Goal: Transaction & Acquisition: Book appointment/travel/reservation

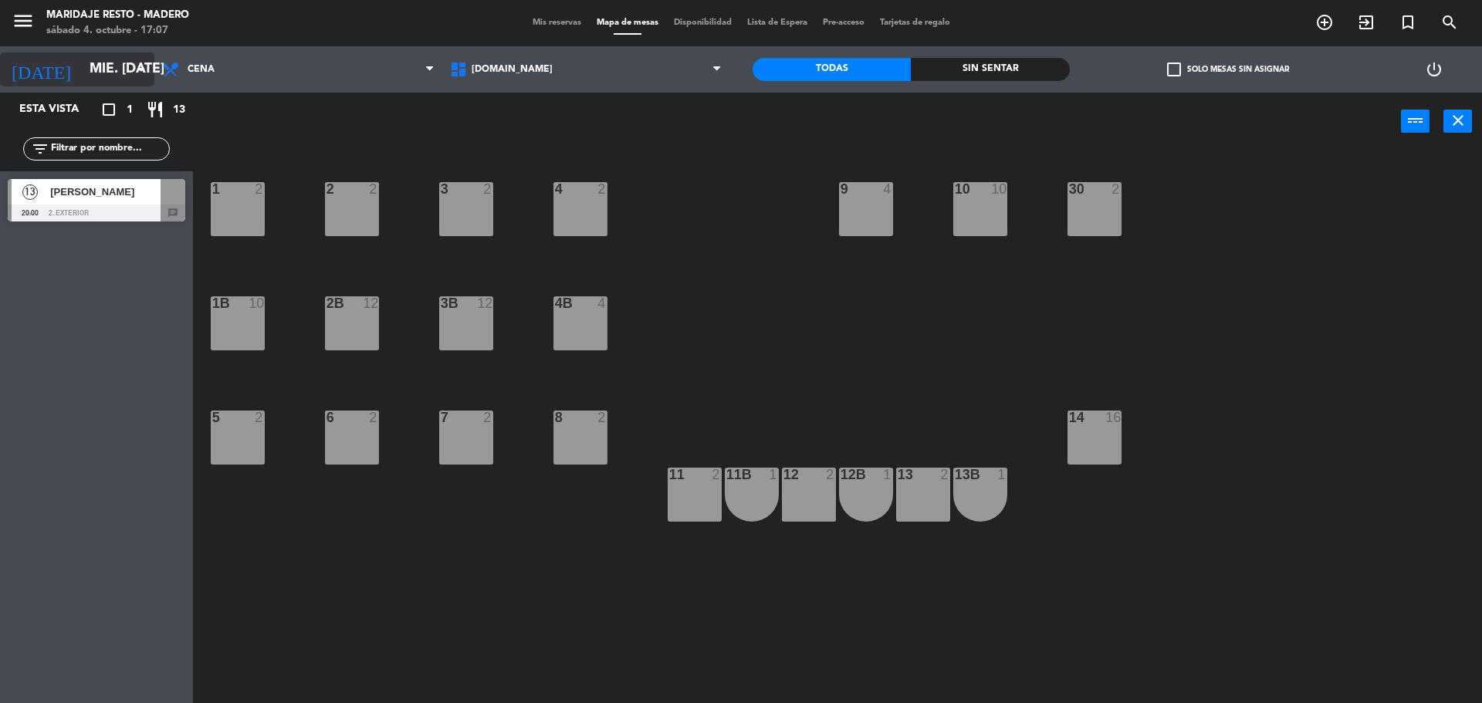
click at [82, 69] on input "mié. [DATE]" at bounding box center [171, 69] width 179 height 31
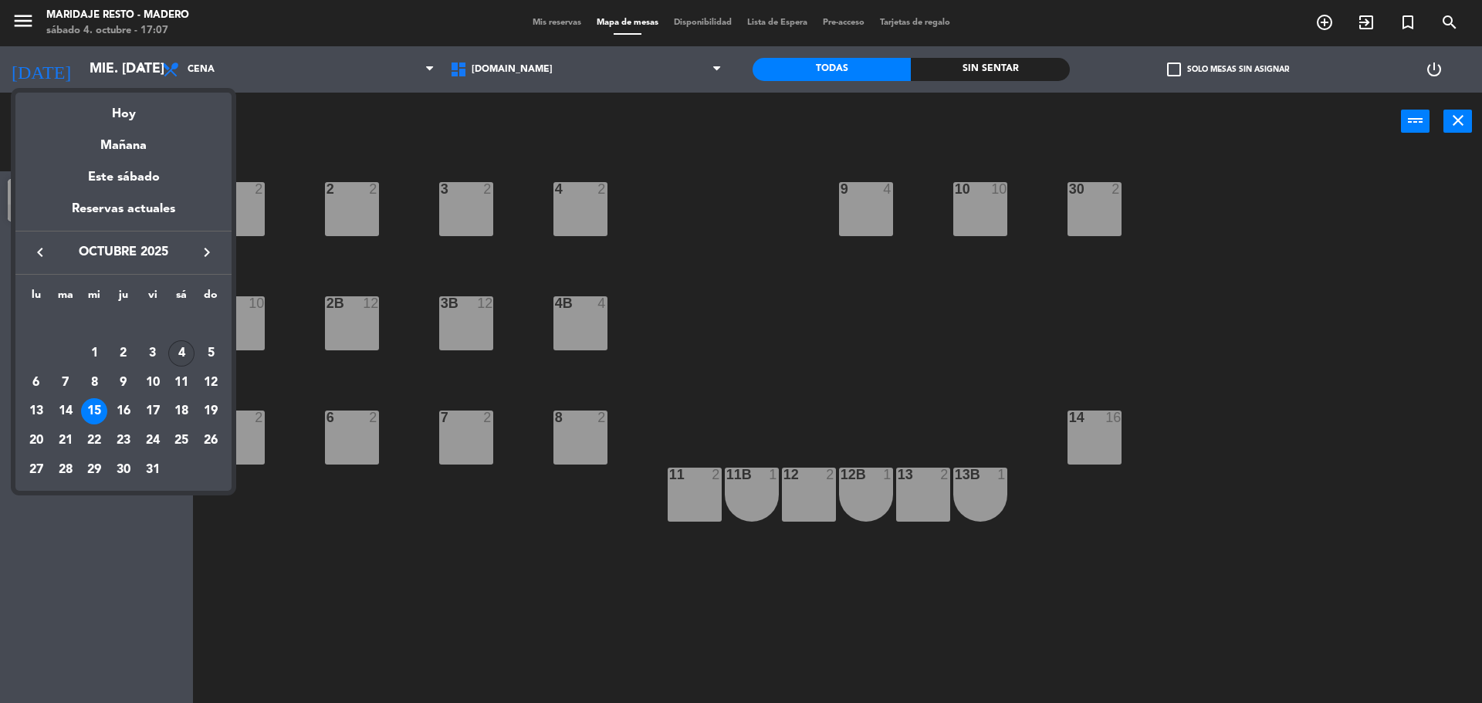
click at [178, 350] on div "4" at bounding box center [181, 353] width 26 height 26
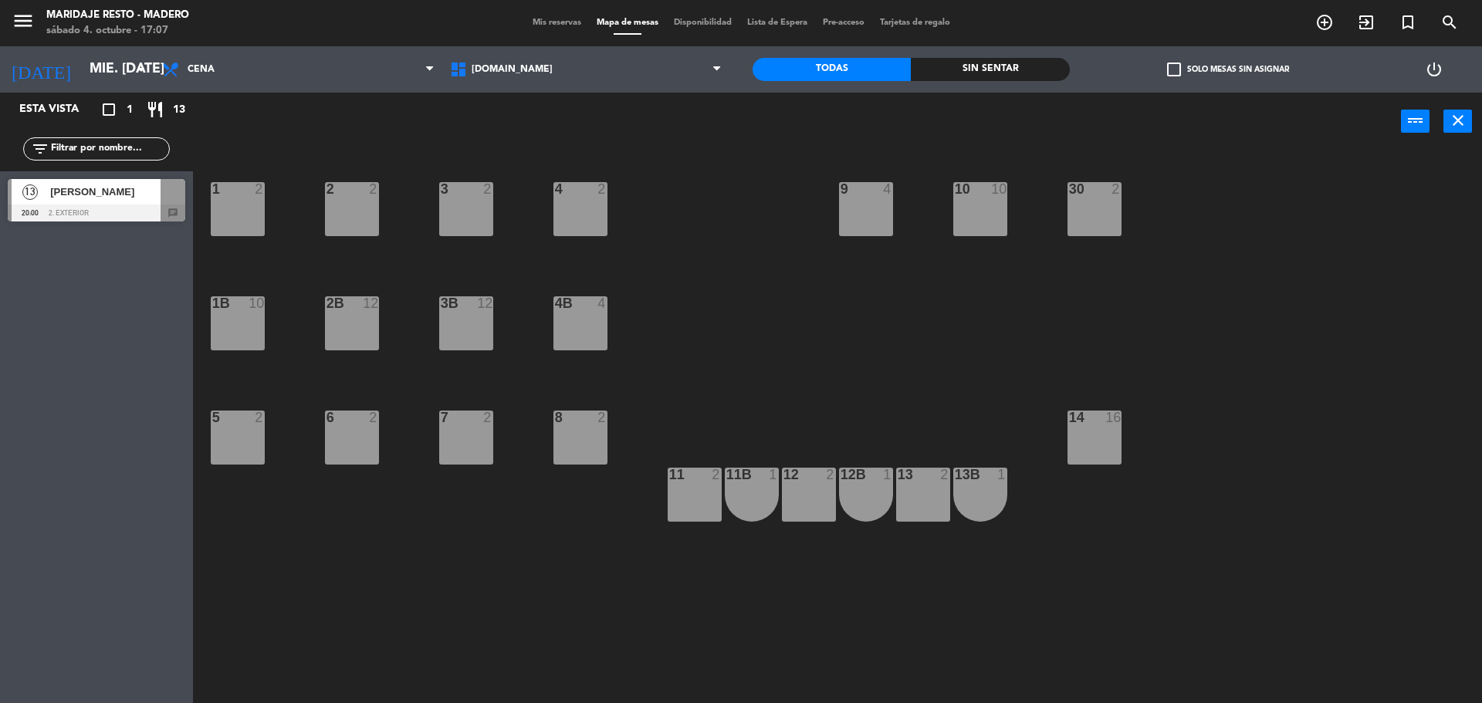
type input "sáb. [DATE]"
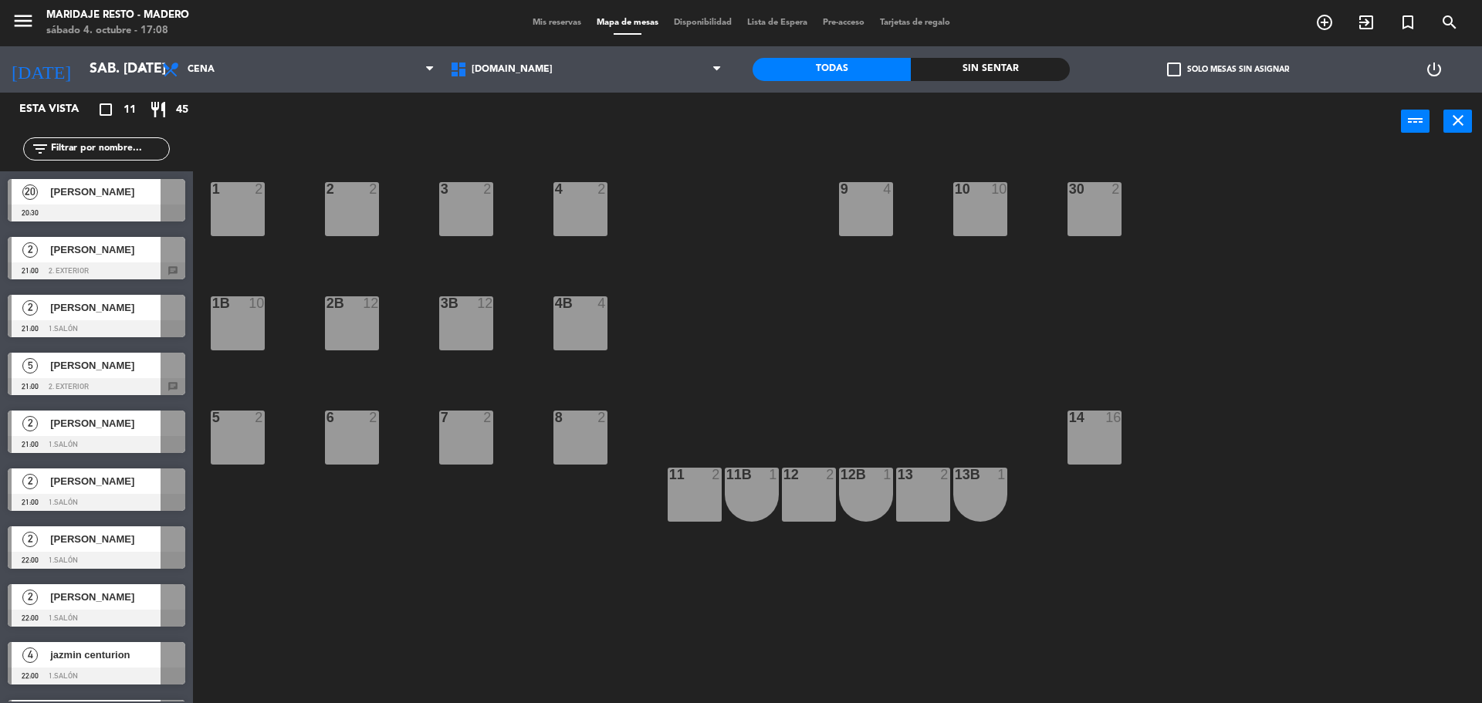
click at [113, 200] on span "[PERSON_NAME]" at bounding box center [105, 192] width 110 height 16
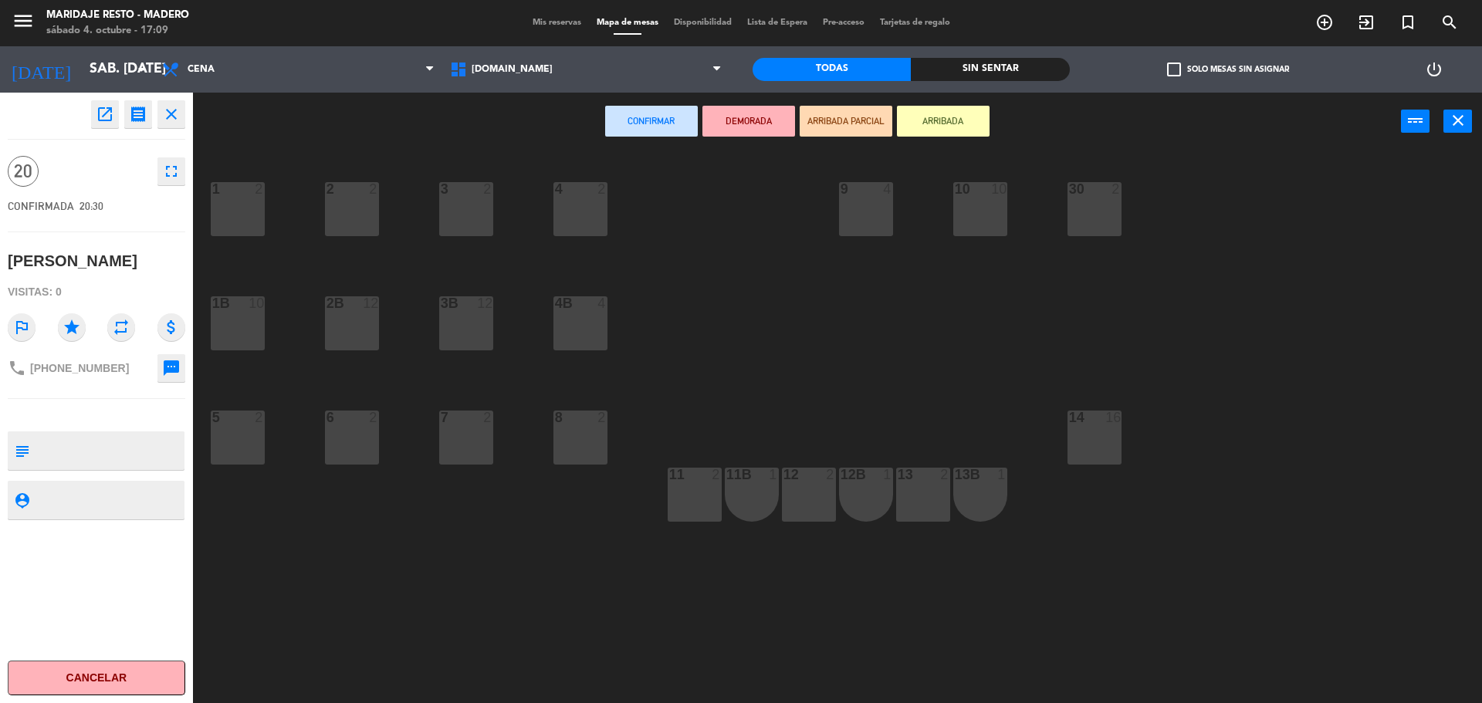
click at [171, 108] on icon "close" at bounding box center [171, 114] width 19 height 19
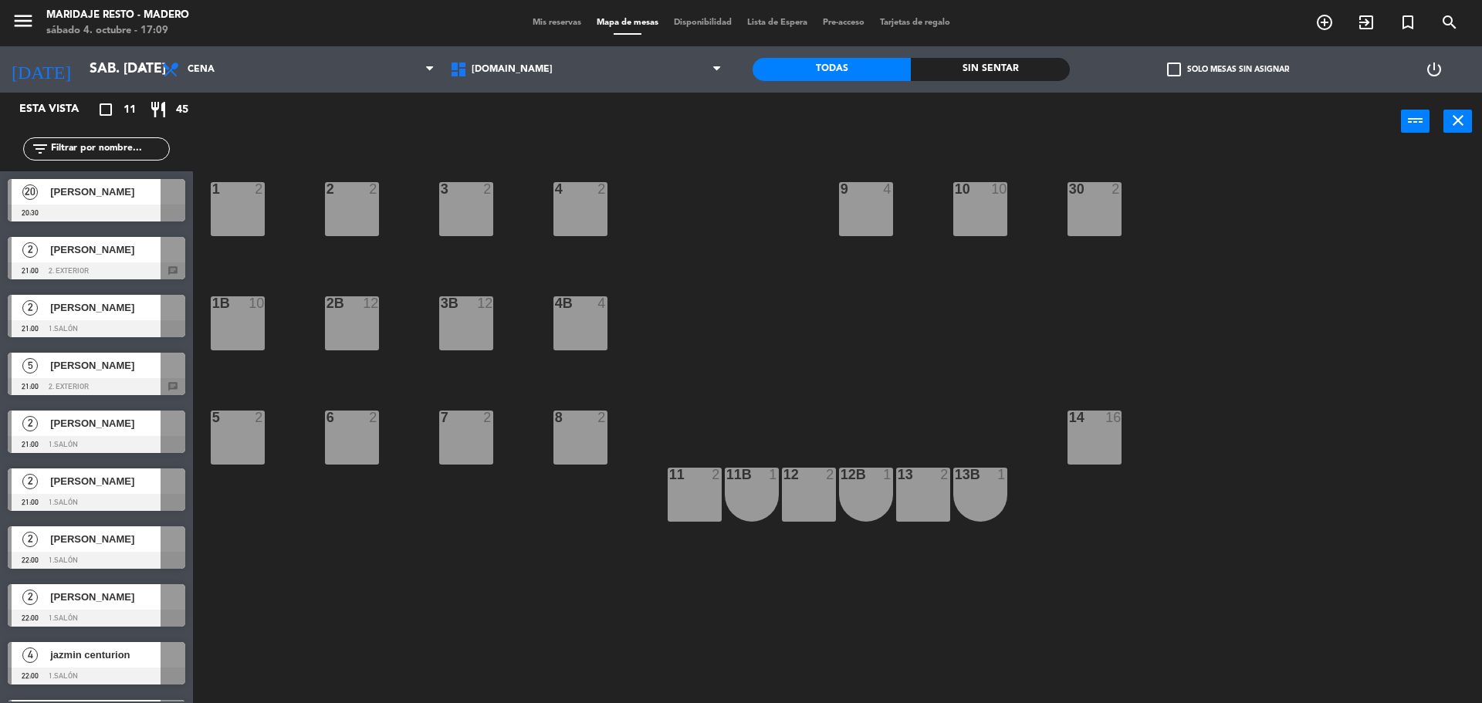
click at [120, 357] on span "[PERSON_NAME]" at bounding box center [105, 365] width 110 height 16
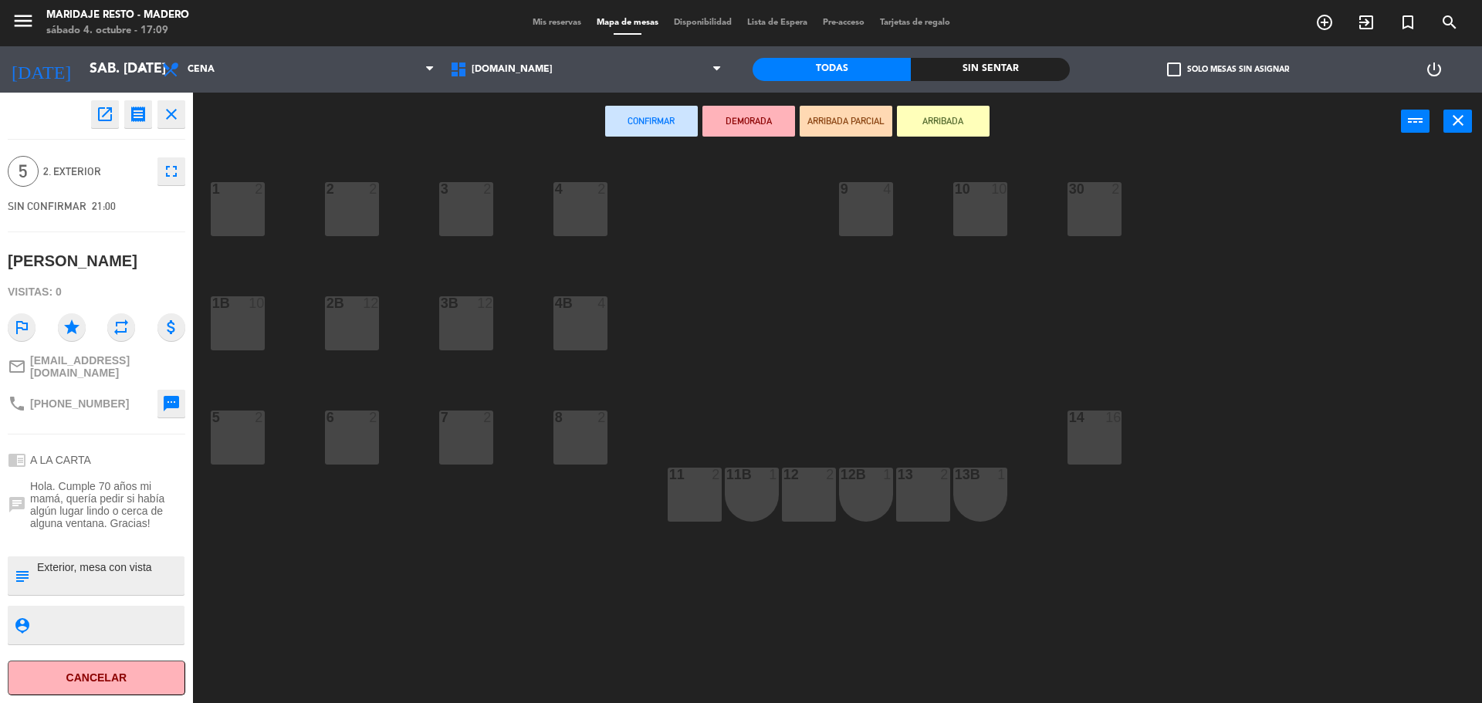
click at [172, 117] on icon "close" at bounding box center [171, 114] width 19 height 19
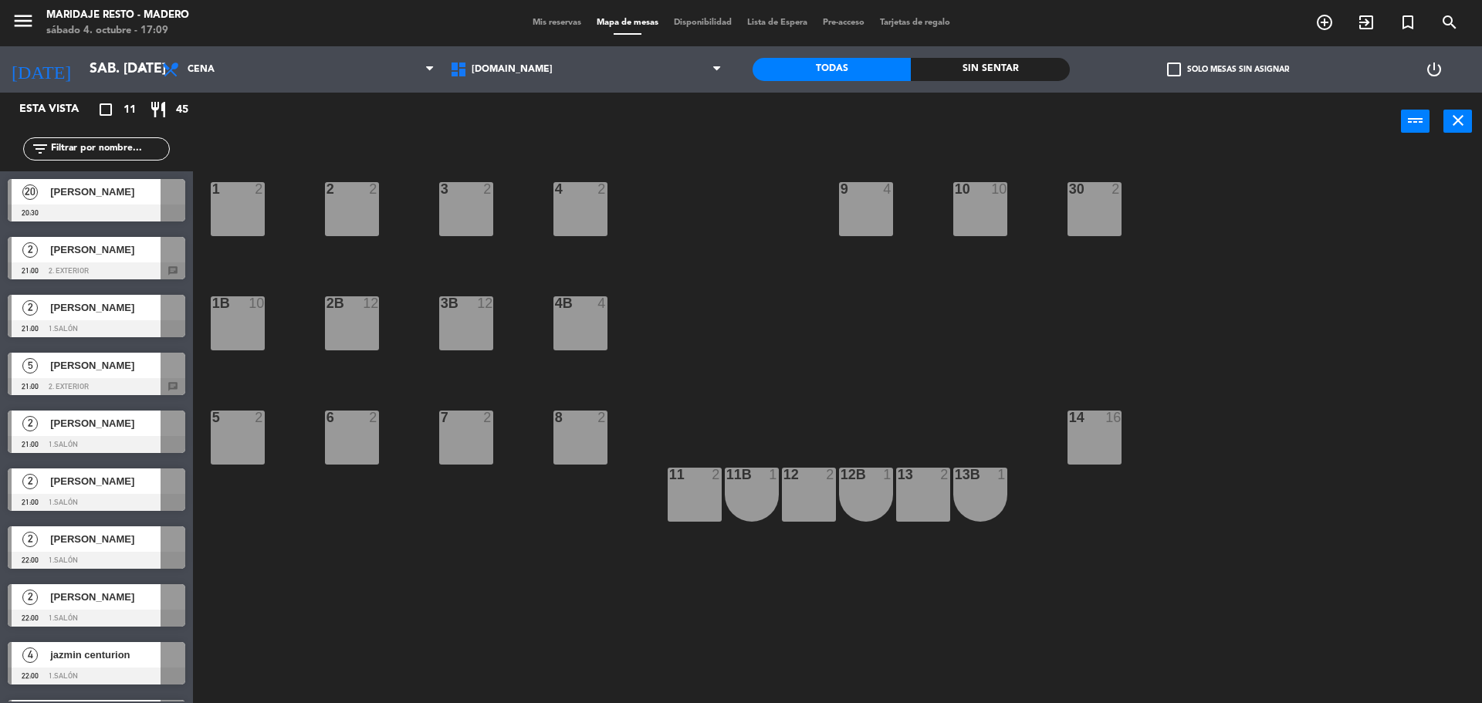
click at [110, 248] on span "[PERSON_NAME]" at bounding box center [105, 250] width 110 height 16
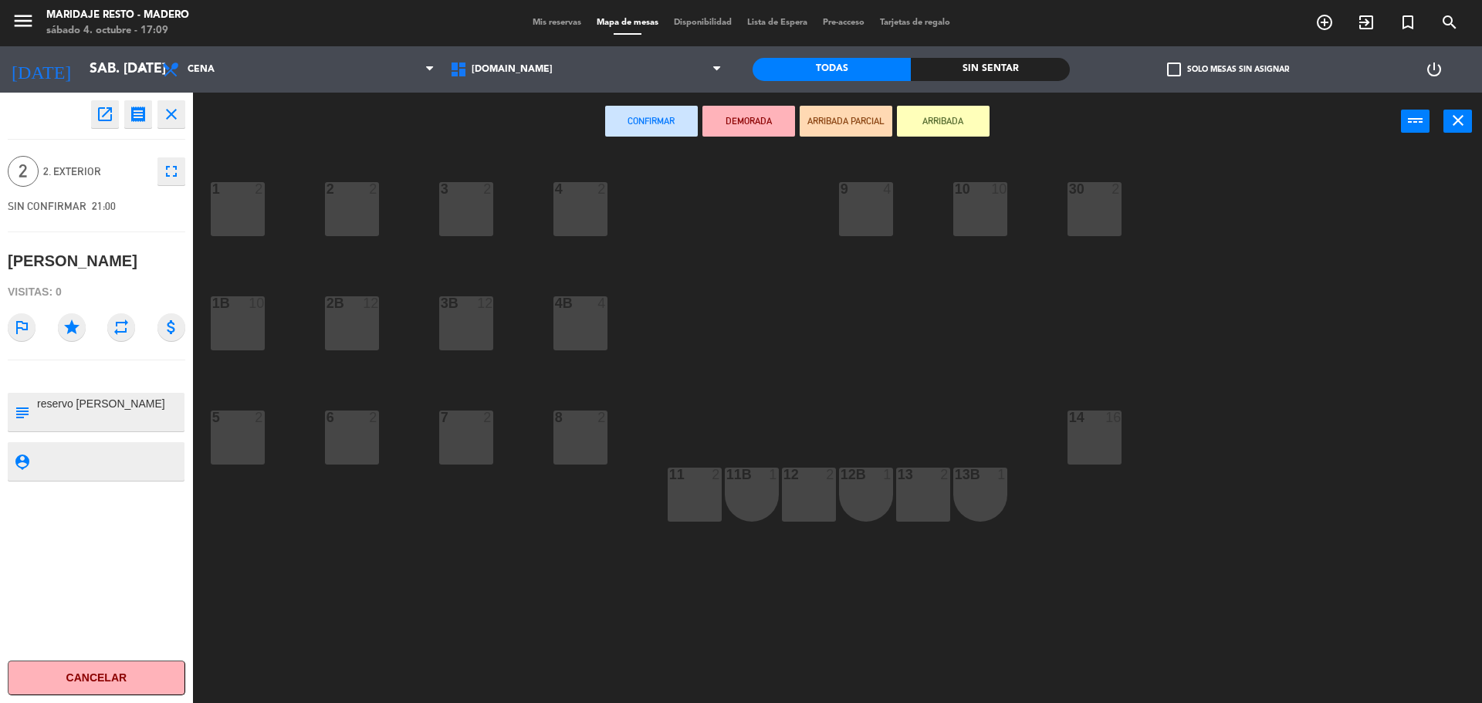
click at [184, 113] on button "close" at bounding box center [171, 114] width 28 height 28
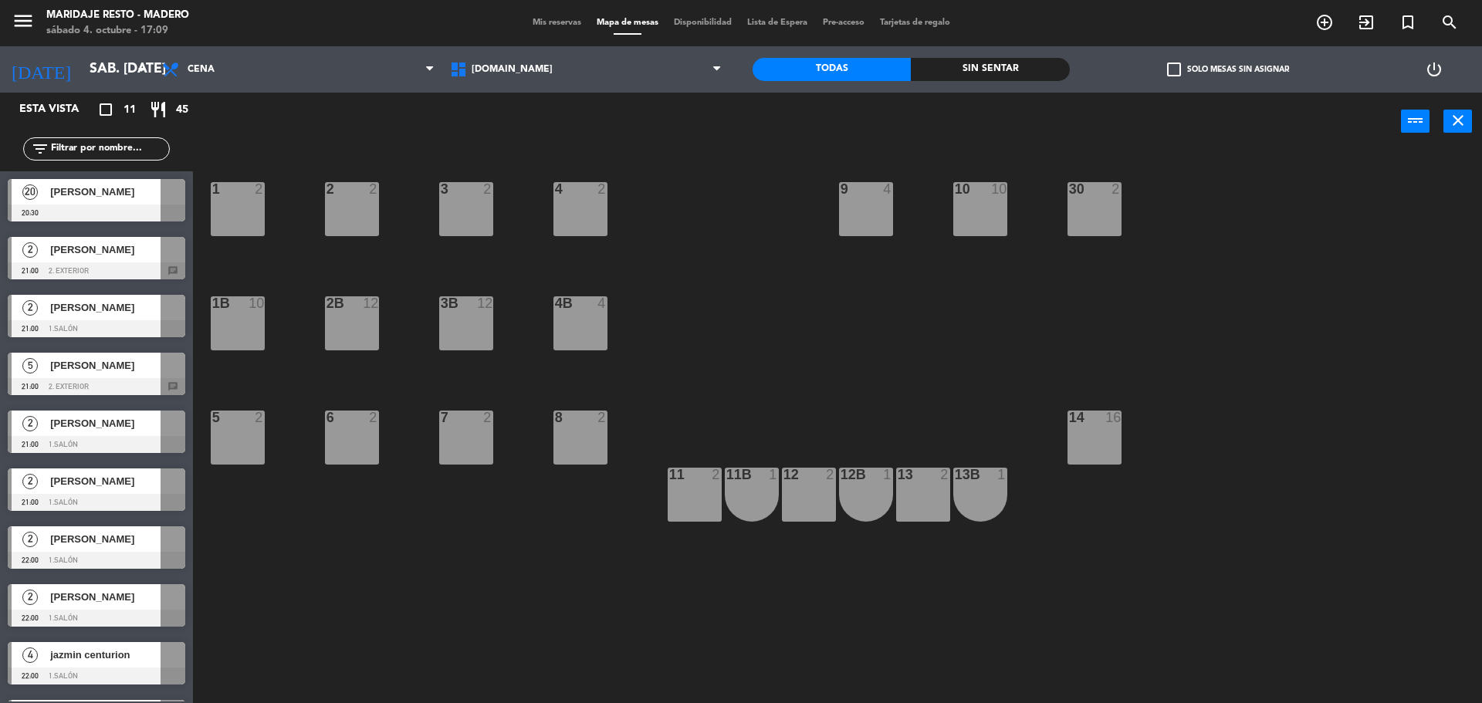
click at [86, 299] on span "[PERSON_NAME]" at bounding box center [105, 307] width 110 height 16
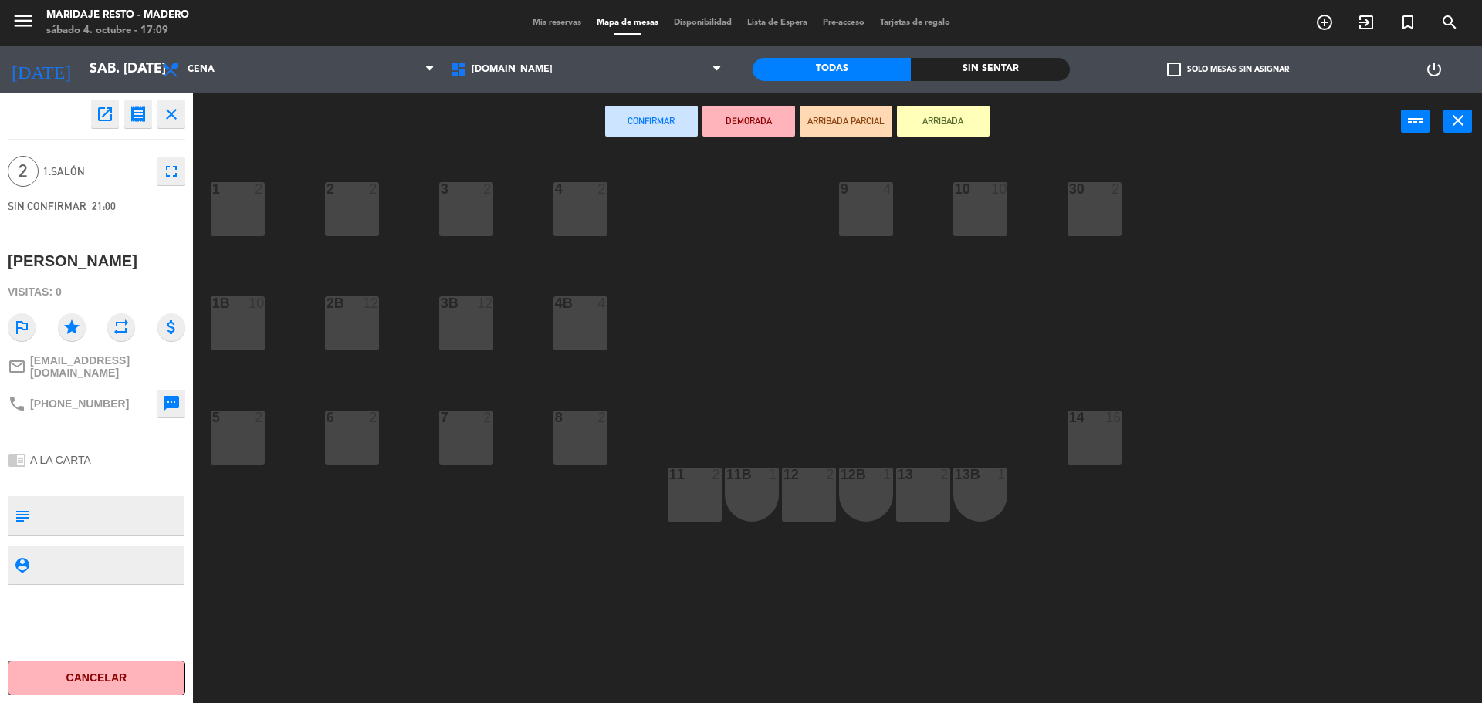
click at [187, 105] on div "open_in_new receipt 9:00 PM sáb., [DATE] 2 personas [PERSON_NAME] EXPERIENCE A …" at bounding box center [96, 398] width 193 height 610
click at [179, 110] on icon "close" at bounding box center [171, 114] width 19 height 19
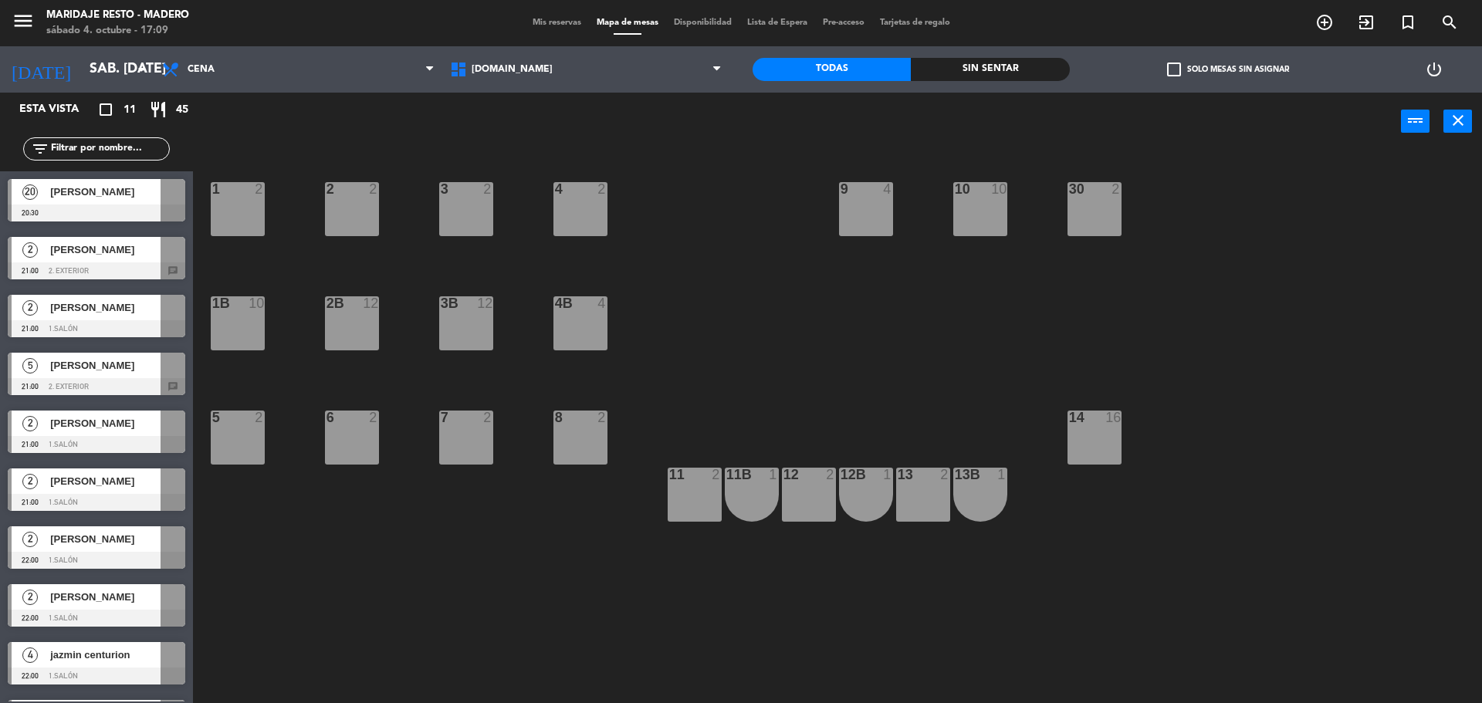
click at [93, 422] on span "[PERSON_NAME]" at bounding box center [105, 423] width 110 height 16
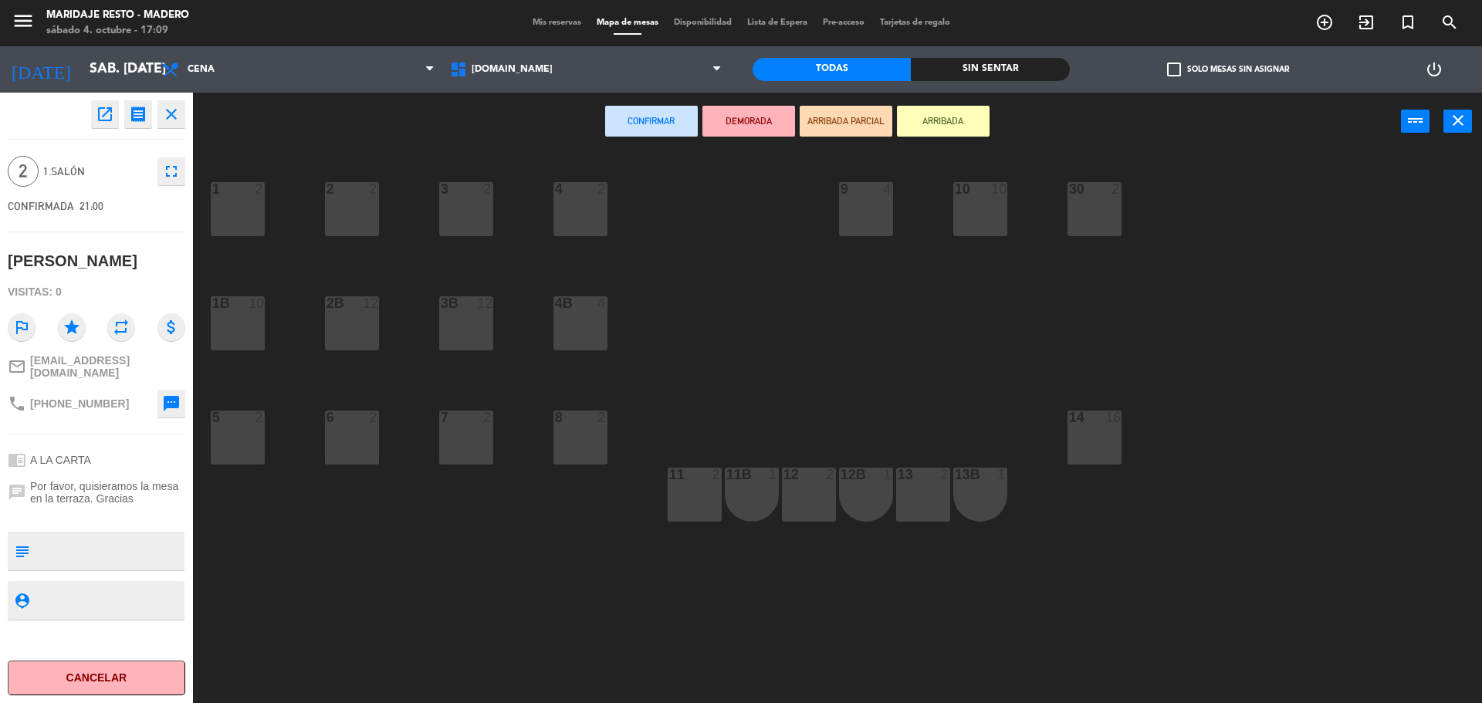
click at [180, 121] on icon "close" at bounding box center [171, 114] width 19 height 19
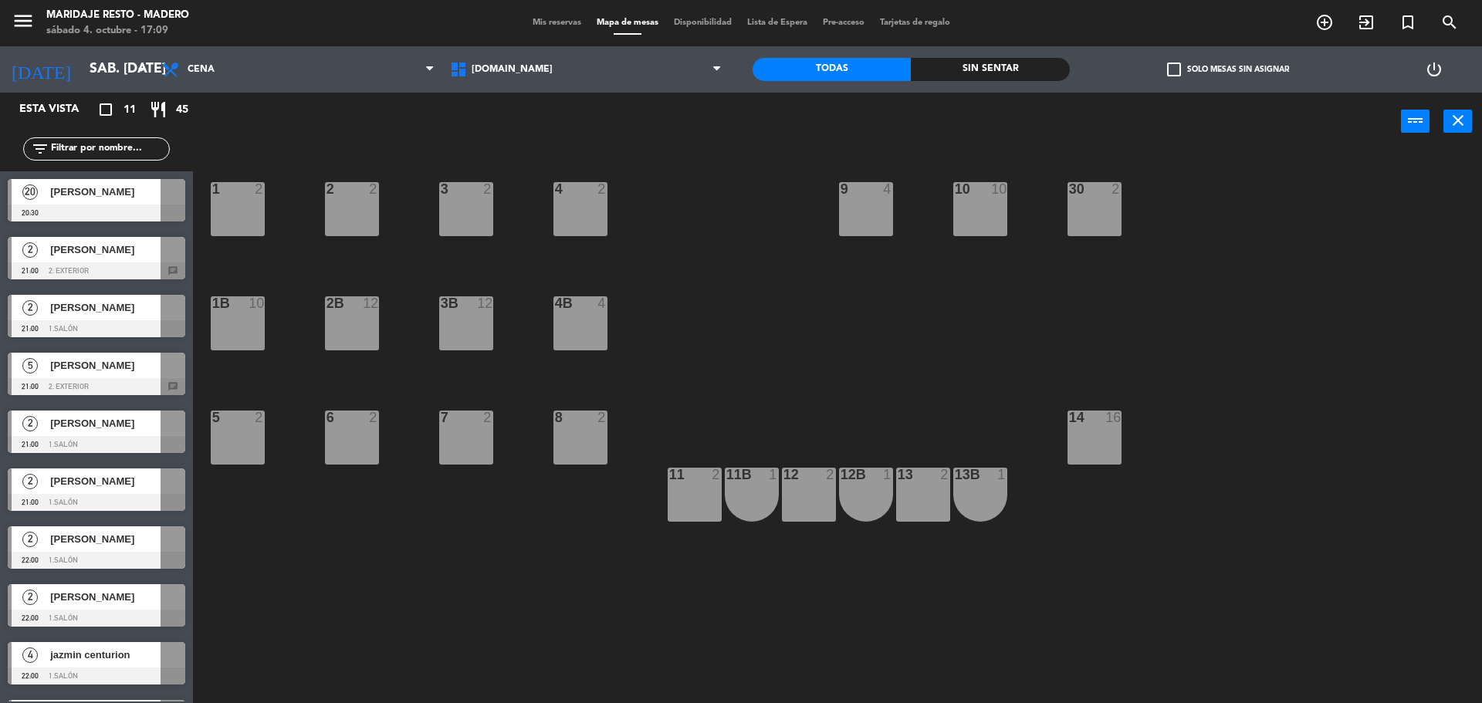
click at [553, 23] on span "Mis reservas" at bounding box center [557, 23] width 64 height 8
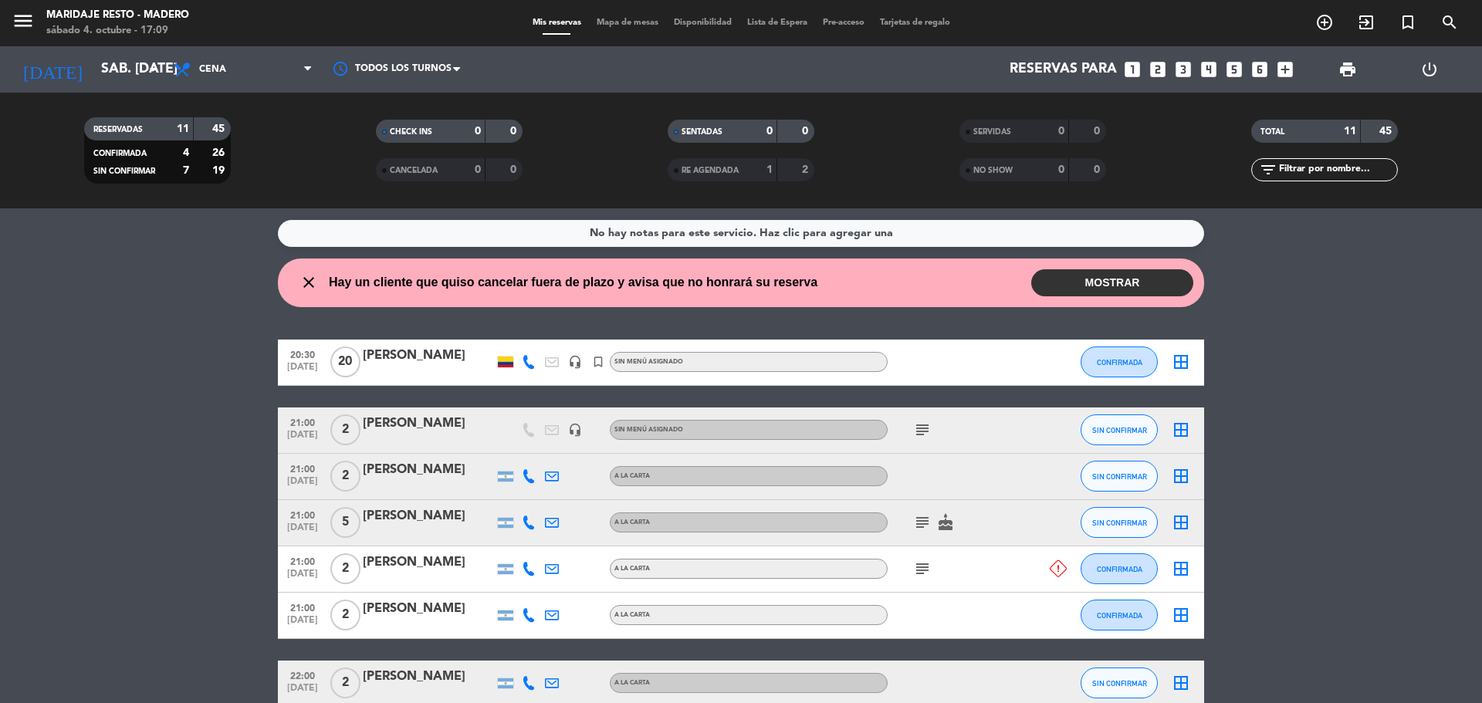
click at [628, 19] on span "Mapa de mesas" at bounding box center [627, 23] width 77 height 8
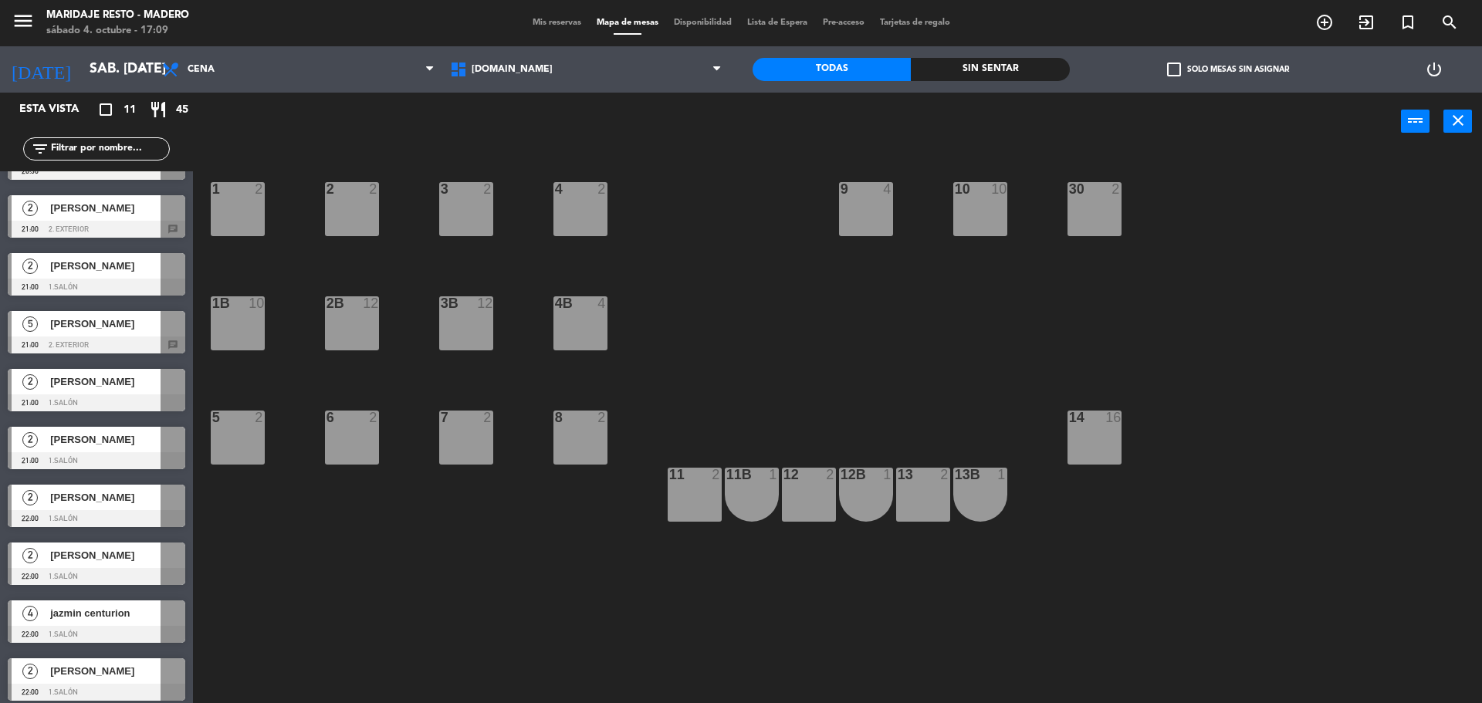
scroll to position [77, 0]
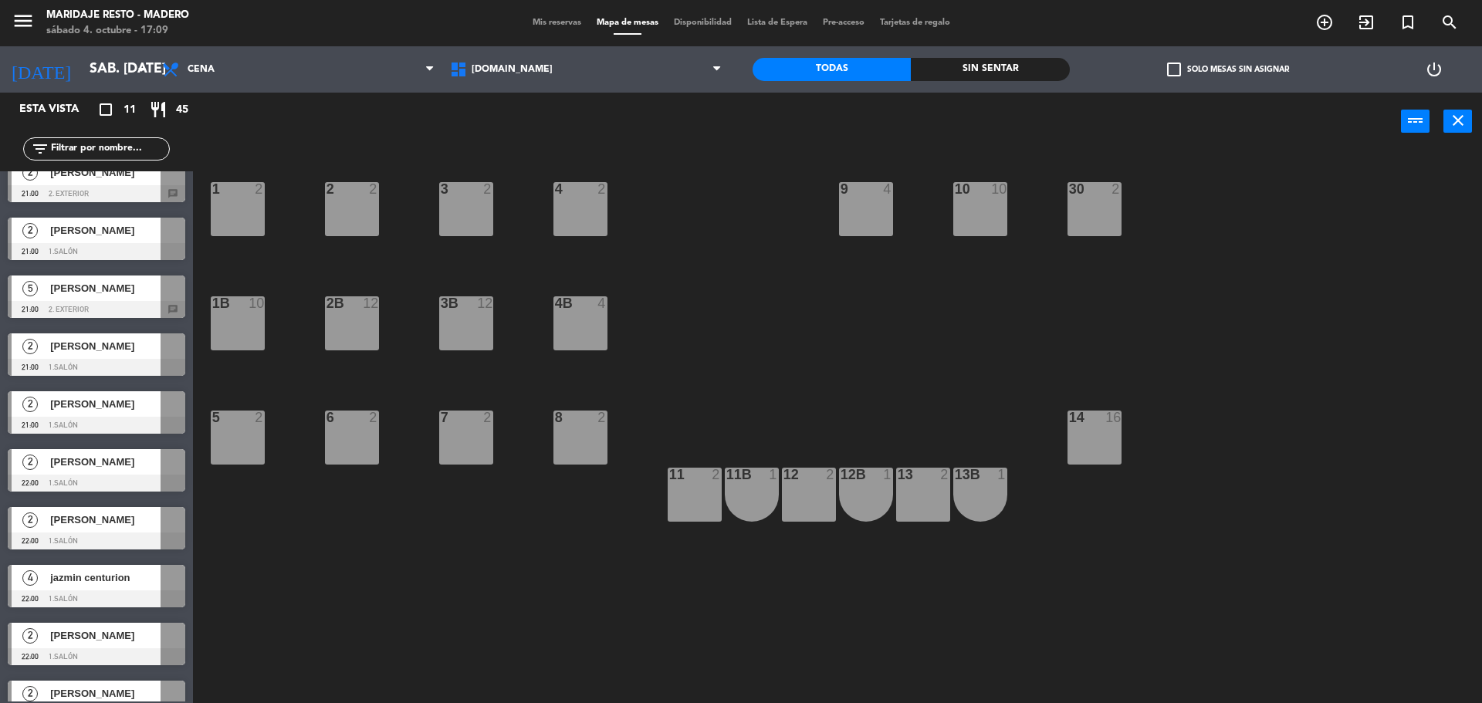
click at [76, 408] on span "[PERSON_NAME]" at bounding box center [105, 404] width 110 height 16
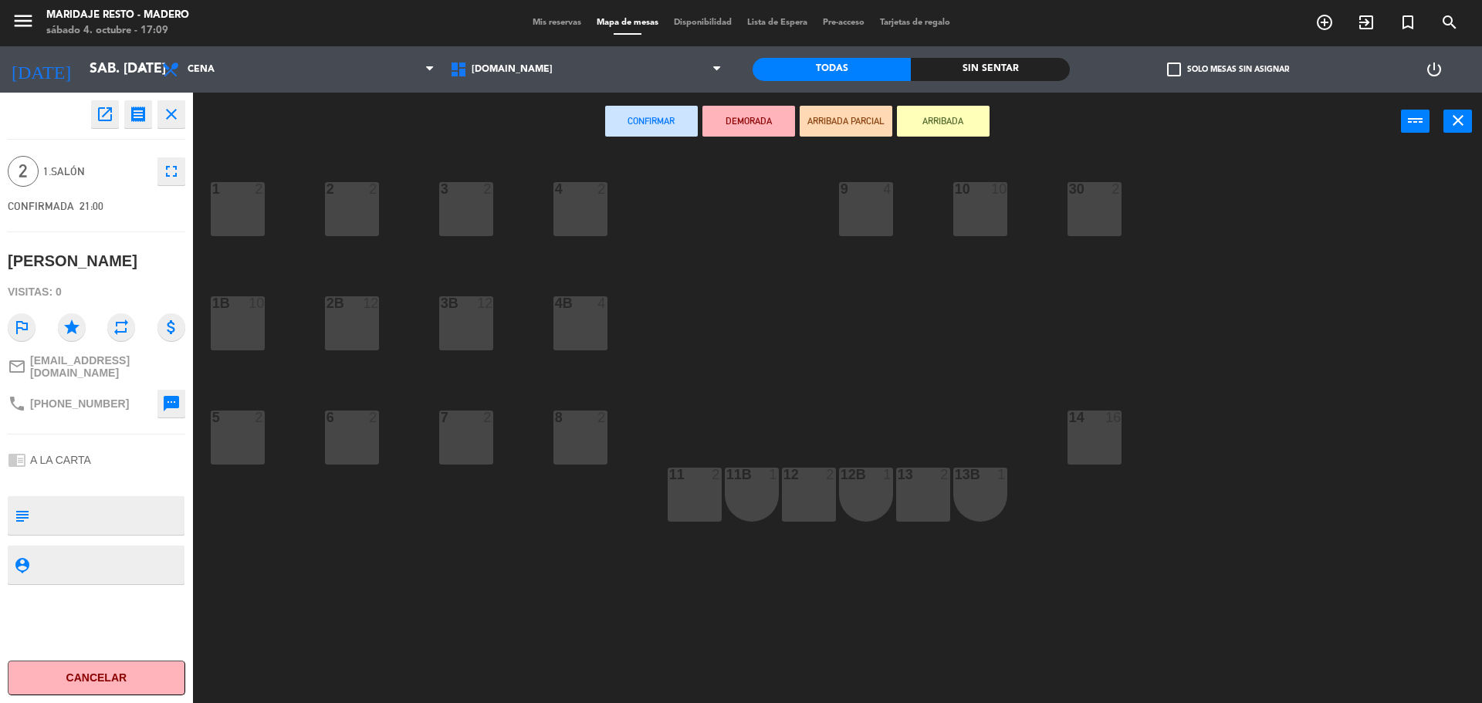
click at [170, 121] on icon "close" at bounding box center [171, 114] width 19 height 19
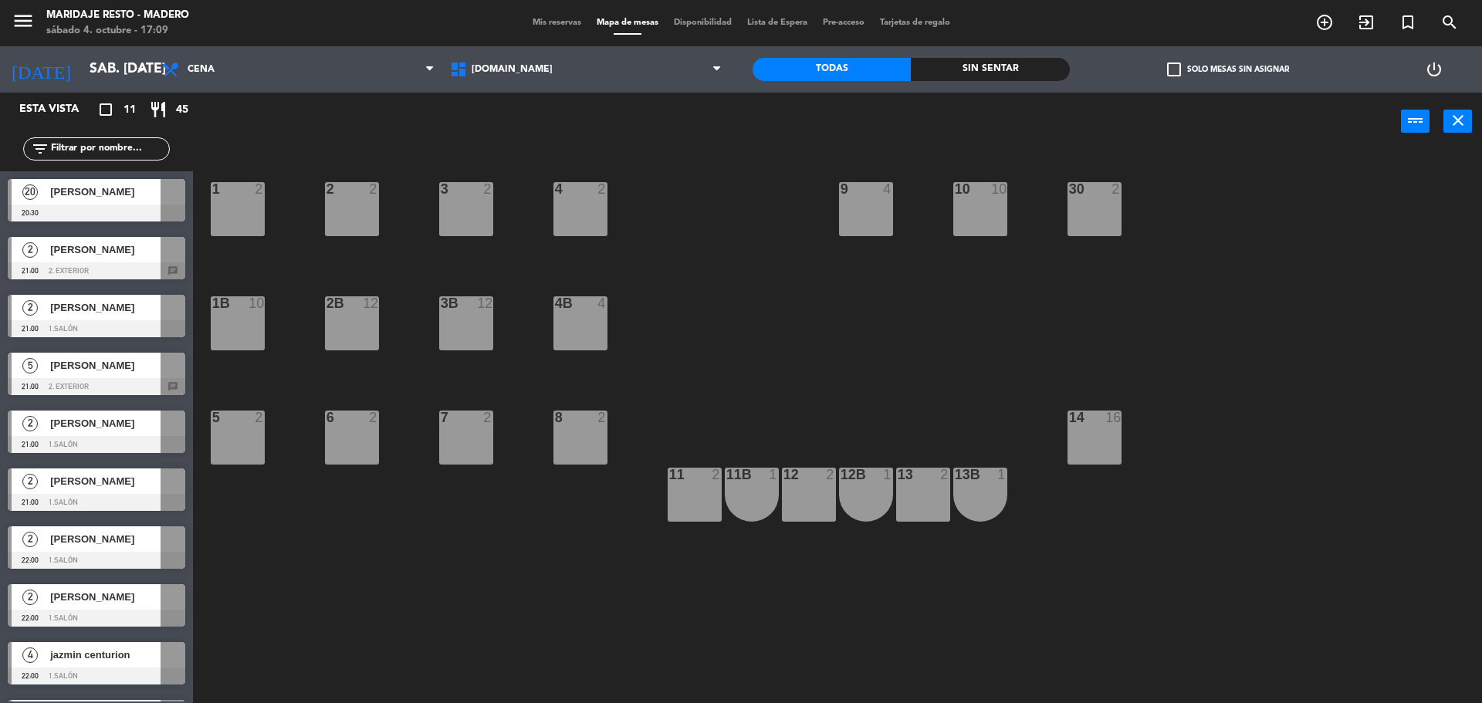
click at [105, 538] on span "[PERSON_NAME]" at bounding box center [105, 539] width 110 height 16
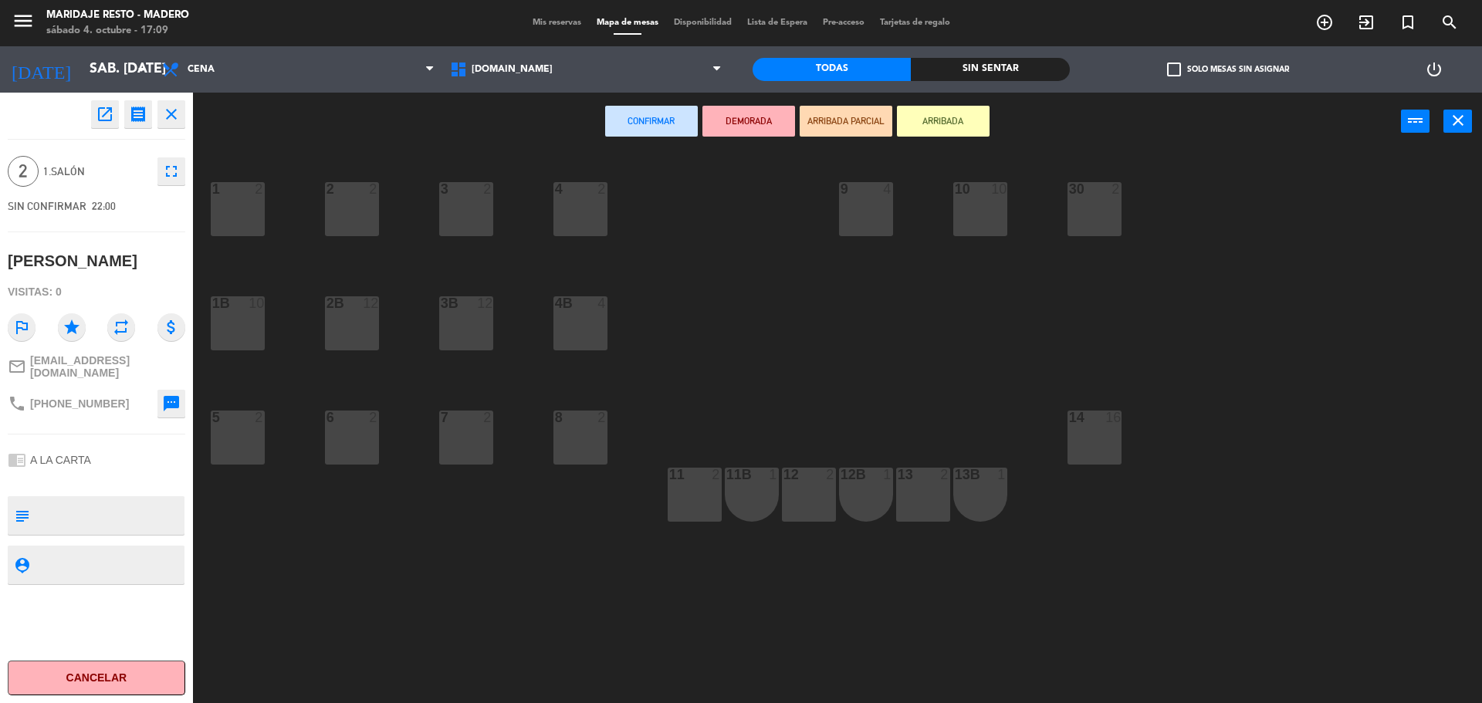
click at [173, 122] on icon "close" at bounding box center [171, 114] width 19 height 19
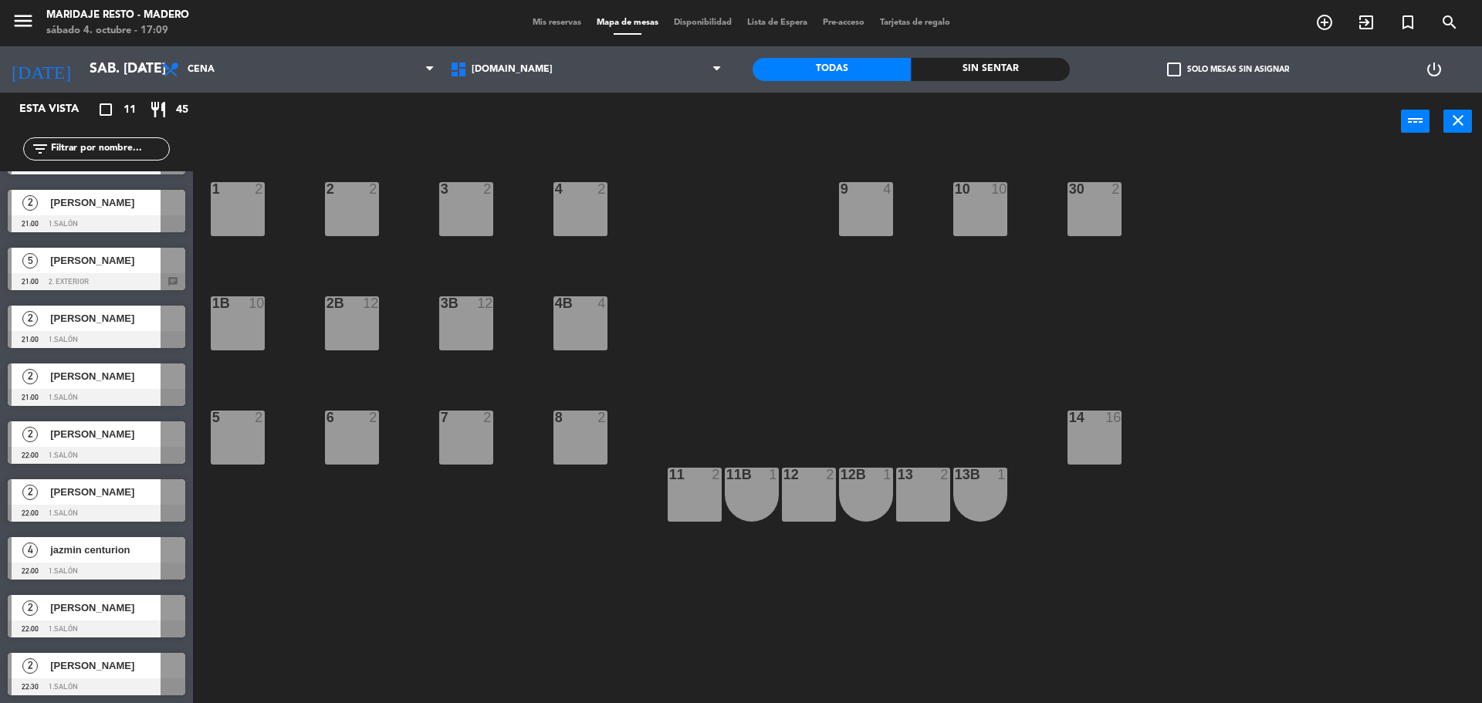
scroll to position [107, 0]
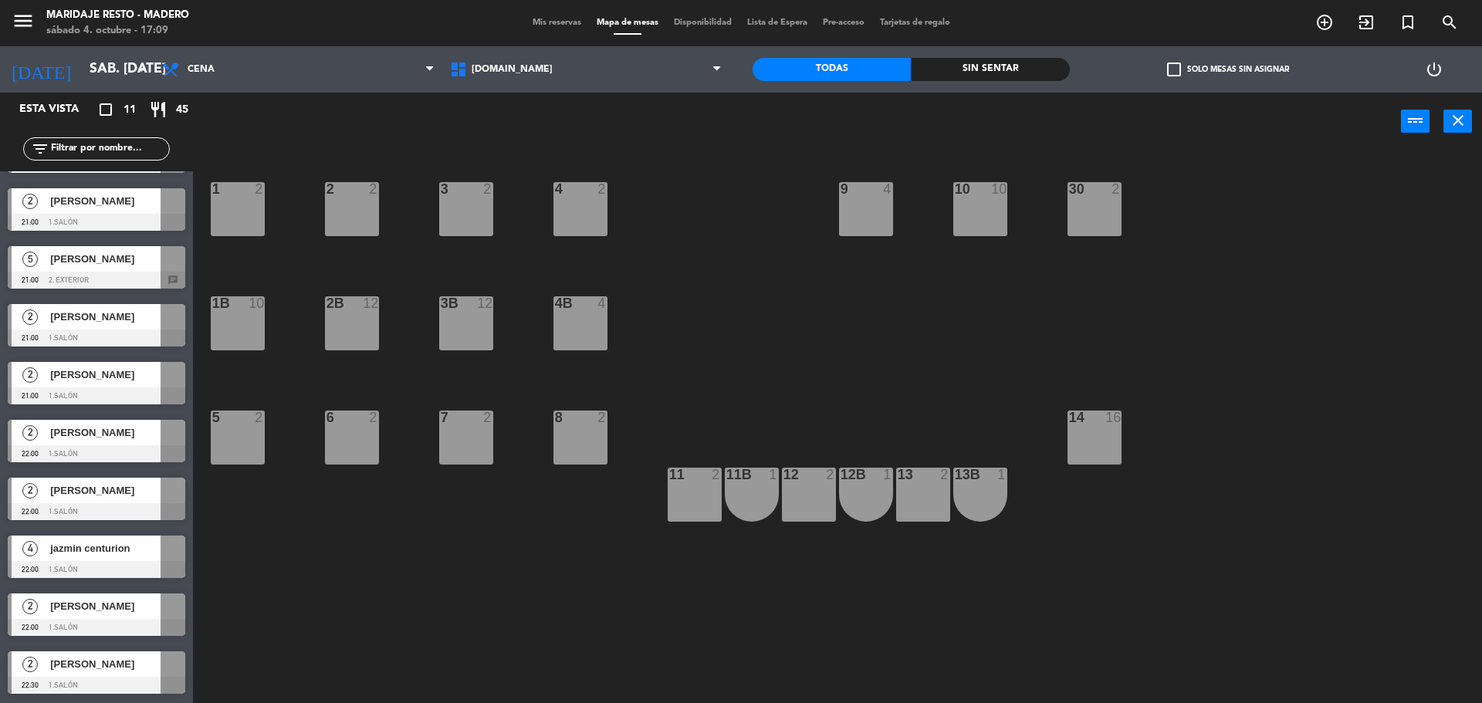
click at [114, 503] on div at bounding box center [97, 511] width 178 height 17
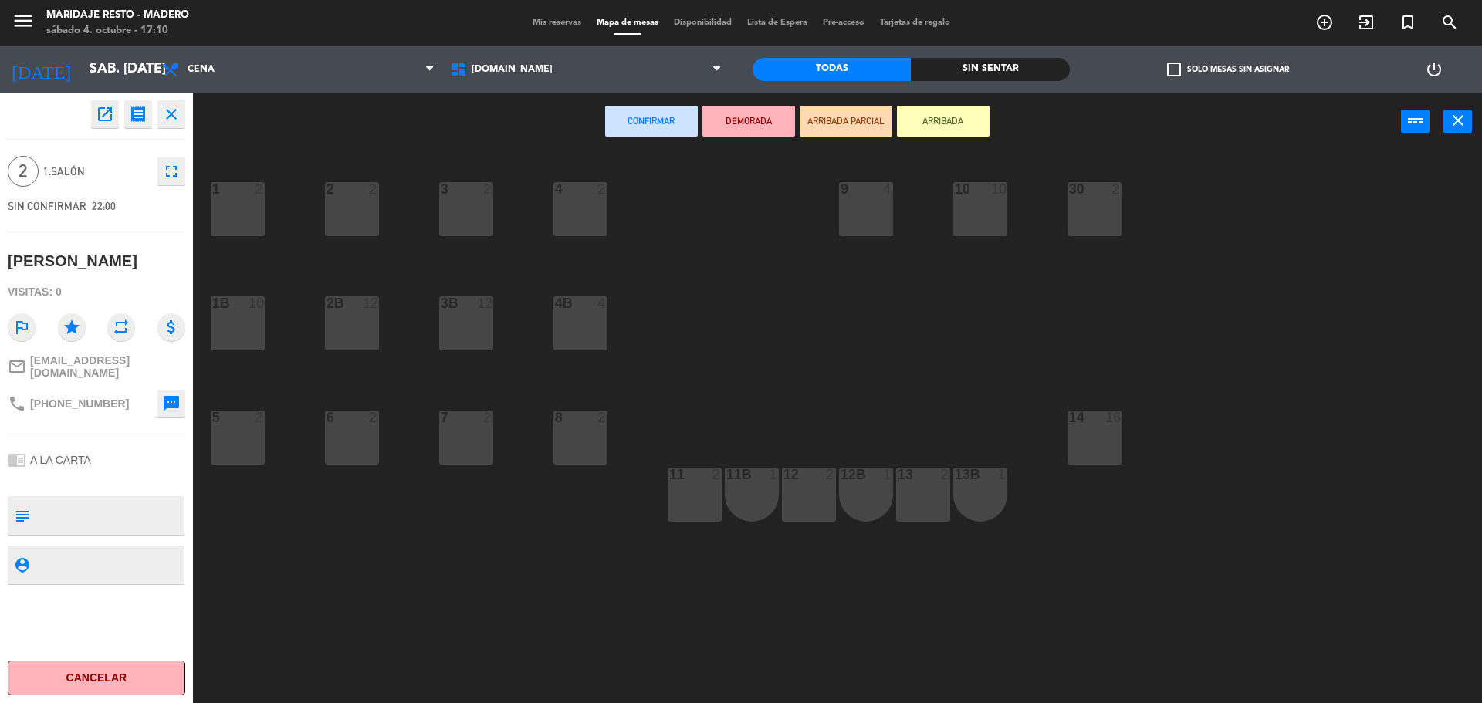
click at [164, 113] on icon "close" at bounding box center [171, 114] width 19 height 19
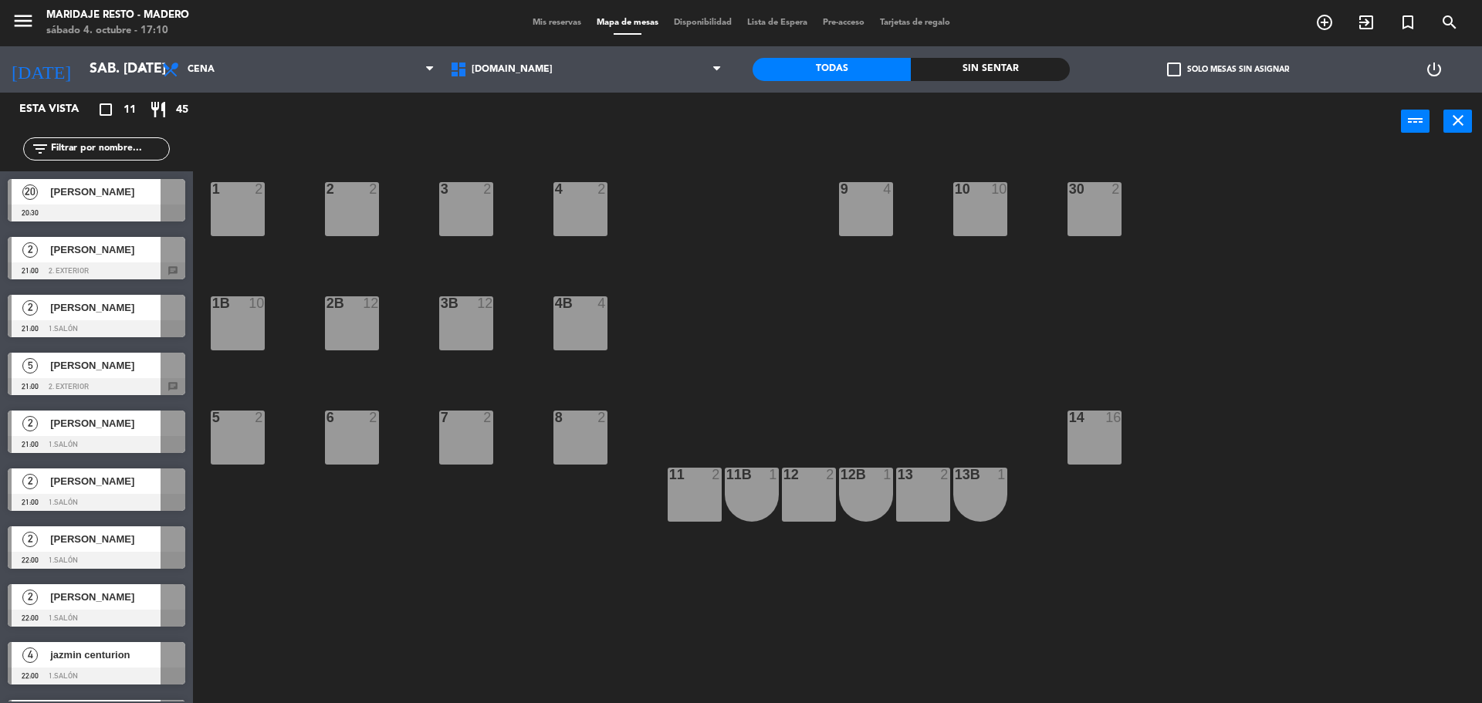
scroll to position [77, 0]
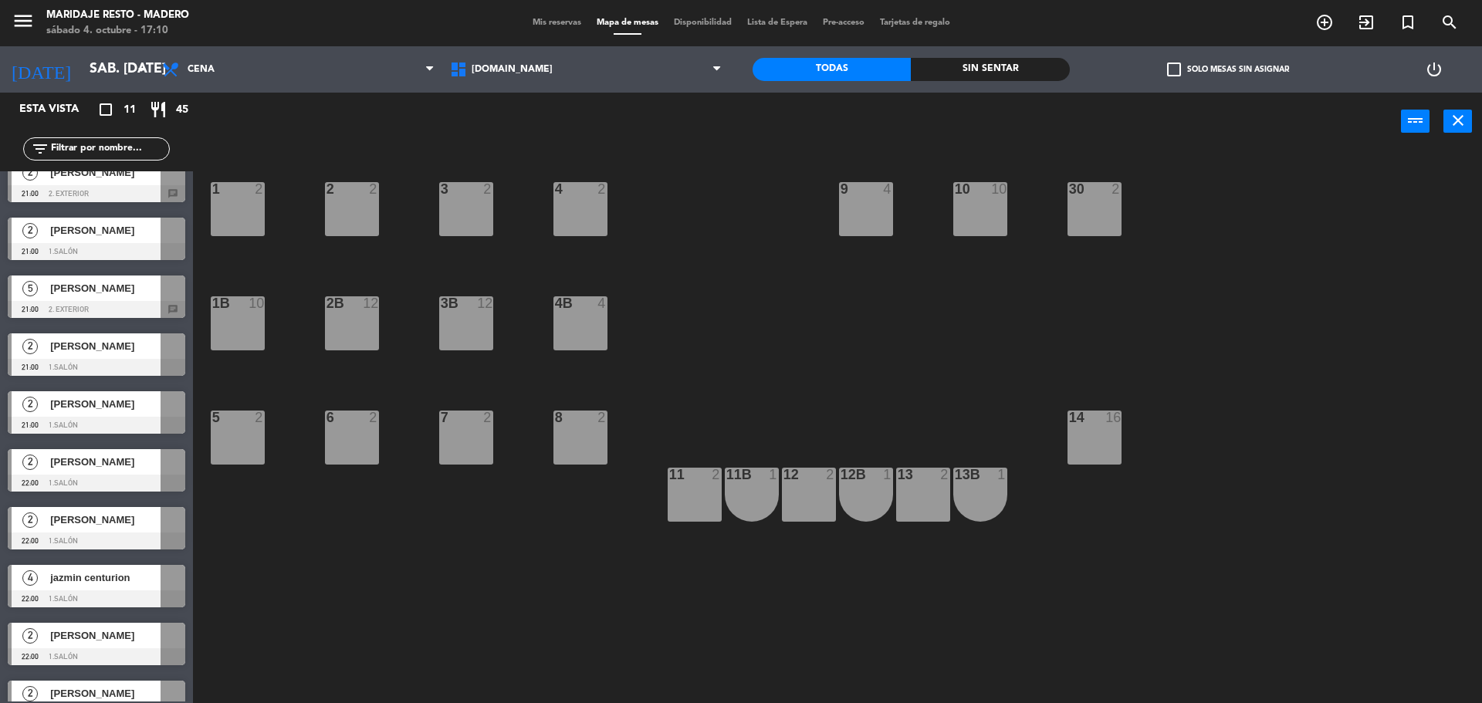
click at [107, 599] on div at bounding box center [97, 598] width 178 height 17
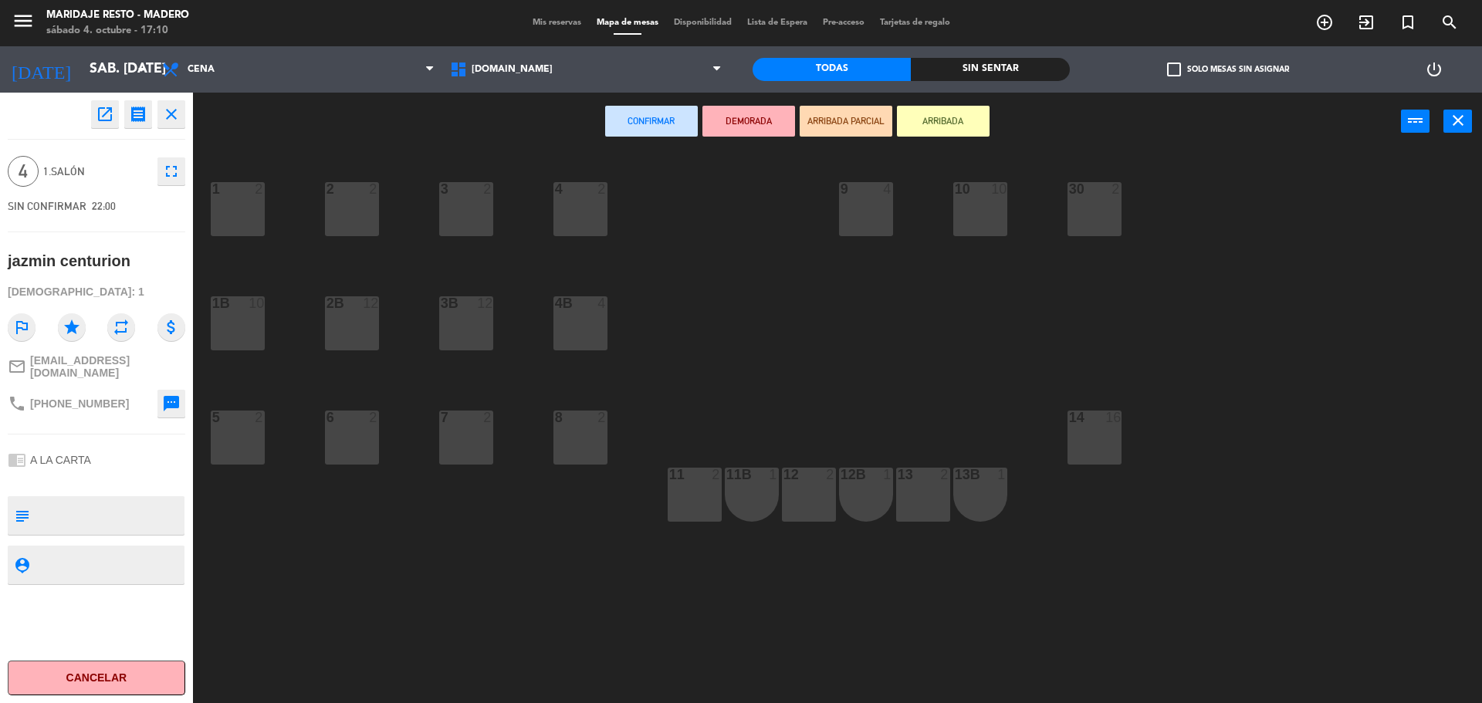
click at [171, 127] on button "close" at bounding box center [171, 114] width 28 height 28
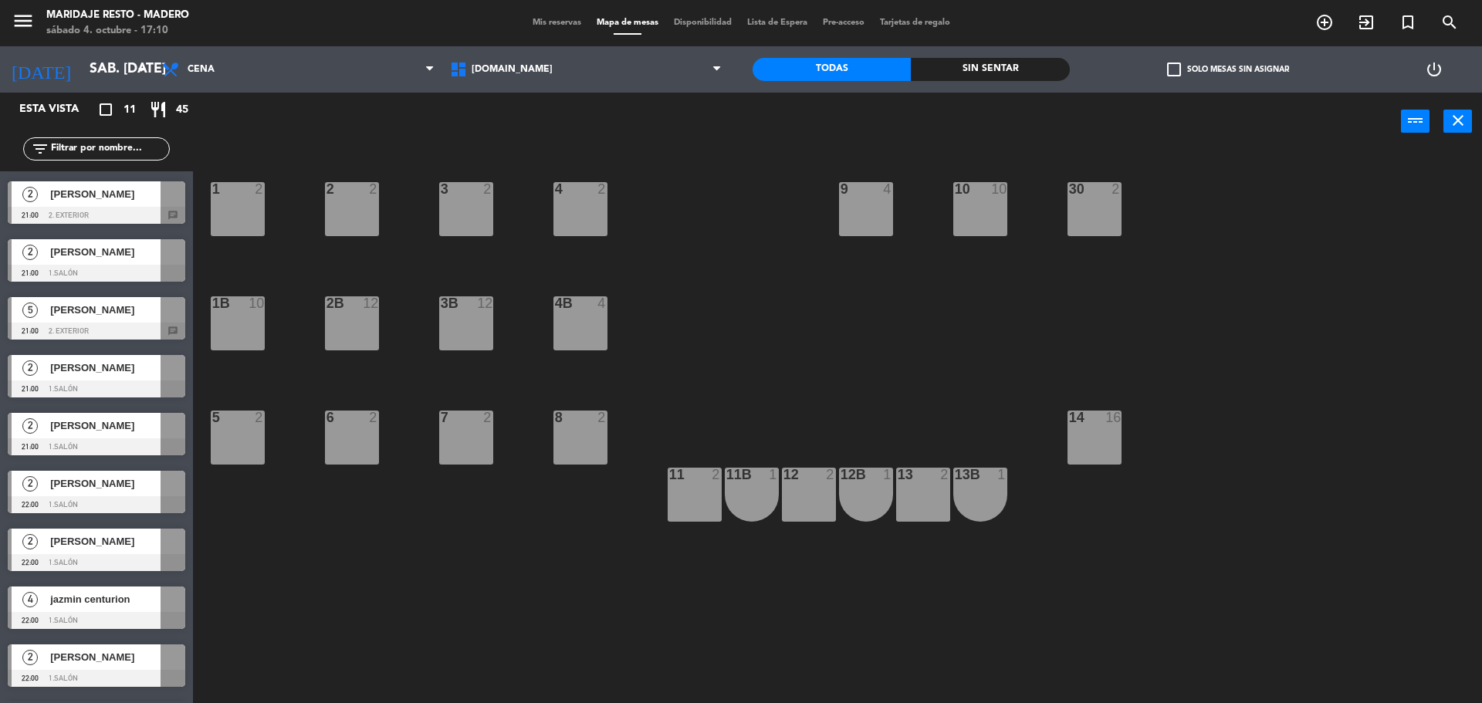
scroll to position [107, 0]
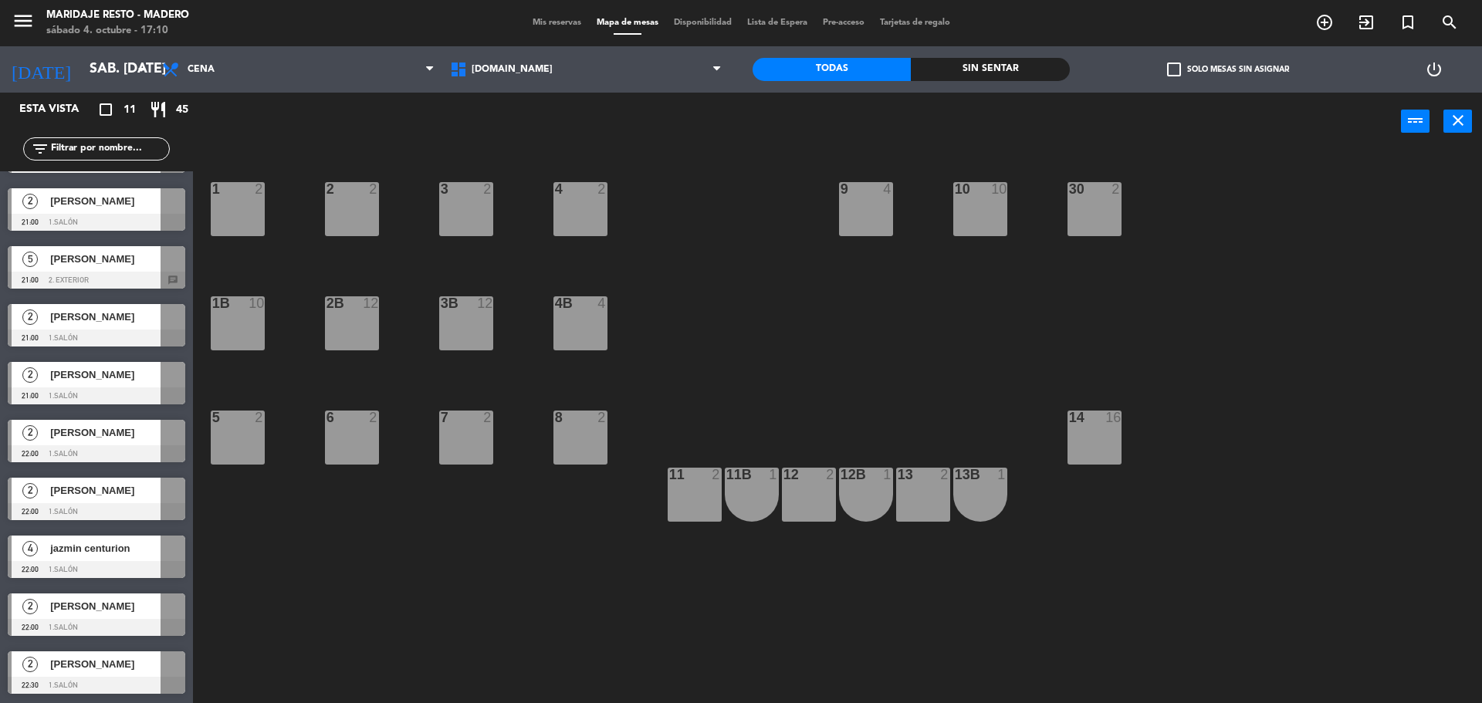
click at [126, 604] on span "[PERSON_NAME]" at bounding box center [105, 606] width 110 height 16
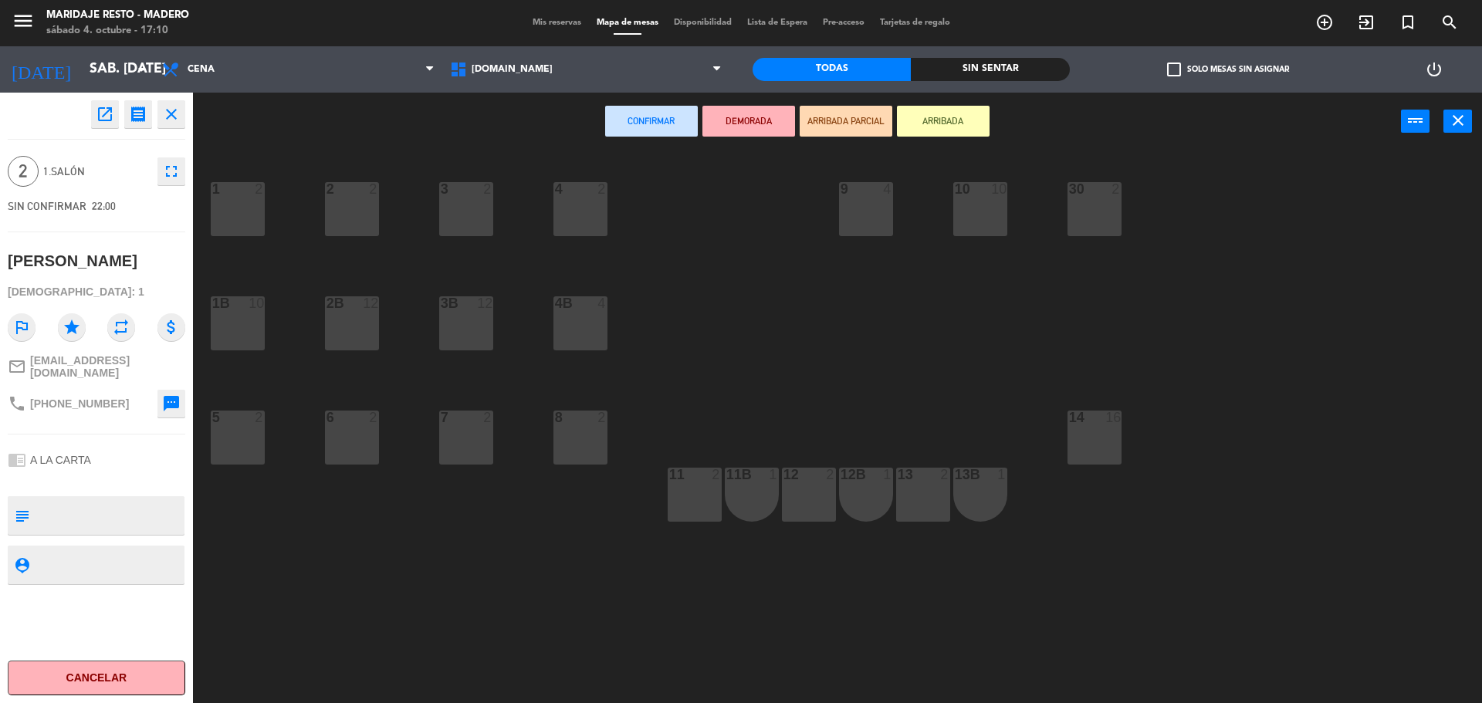
click at [181, 94] on div "open_in_new receipt 10:00 PM sáb., [DATE] 2 personas [PERSON_NAME] EXPERIENCE A…" at bounding box center [96, 398] width 193 height 610
click at [174, 116] on icon "close" at bounding box center [171, 114] width 19 height 19
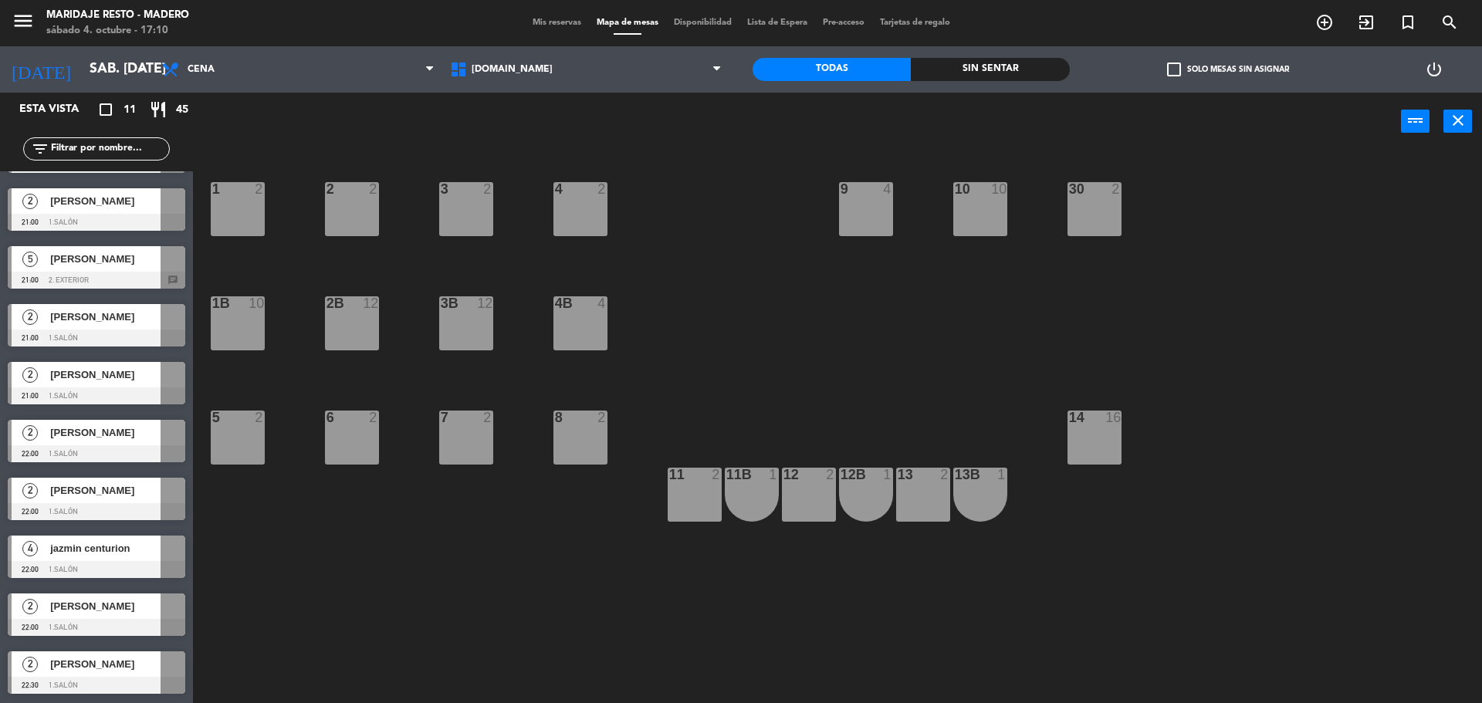
click at [123, 666] on span "[PERSON_NAME]" at bounding box center [105, 664] width 110 height 16
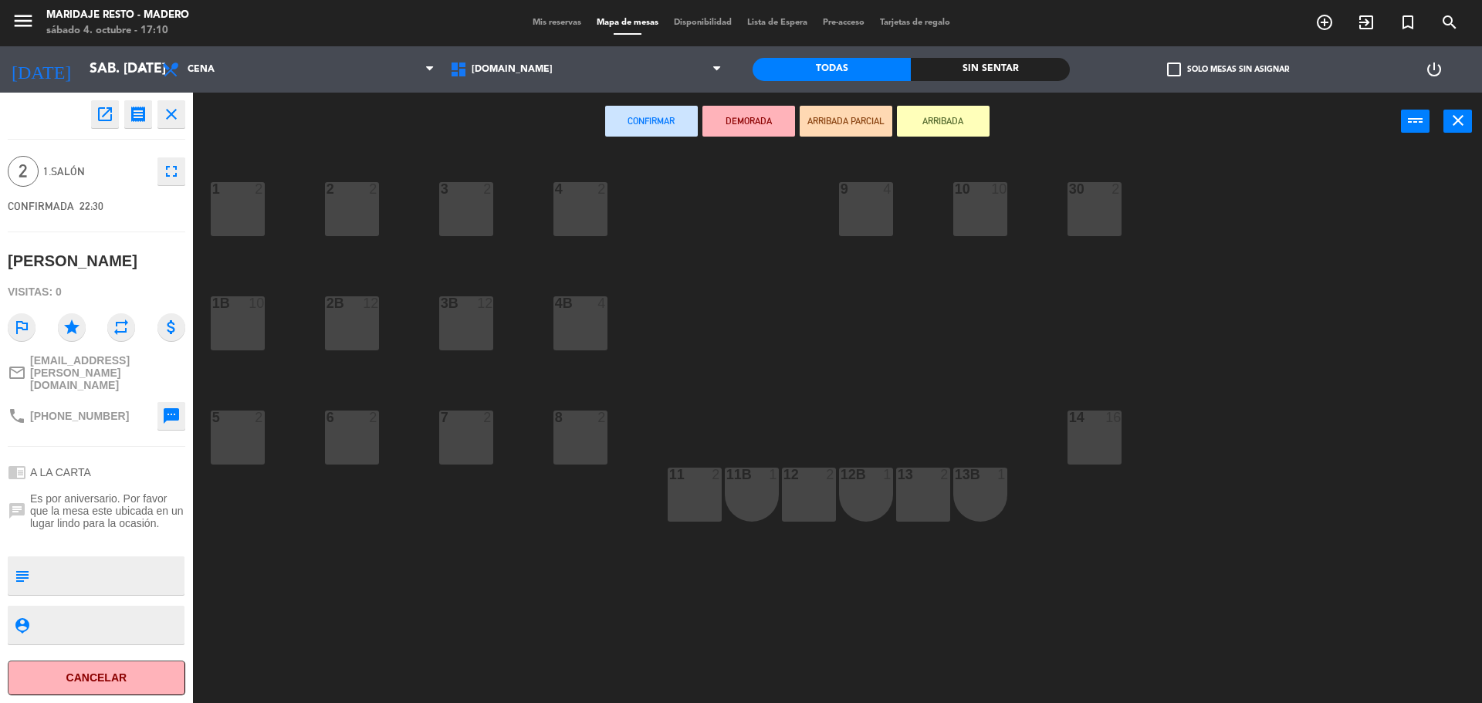
click at [167, 106] on icon "close" at bounding box center [171, 114] width 19 height 19
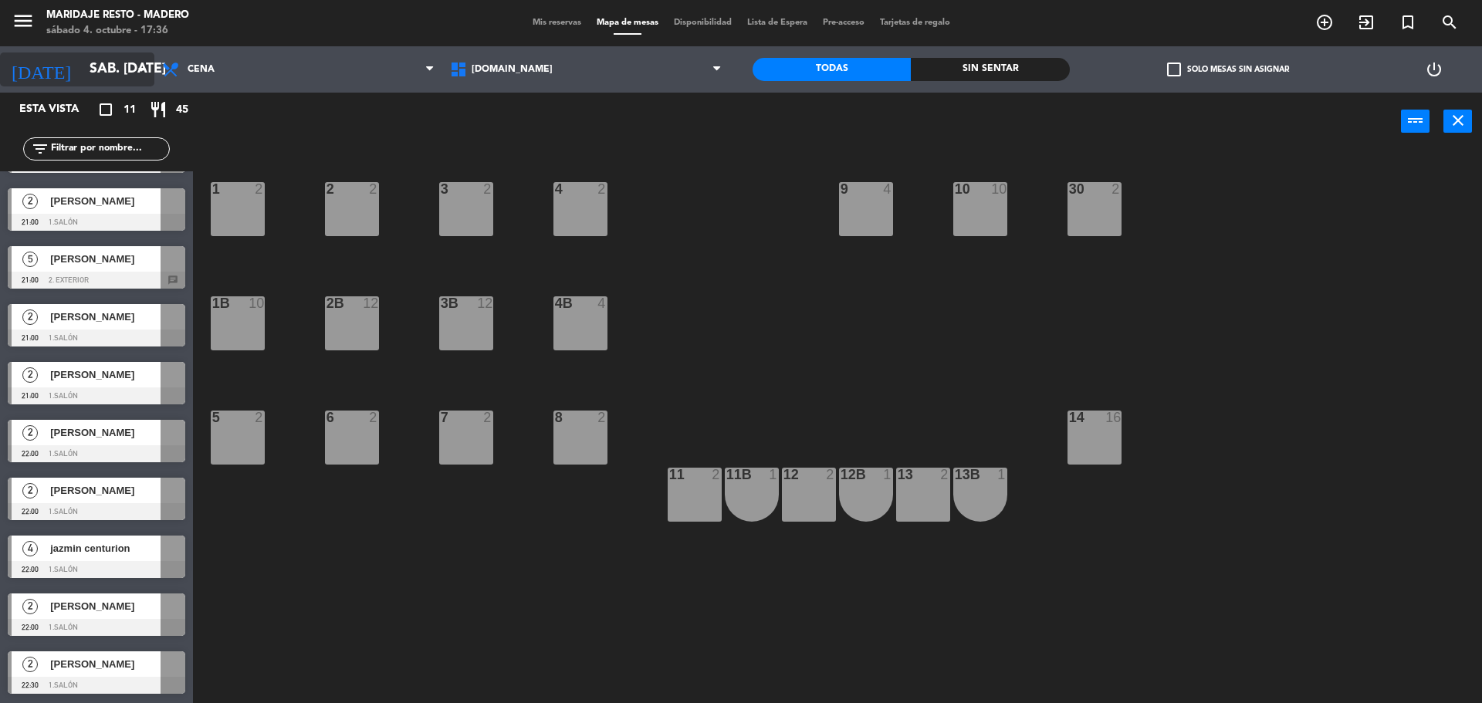
click at [133, 76] on icon "arrow_drop_down" at bounding box center [141, 69] width 19 height 19
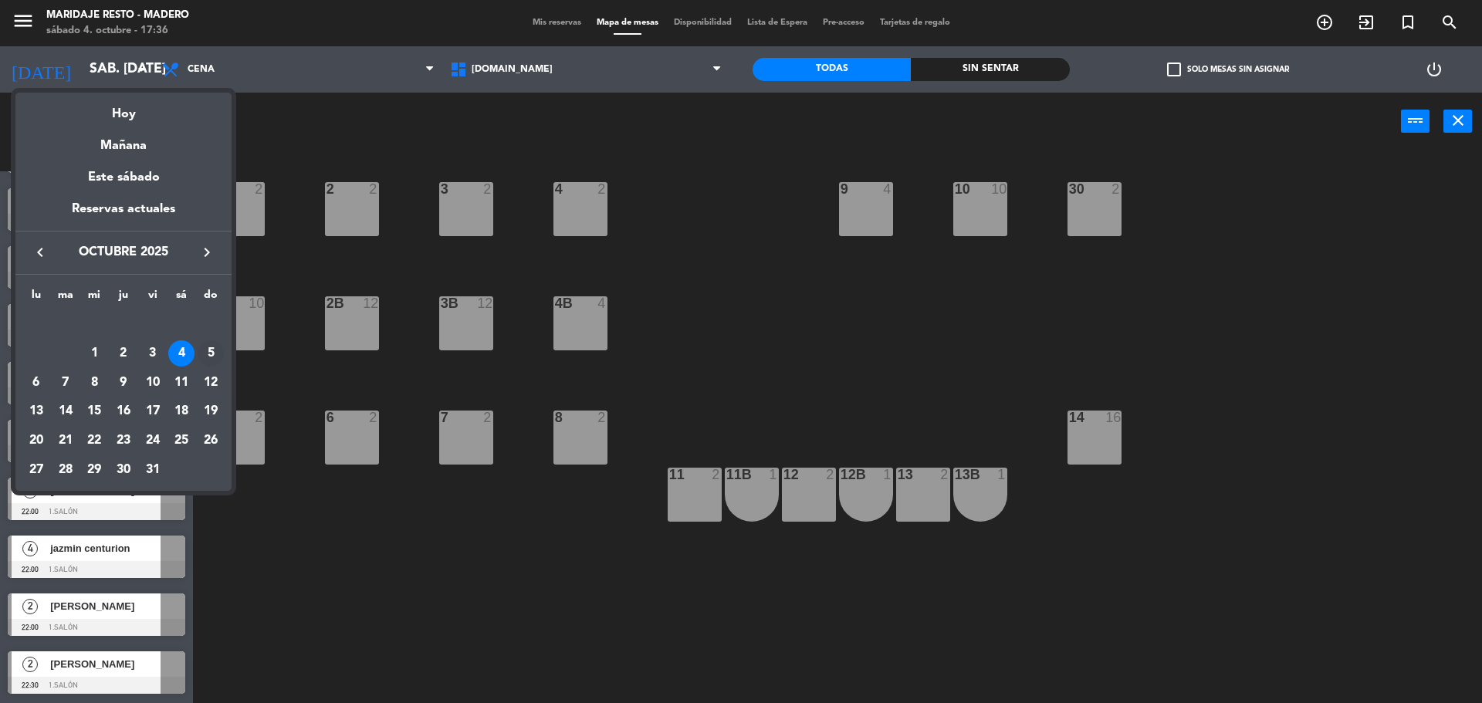
click at [211, 357] on div "5" at bounding box center [211, 353] width 26 height 26
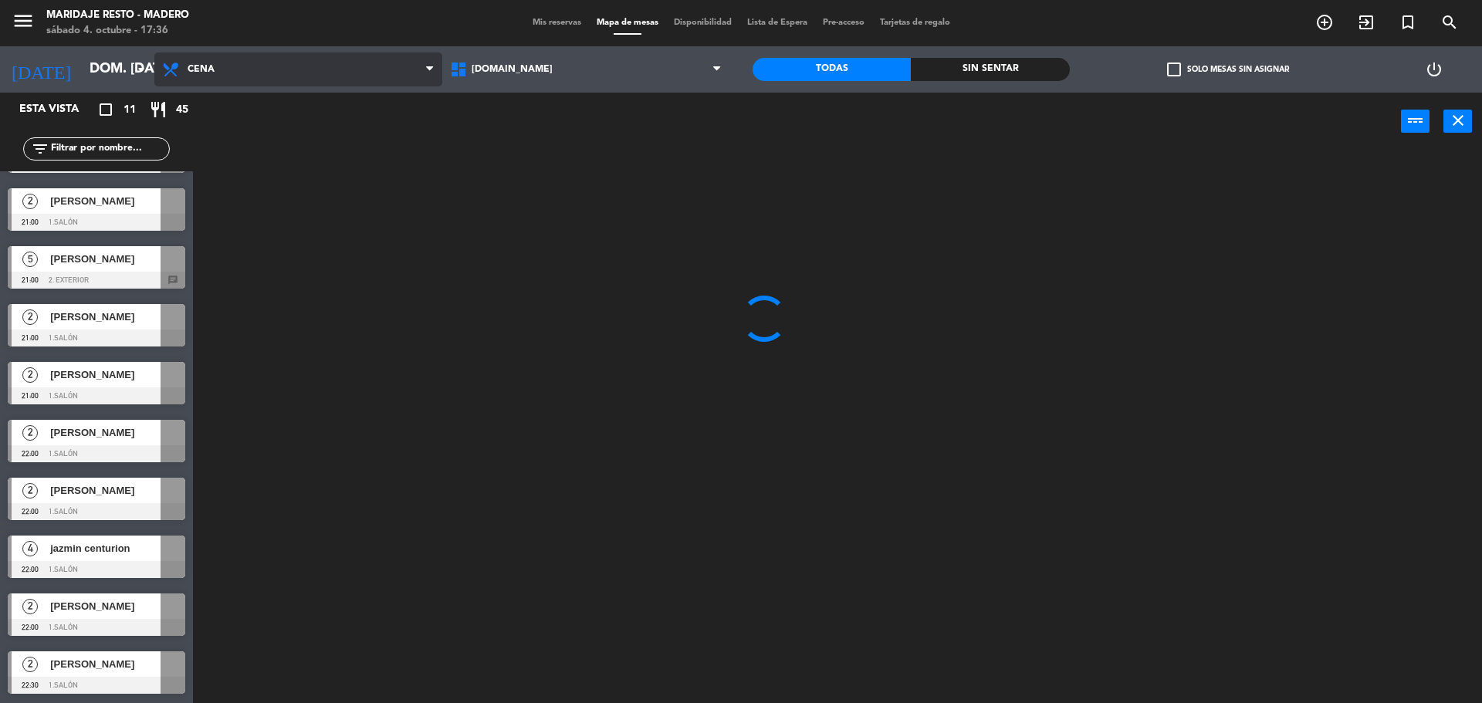
scroll to position [0, 0]
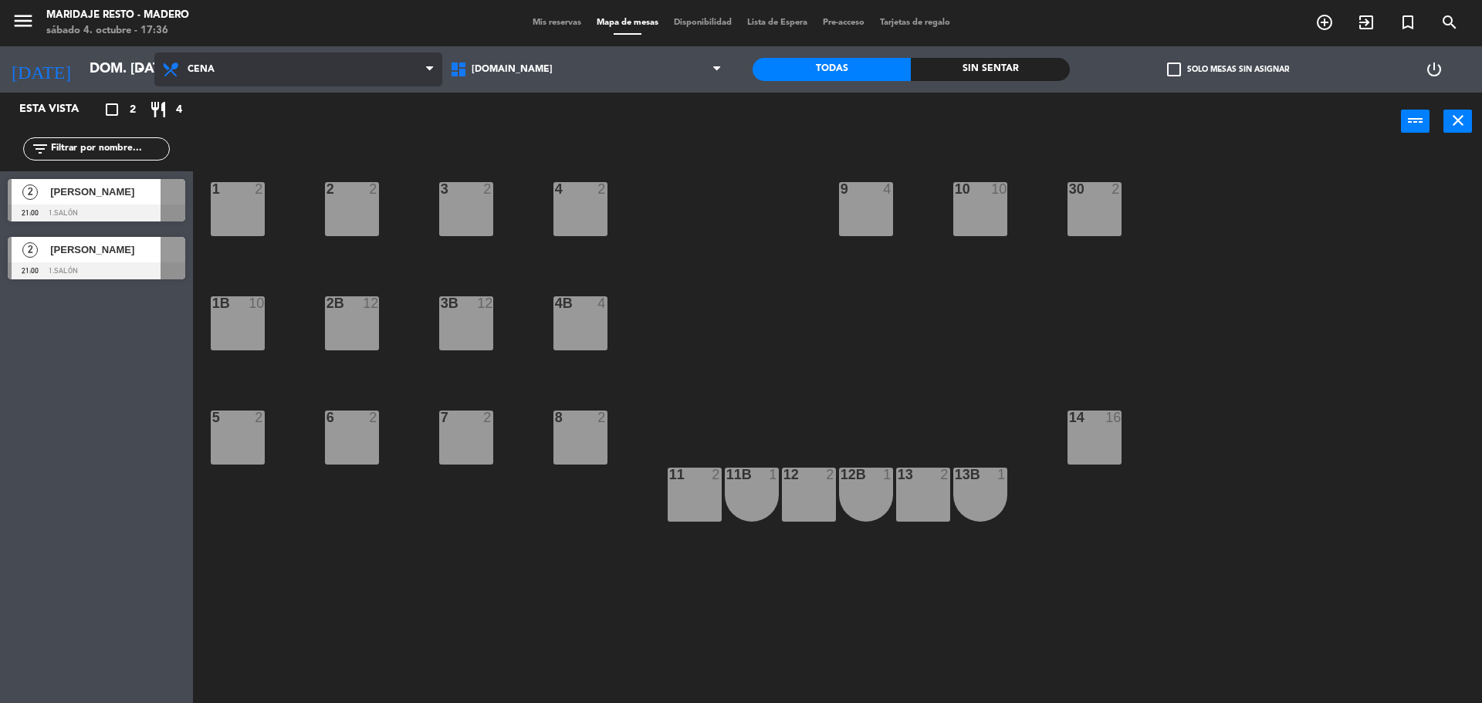
click at [223, 66] on span "Cena" at bounding box center [298, 69] width 288 height 34
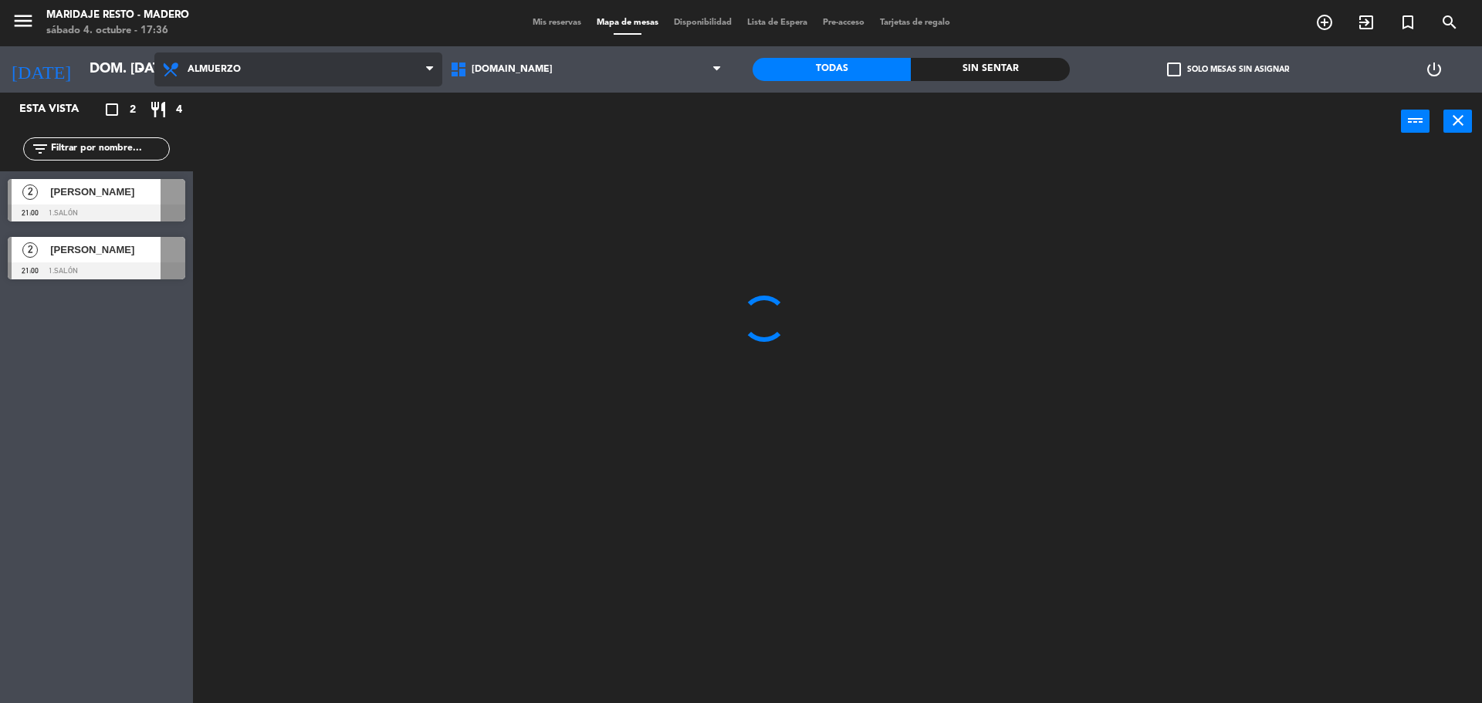
click at [220, 100] on ng-component "menu Maridaje [PERSON_NAME] sábado 4. octubre - 17:36 Mis reservas Mapa de mesa…" at bounding box center [741, 353] width 1482 height 707
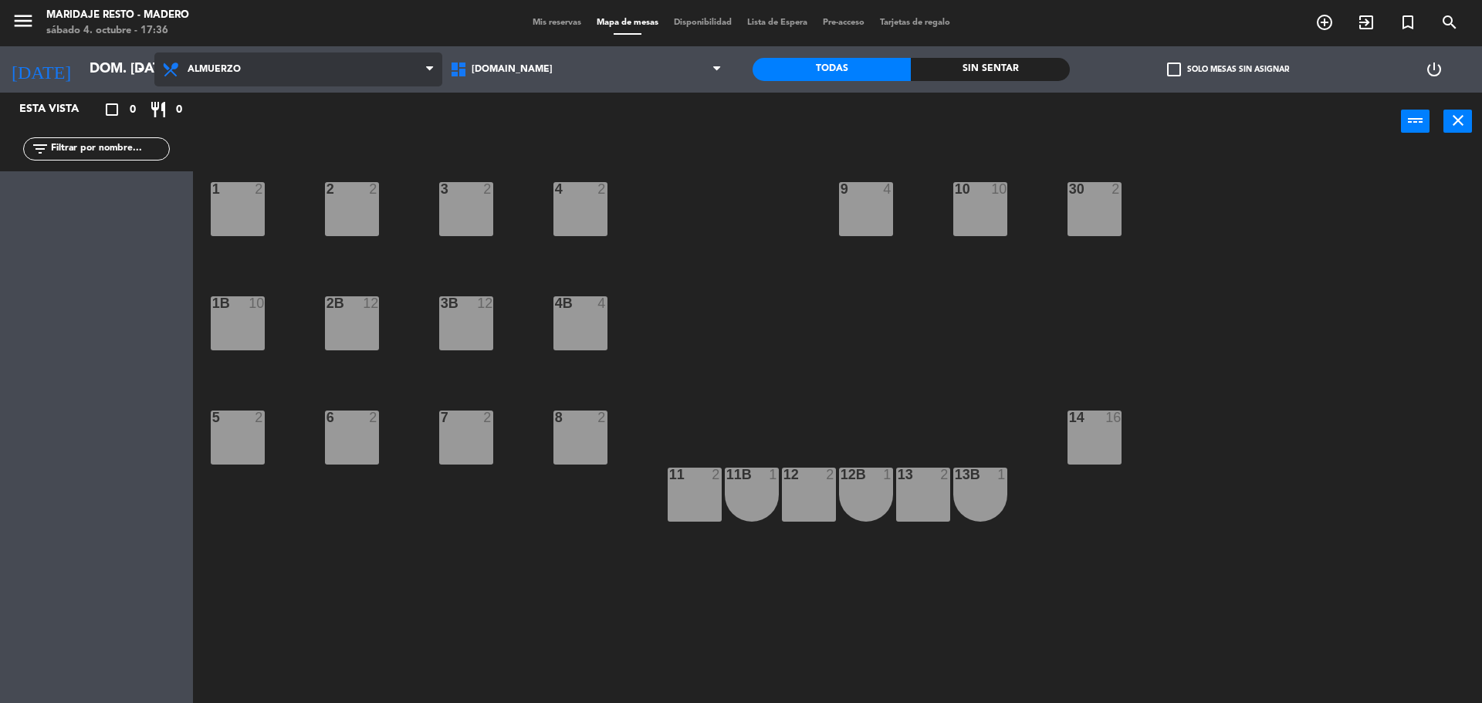
click at [158, 69] on span "Almuerzo" at bounding box center [298, 69] width 288 height 34
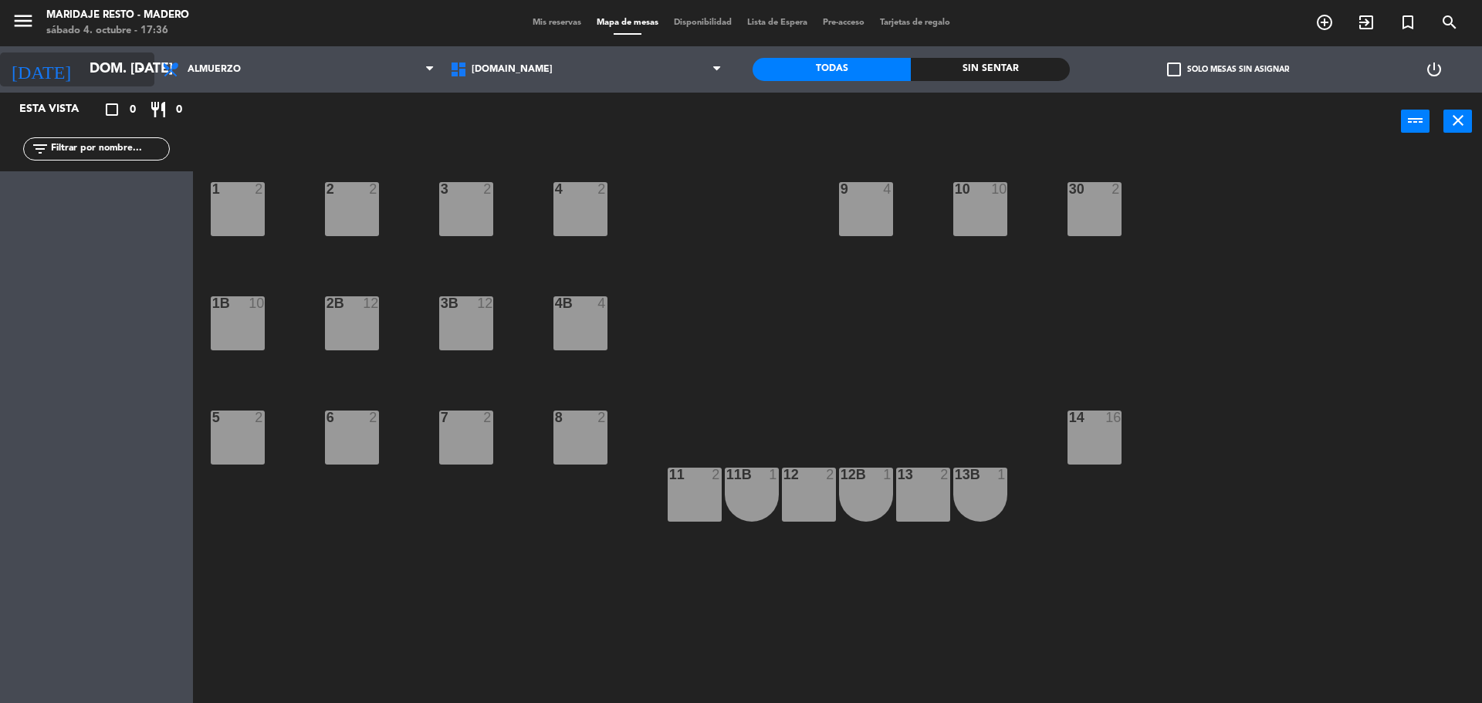
click at [137, 69] on icon "arrow_drop_down" at bounding box center [141, 69] width 19 height 19
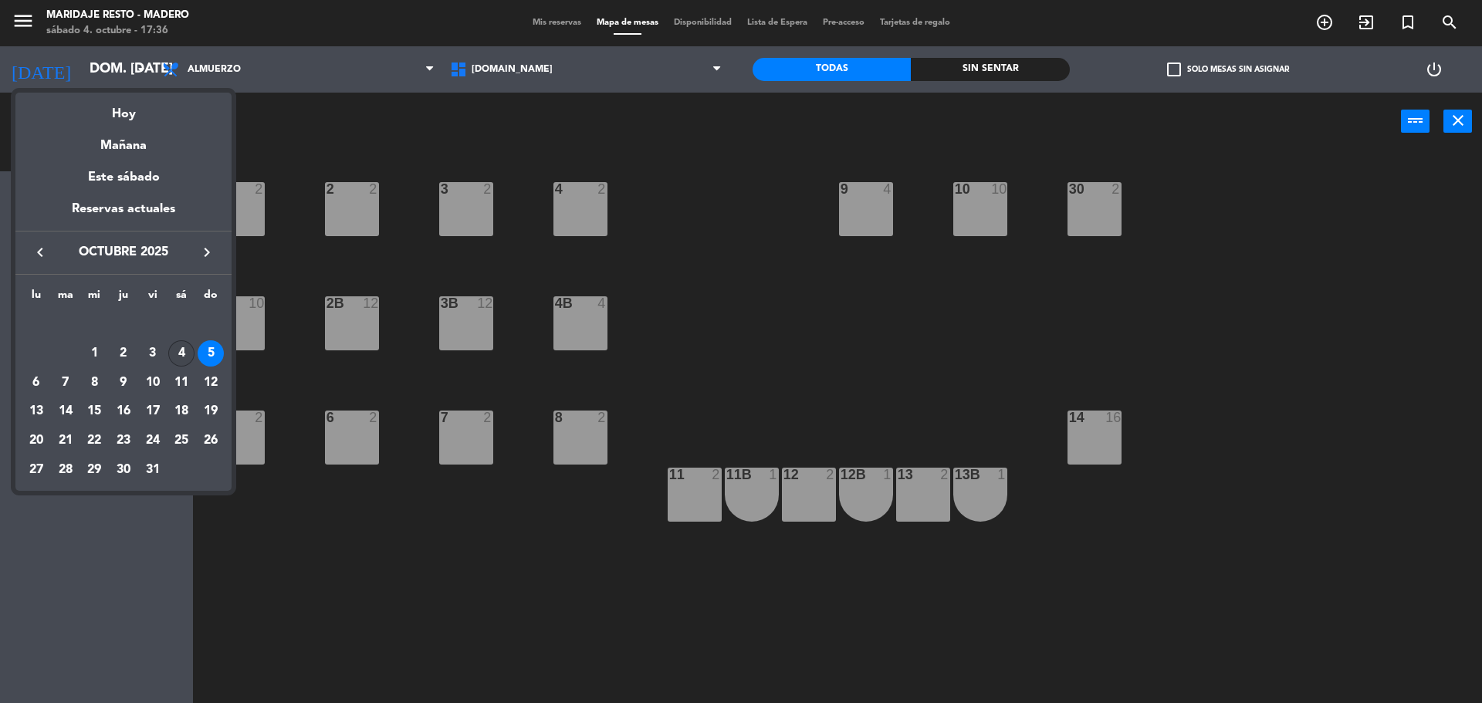
click at [181, 350] on div "4" at bounding box center [181, 353] width 26 height 26
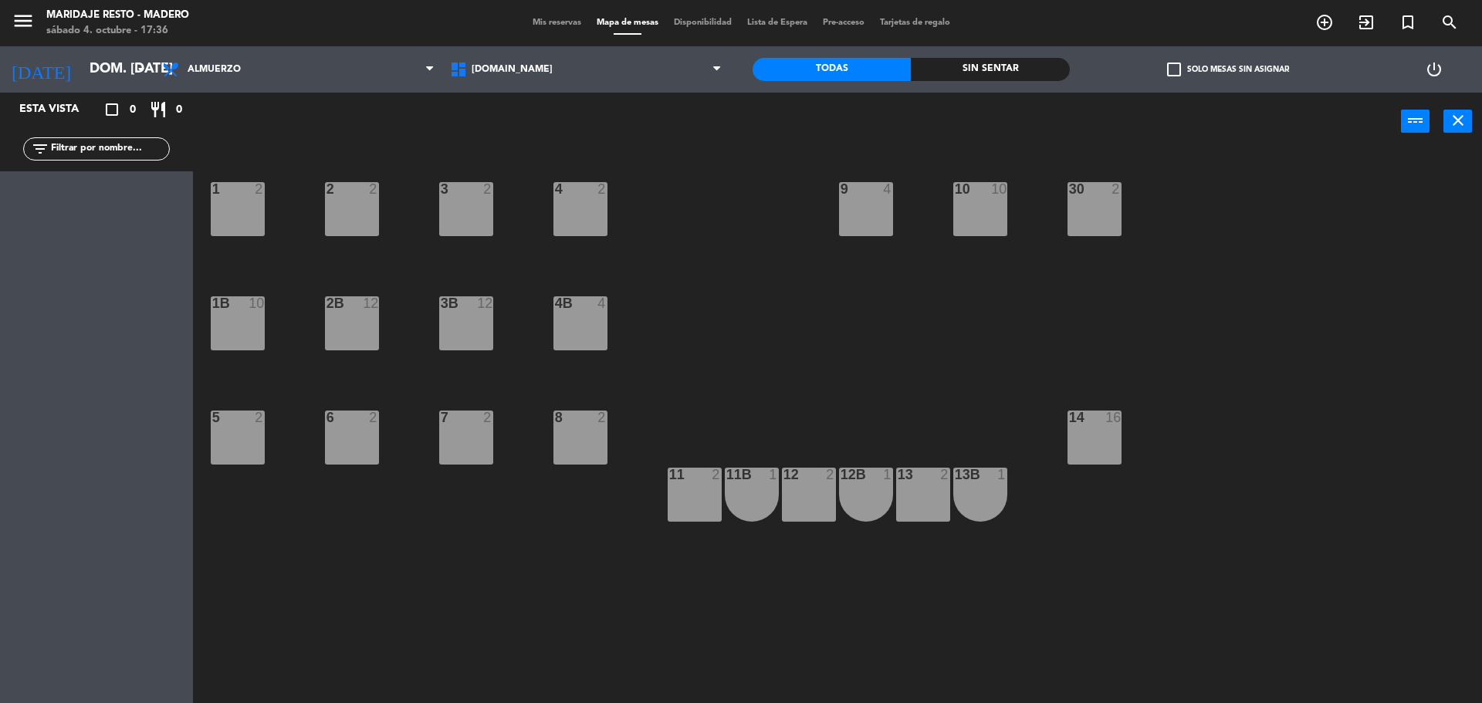
type input "sáb. [DATE]"
click at [275, 74] on span "Almuerzo" at bounding box center [298, 69] width 288 height 34
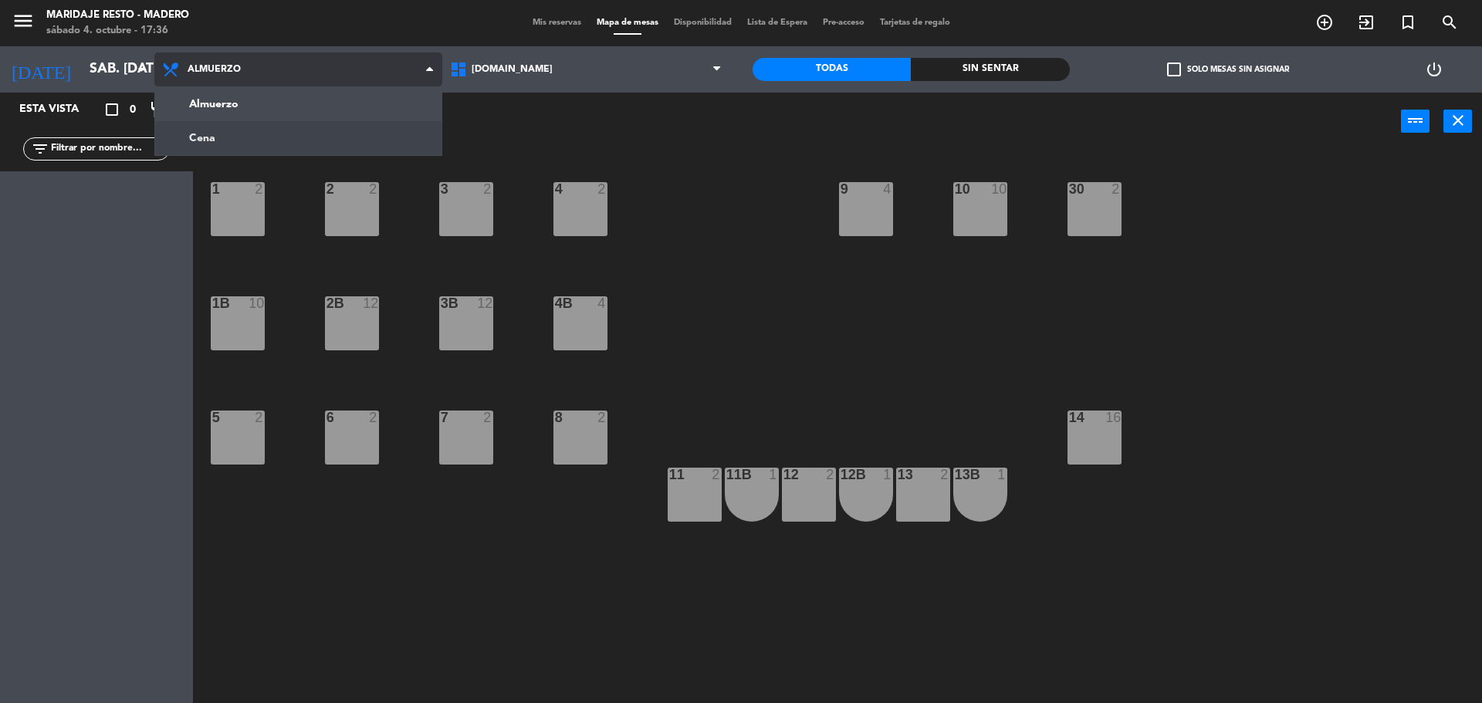
click at [265, 137] on ng-component "menu Maridaje [PERSON_NAME] sábado 4. octubre - 17:36 Mis reservas Mapa de mesa…" at bounding box center [741, 353] width 1482 height 707
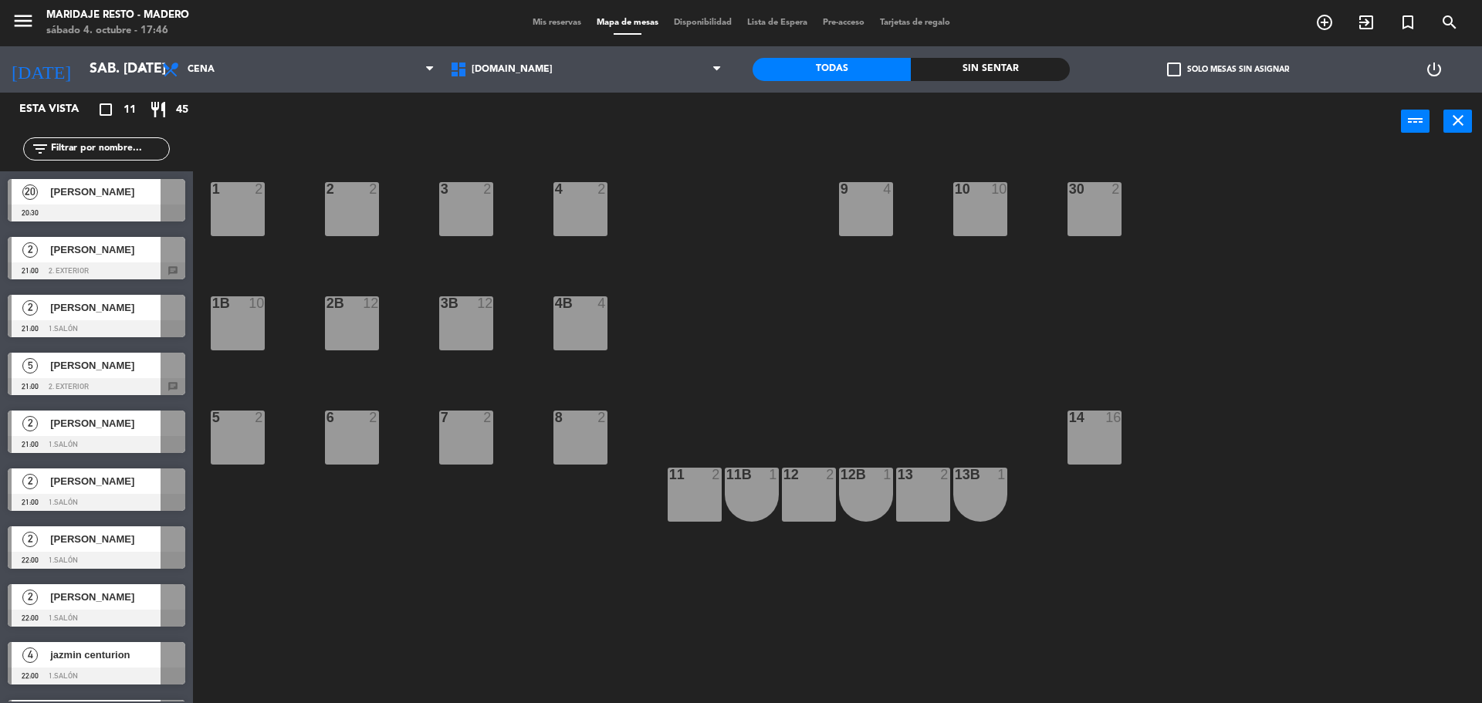
click at [561, 19] on span "Mis reservas" at bounding box center [557, 23] width 64 height 8
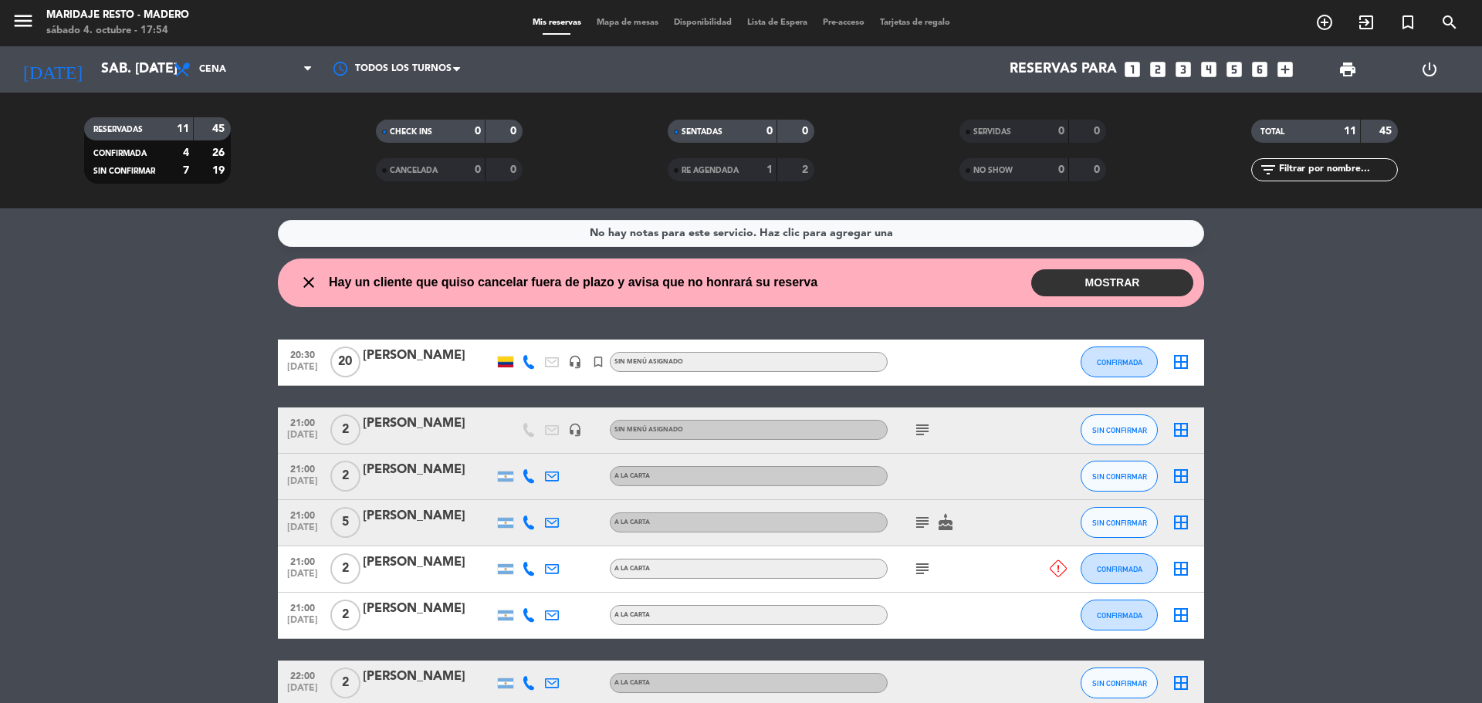
click at [1179, 282] on button "MOSTRAR" at bounding box center [1112, 282] width 162 height 27
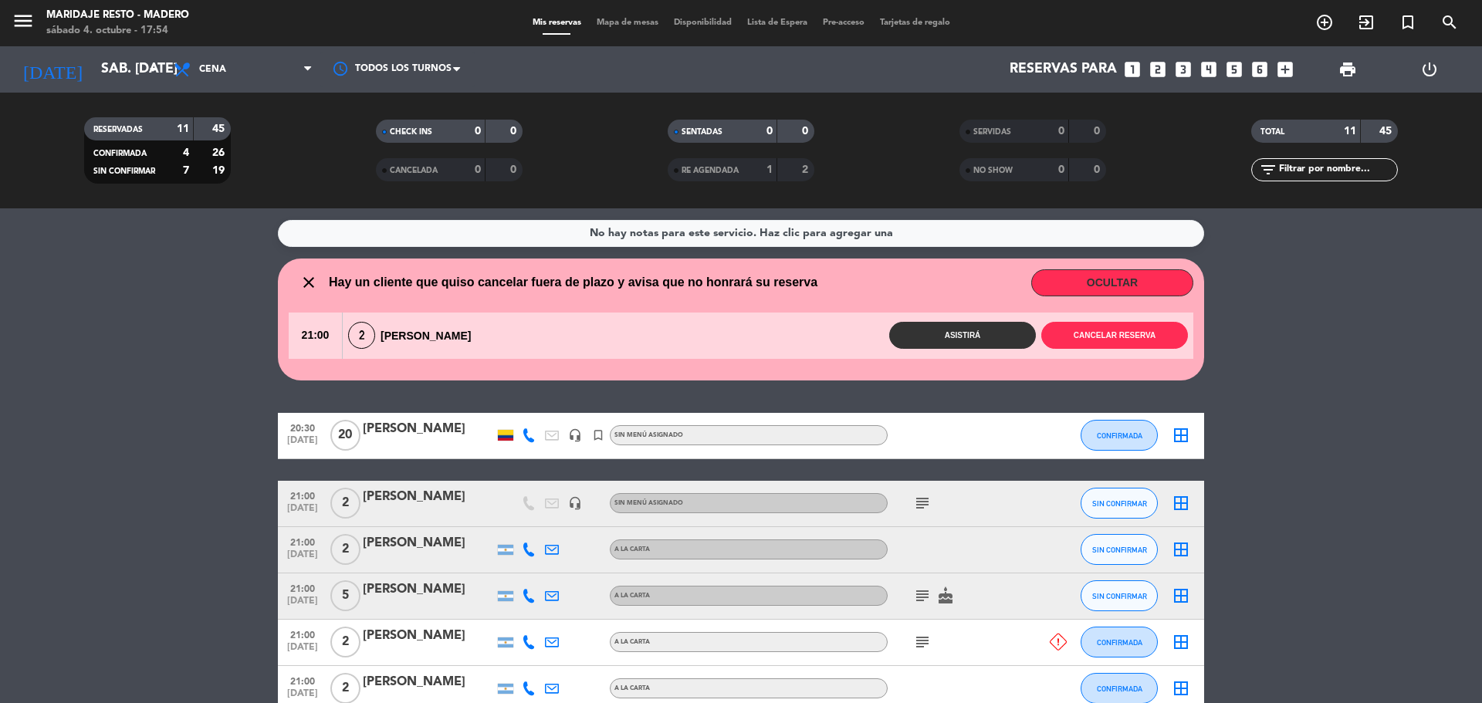
click at [1179, 282] on button "OCULTAR" at bounding box center [1112, 282] width 162 height 27
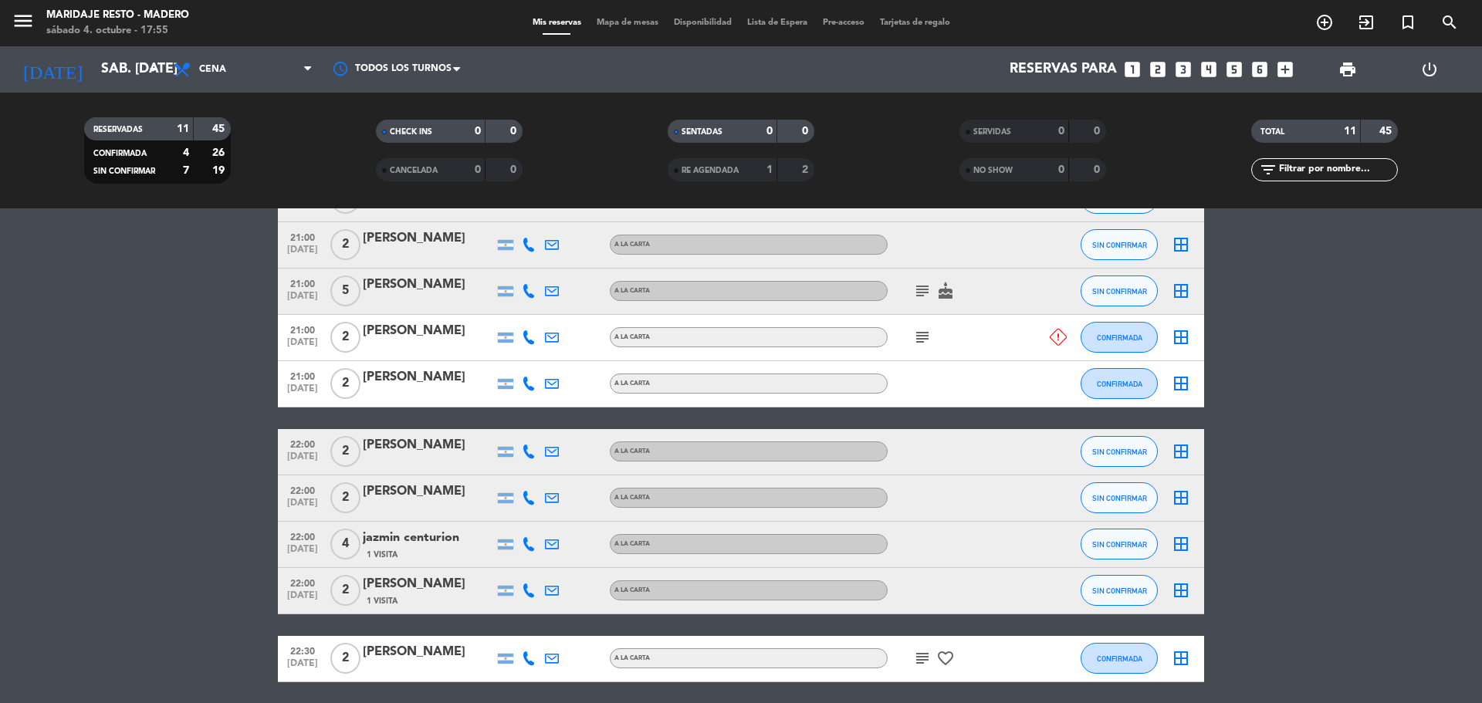
scroll to position [288, 0]
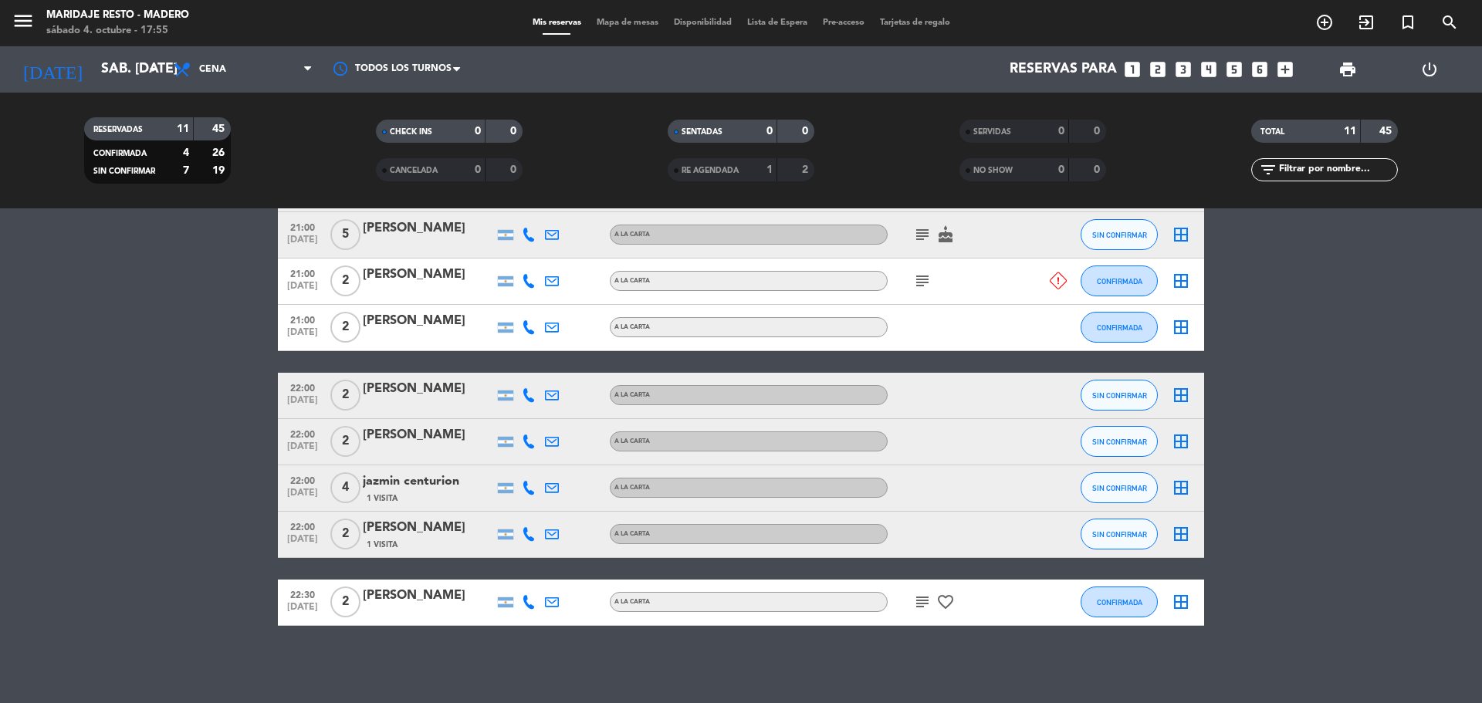
click at [925, 278] on icon "subject" at bounding box center [922, 281] width 19 height 19
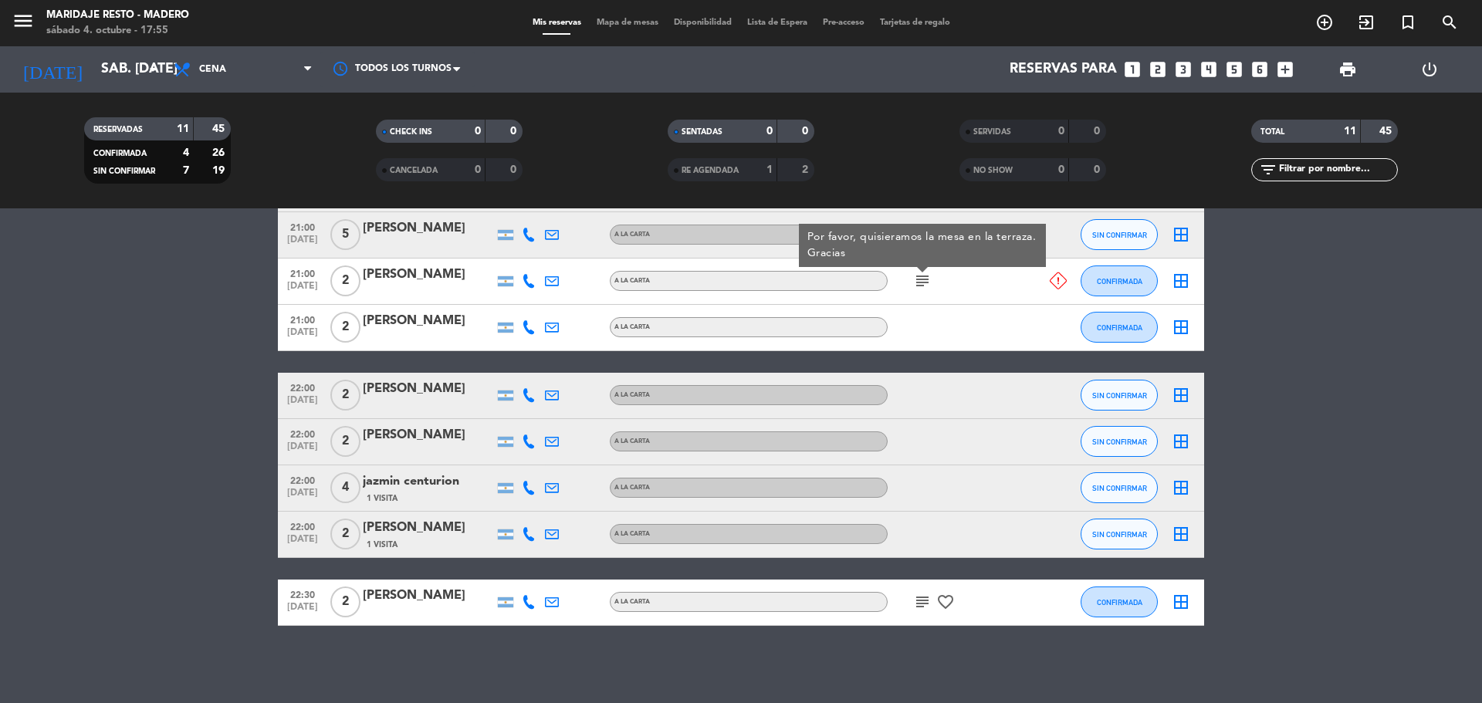
scroll to position [211, 0]
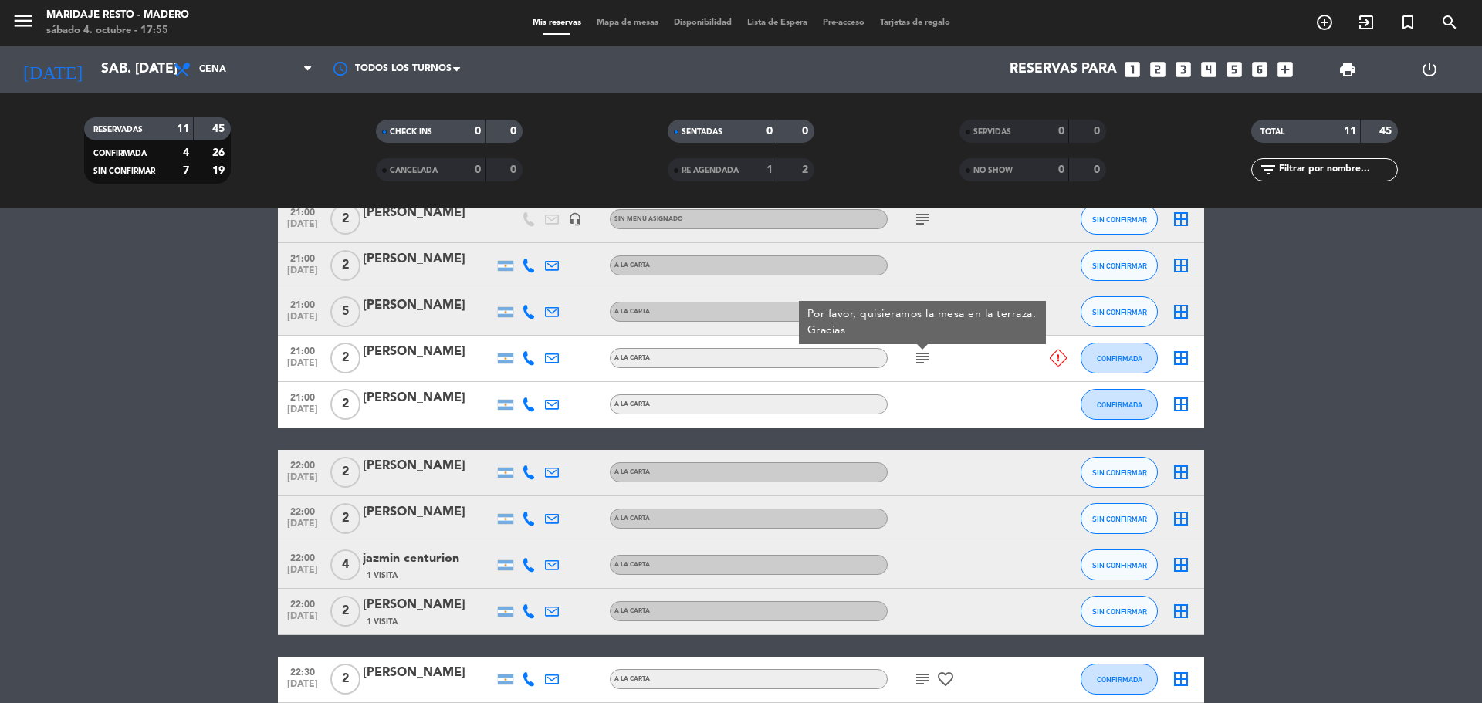
click at [1316, 342] on bookings-row "20:30 [DATE] [PERSON_NAME] headset_mic turned_in_not Sin menú asignado CONFIRMA…" at bounding box center [741, 416] width 1482 height 574
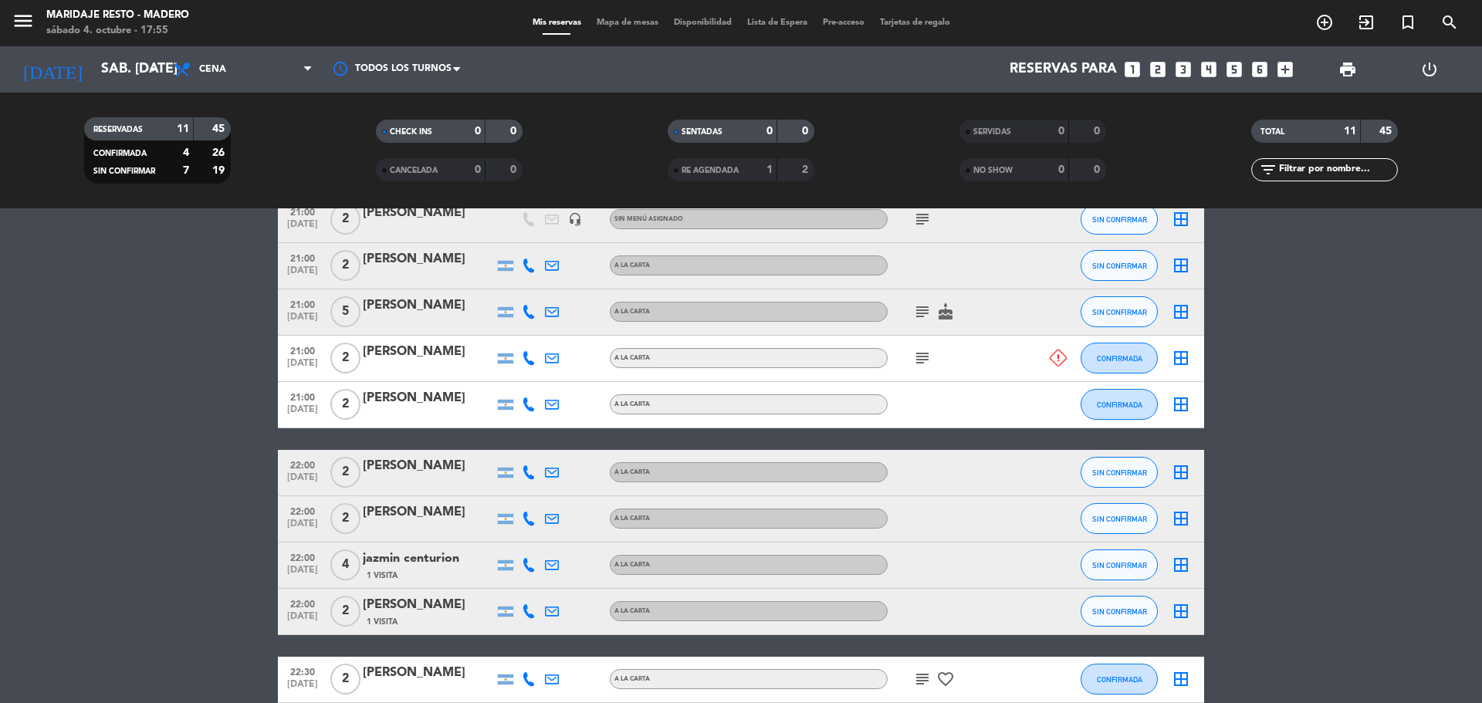
click at [925, 309] on icon "subject" at bounding box center [922, 312] width 19 height 19
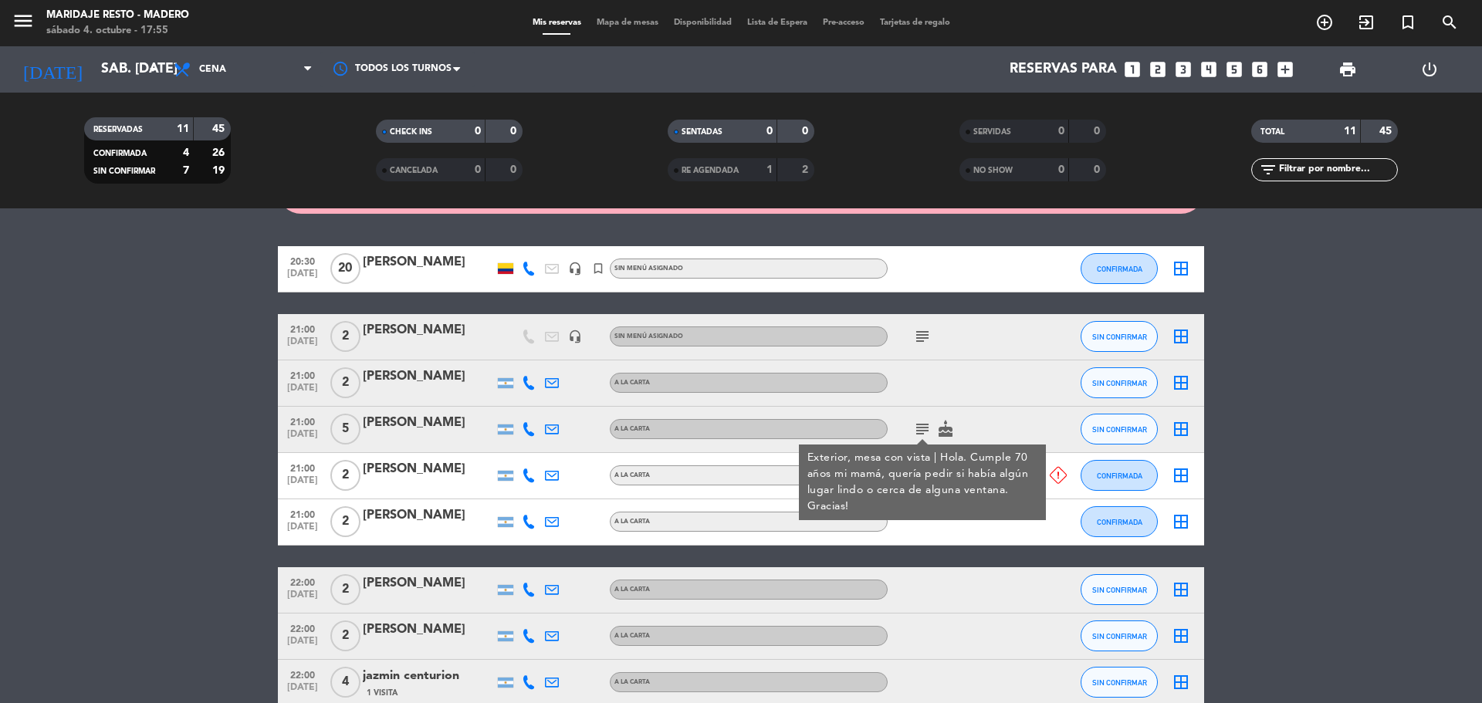
scroll to position [56, 0]
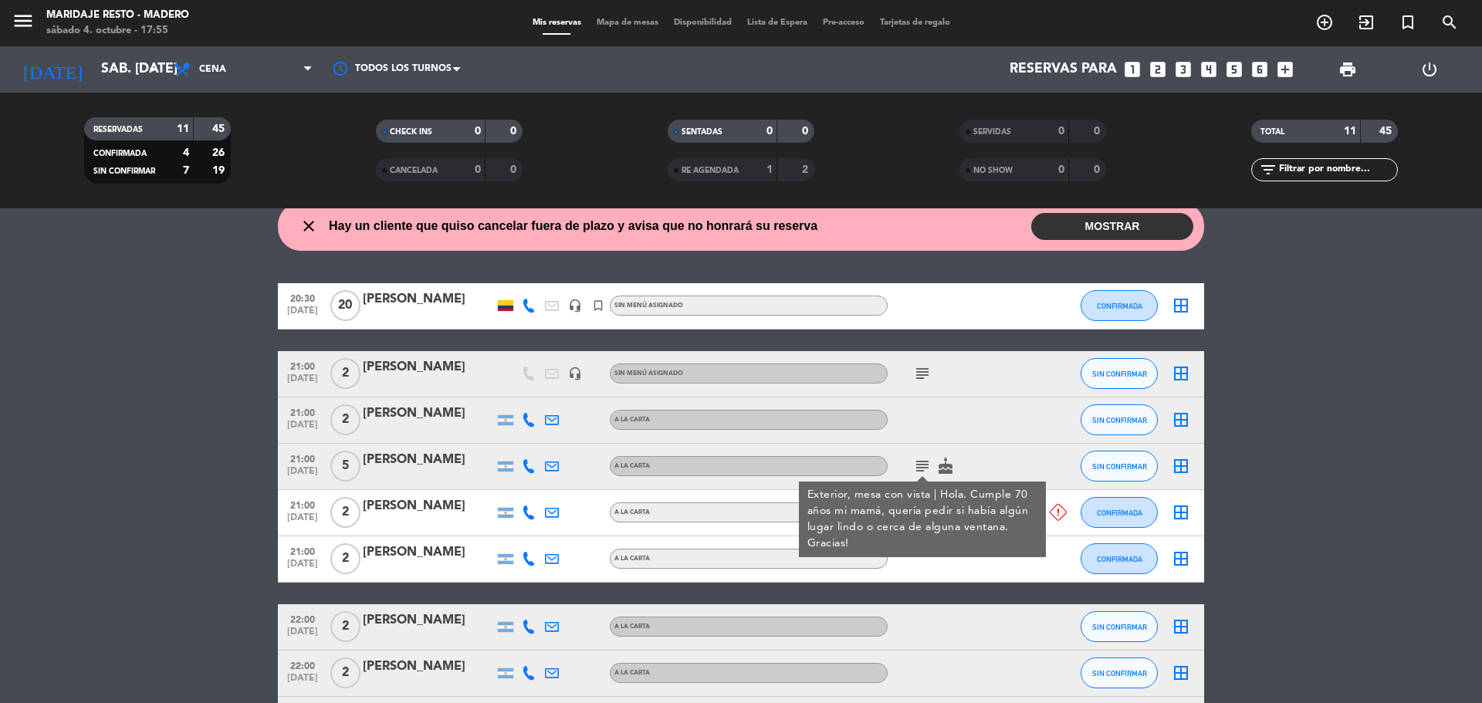
click at [925, 377] on icon "subject" at bounding box center [922, 373] width 19 height 19
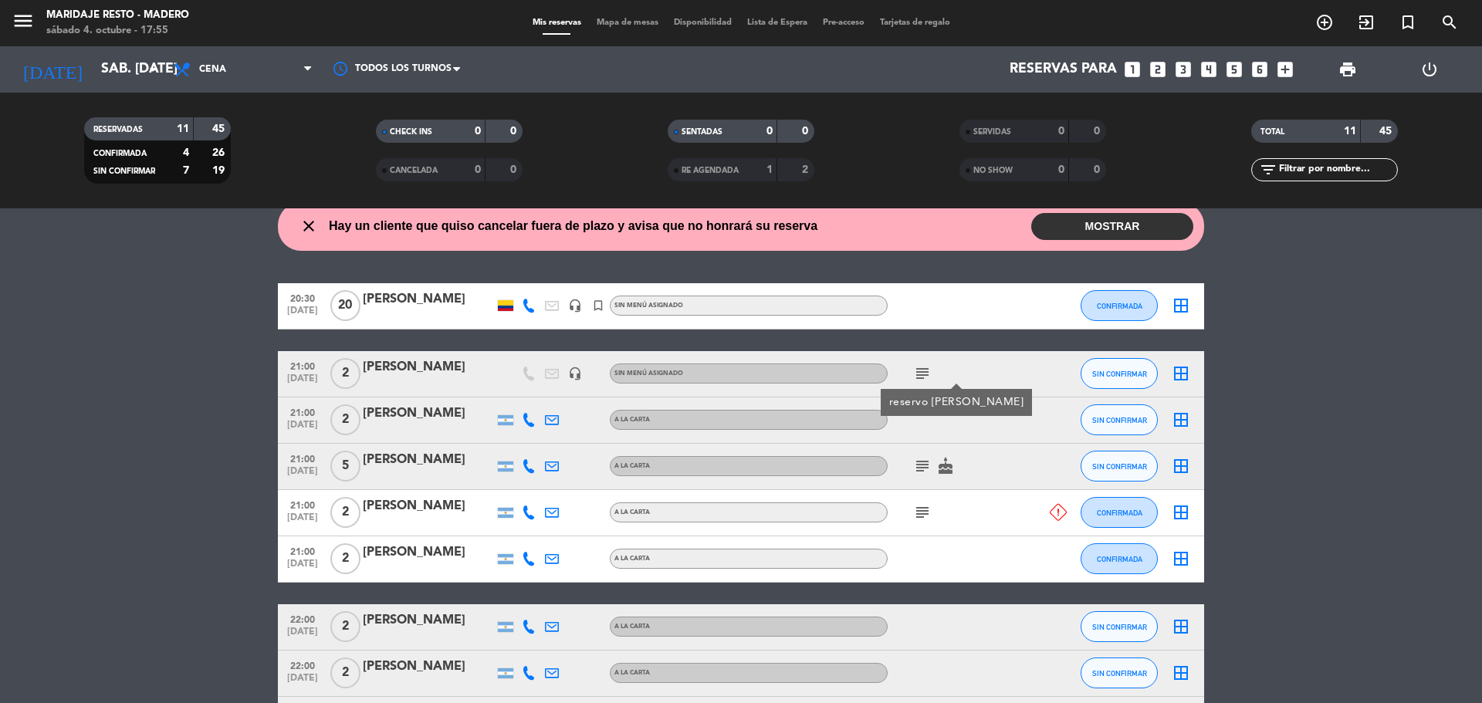
click at [1064, 223] on button "MOSTRAR" at bounding box center [1112, 226] width 162 height 27
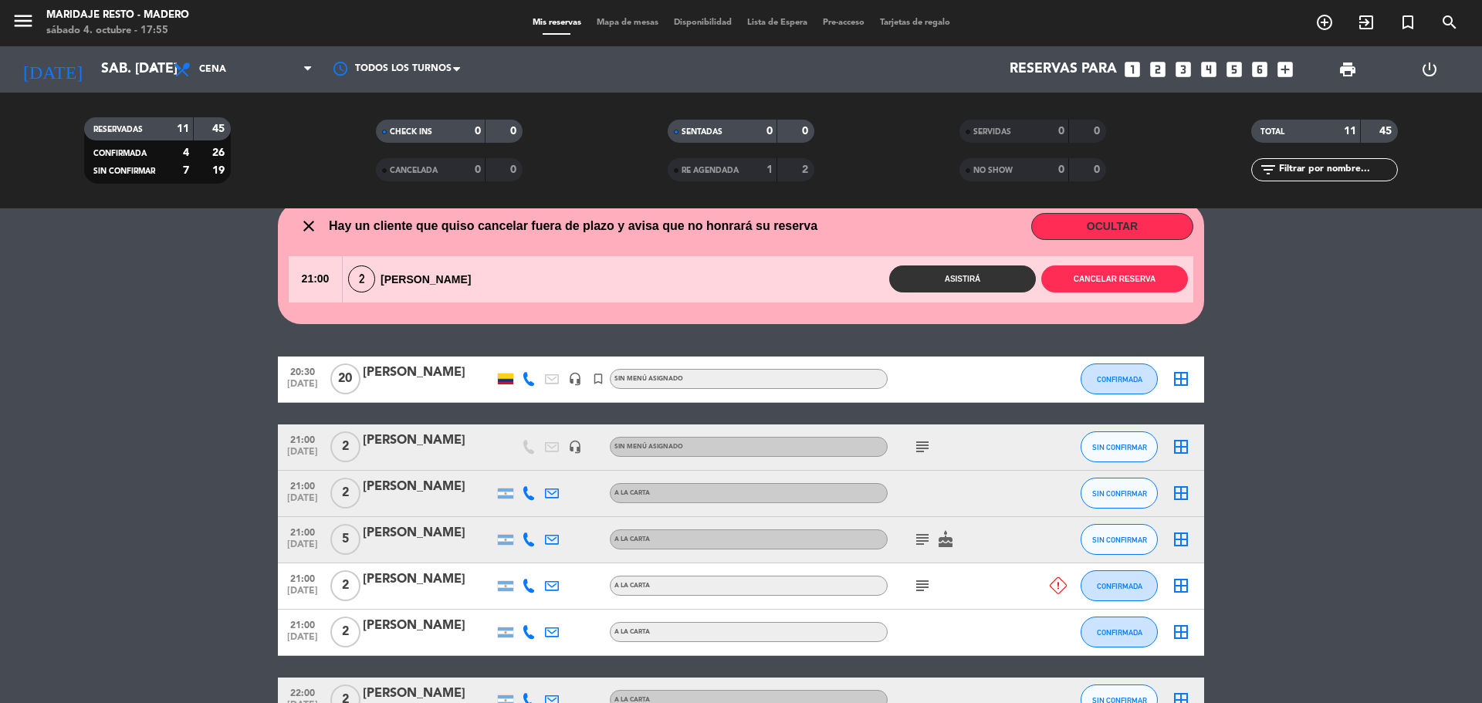
click at [1147, 220] on button "OCULTAR" at bounding box center [1112, 226] width 162 height 27
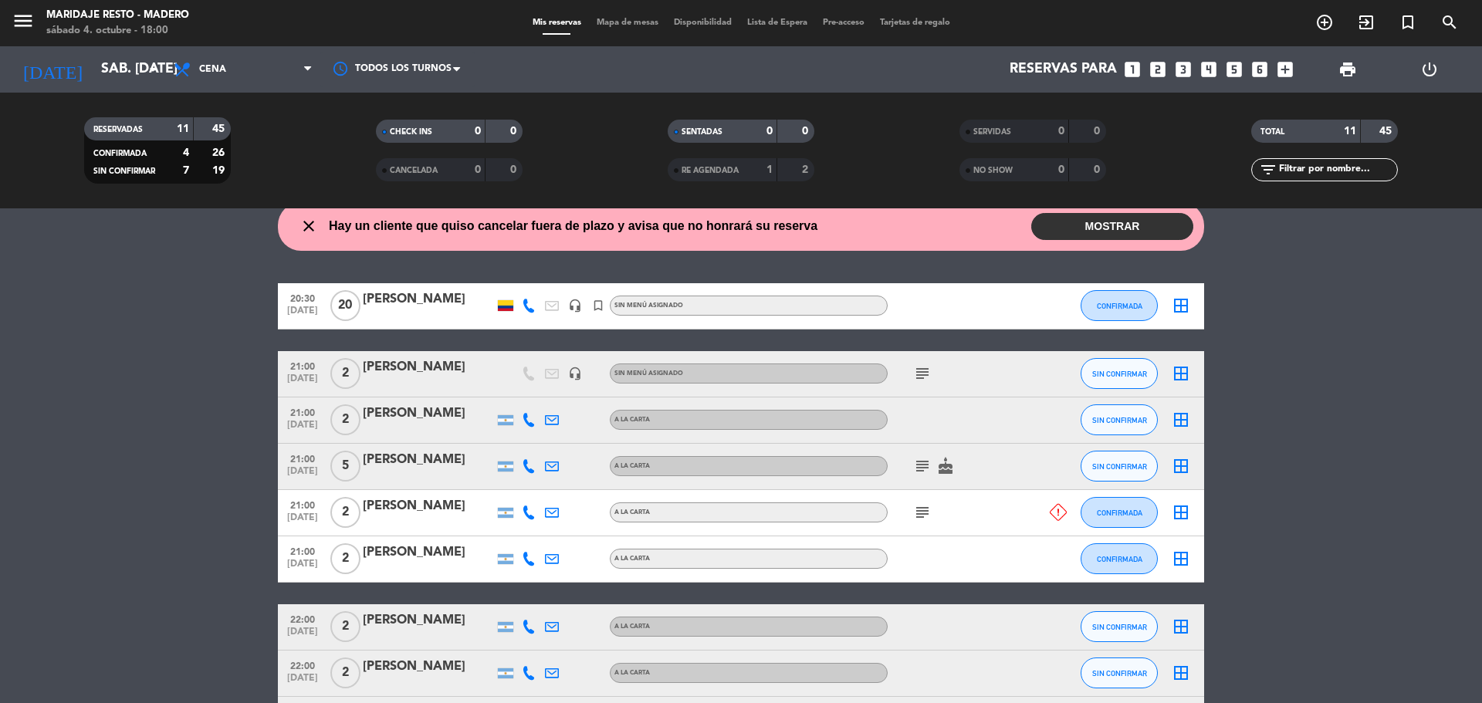
scroll to position [0, 0]
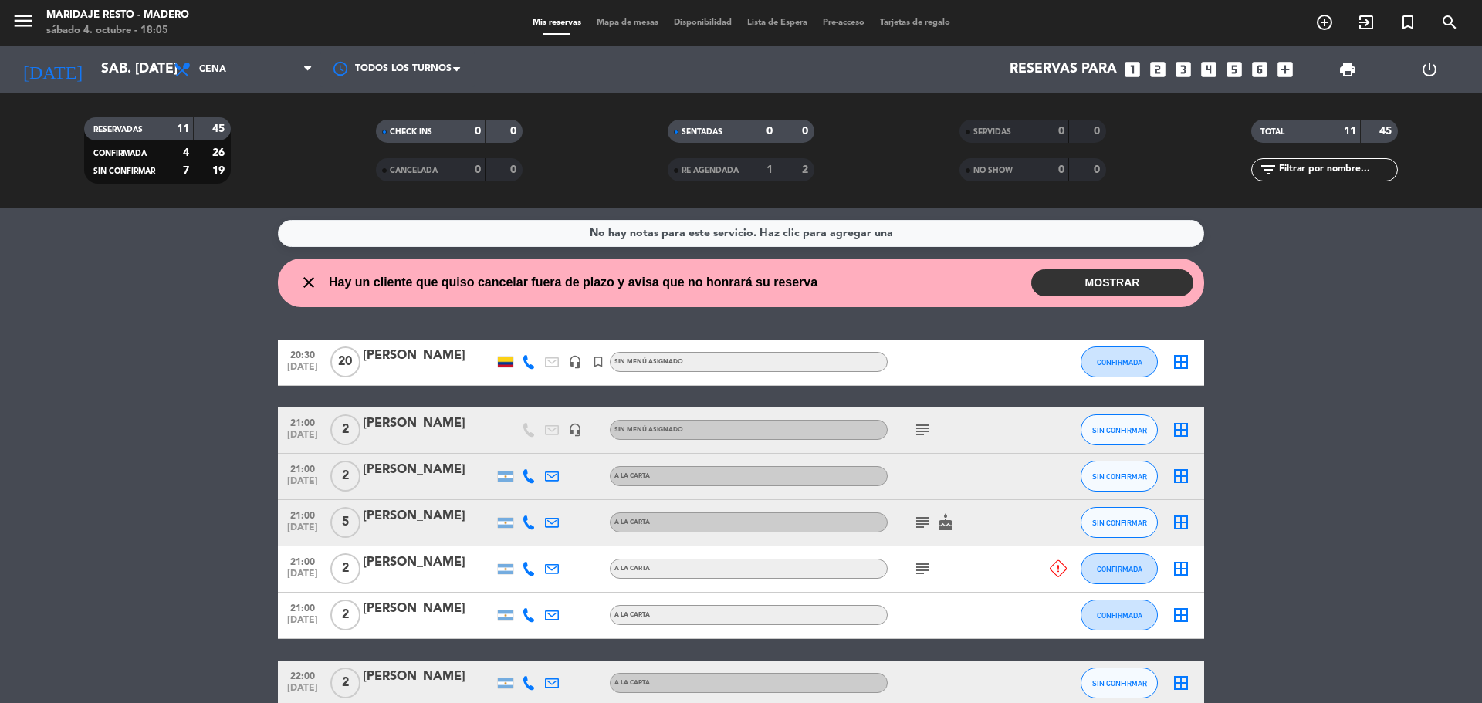
click at [1179, 284] on button "MOSTRAR" at bounding box center [1112, 282] width 162 height 27
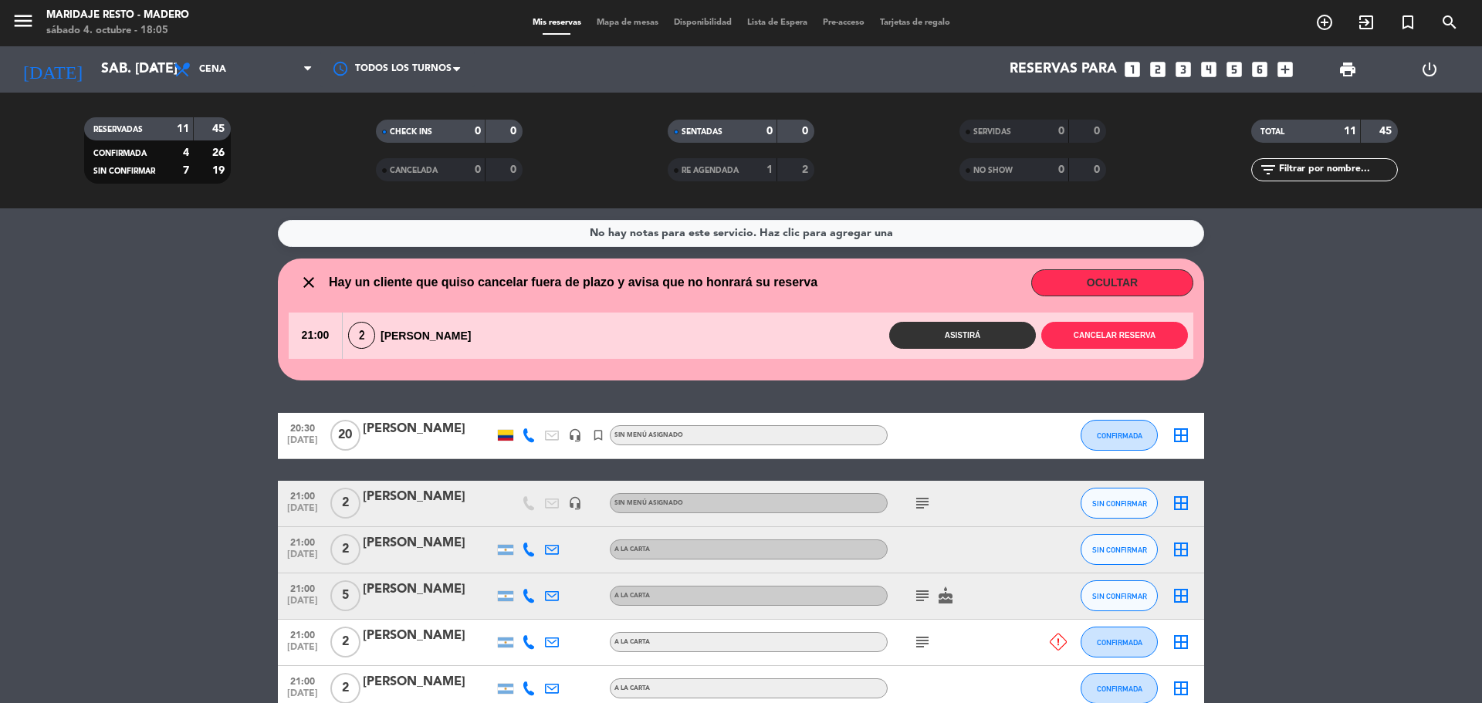
scroll to position [154, 0]
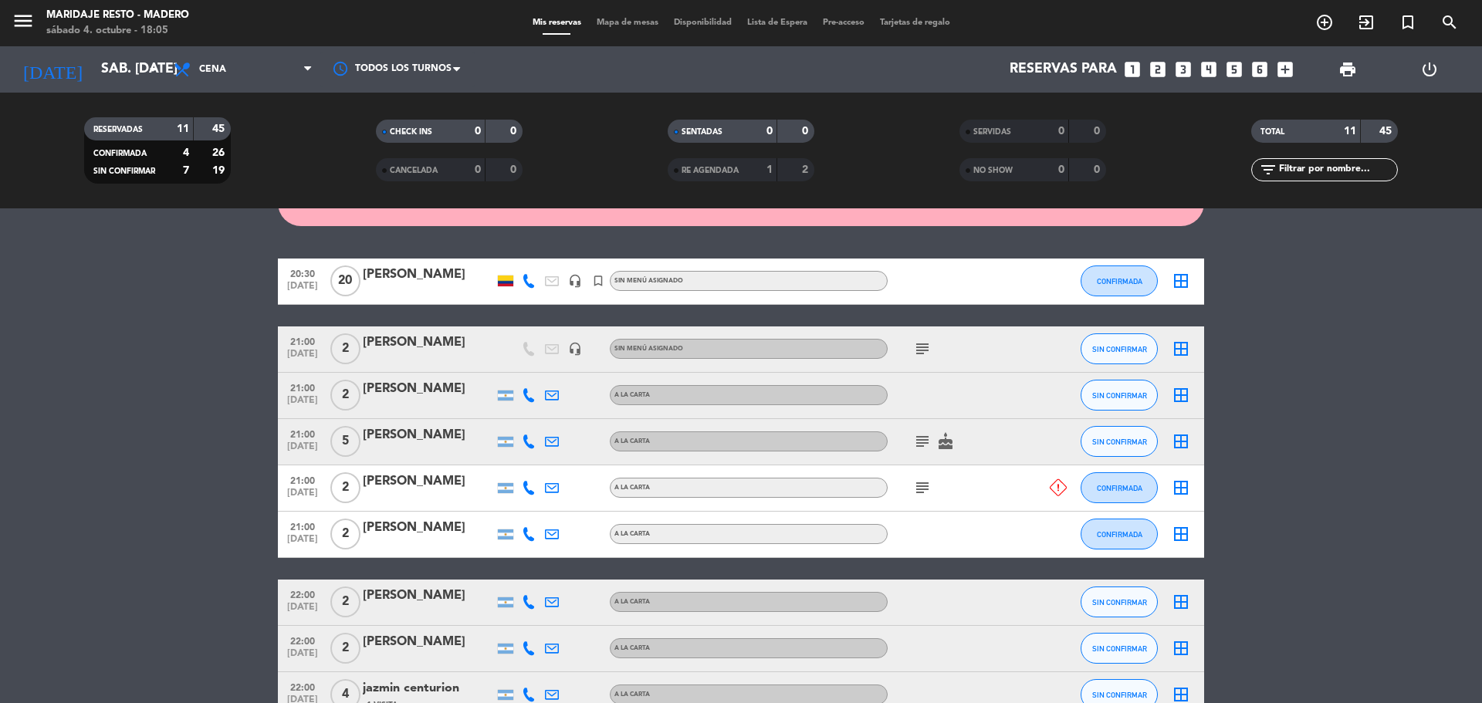
click at [1370, 454] on bookings-row "20:30 [DATE] [PERSON_NAME] headset_mic turned_in_not Sin menú asignado CONFIRMA…" at bounding box center [741, 546] width 1482 height 574
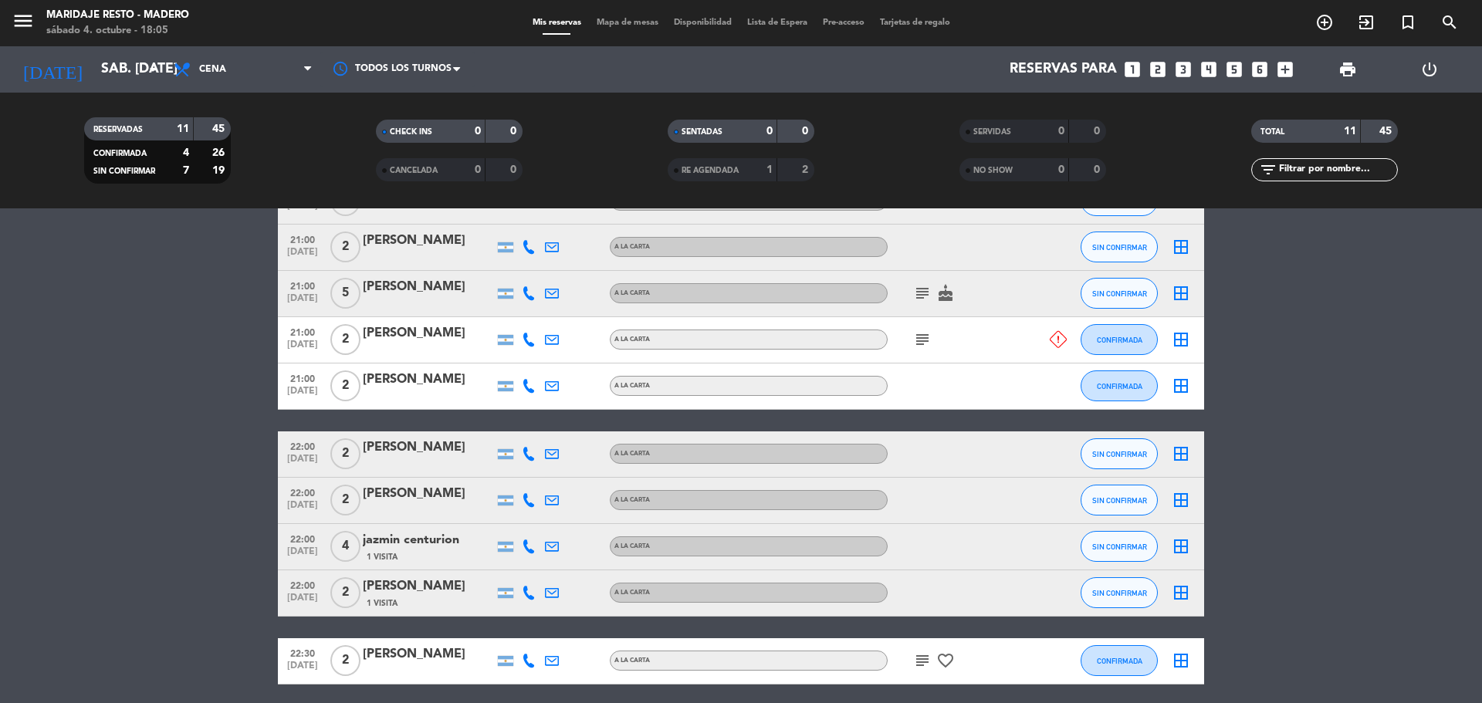
scroll to position [361, 0]
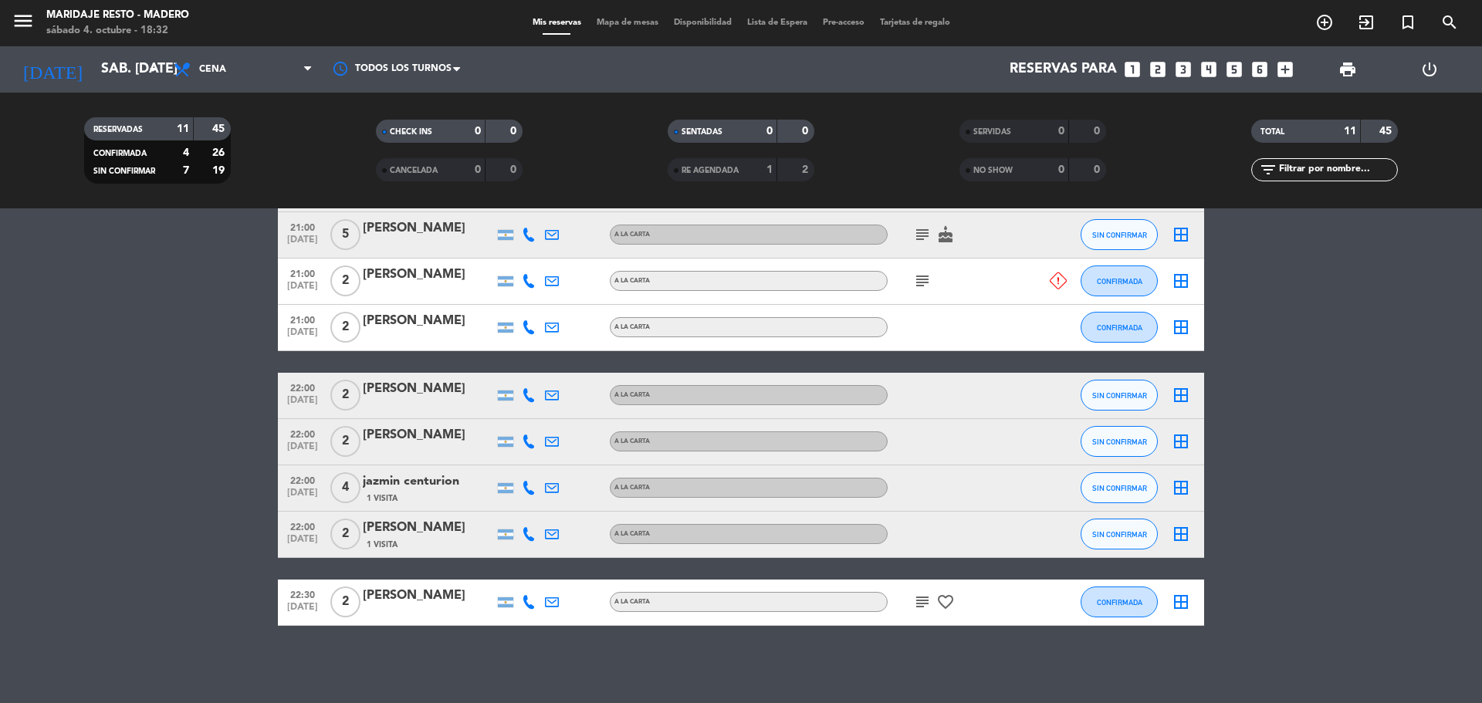
click at [1187, 69] on icon "looks_3" at bounding box center [1183, 69] width 20 height 20
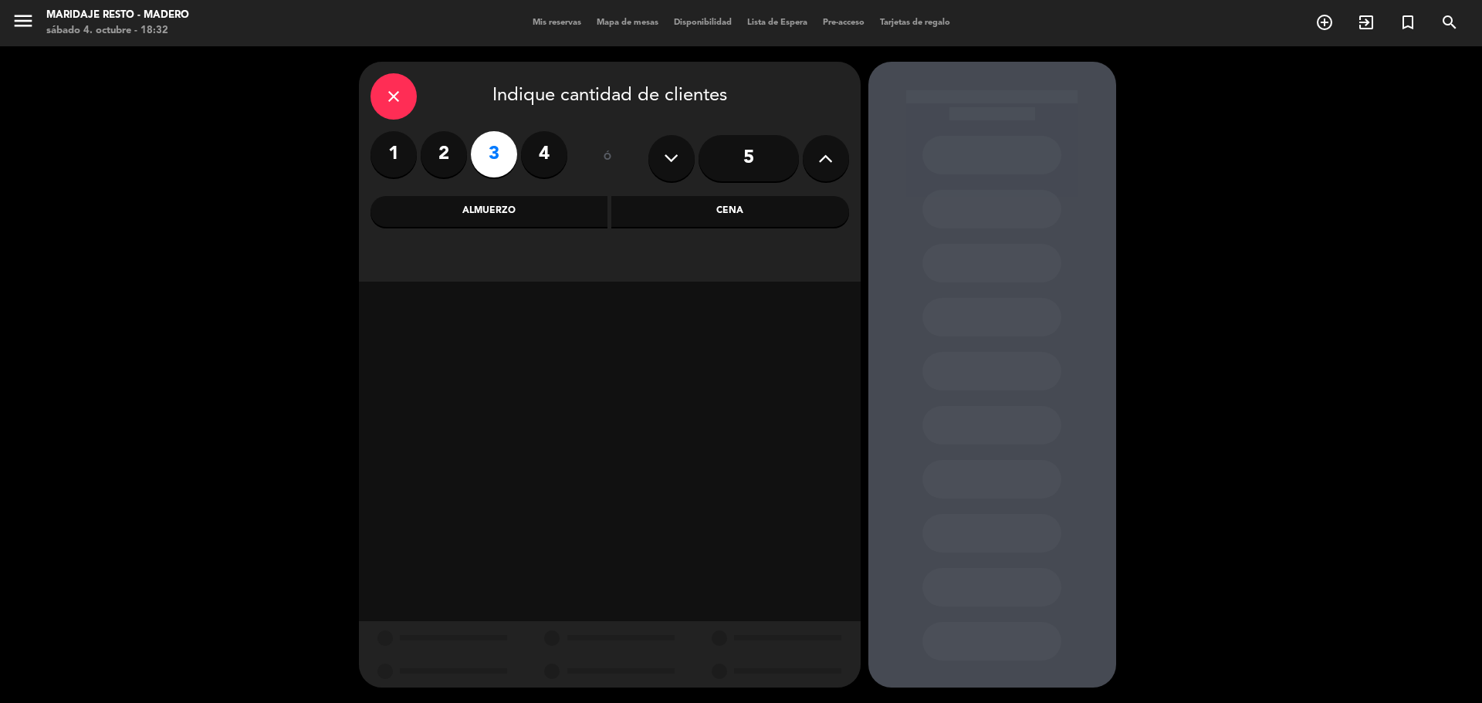
click at [643, 215] on div "Cena" at bounding box center [730, 211] width 238 height 31
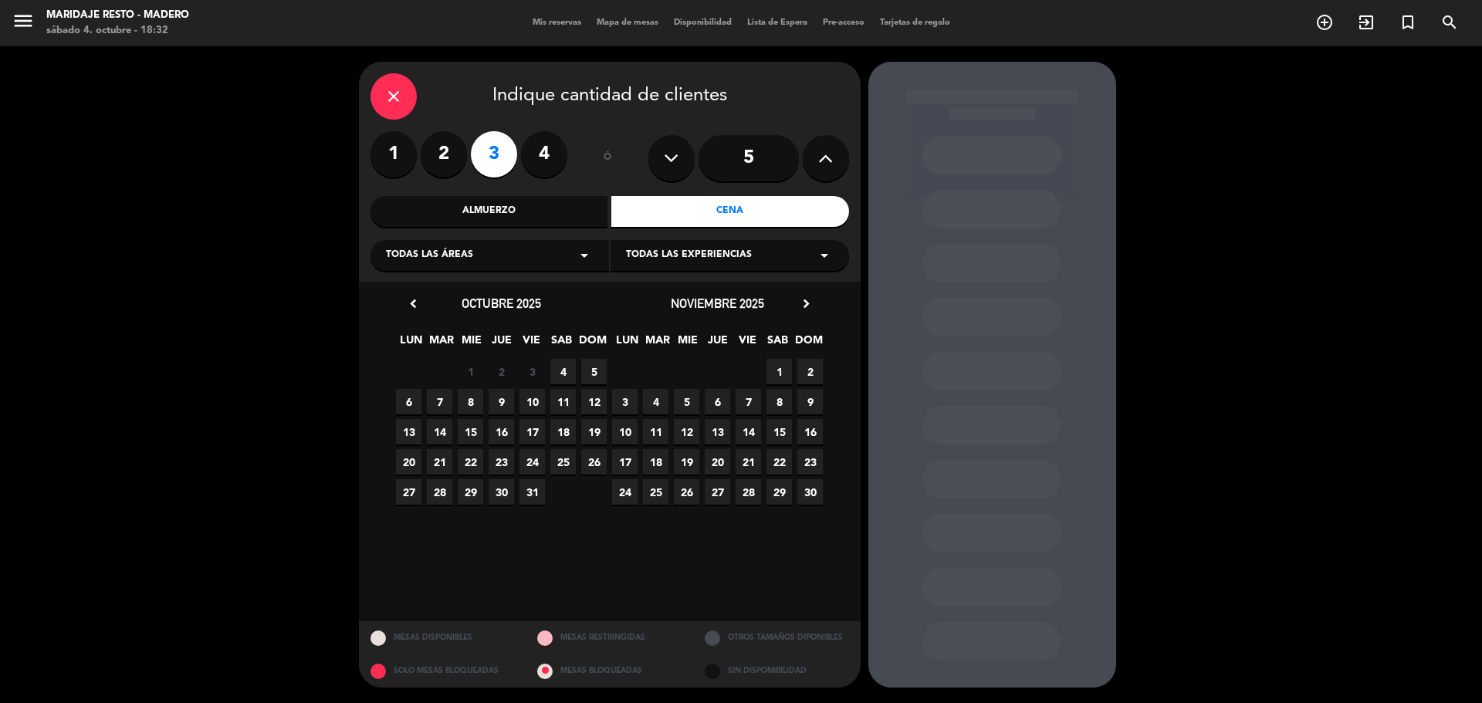
click at [562, 370] on span "4" at bounding box center [562, 371] width 25 height 25
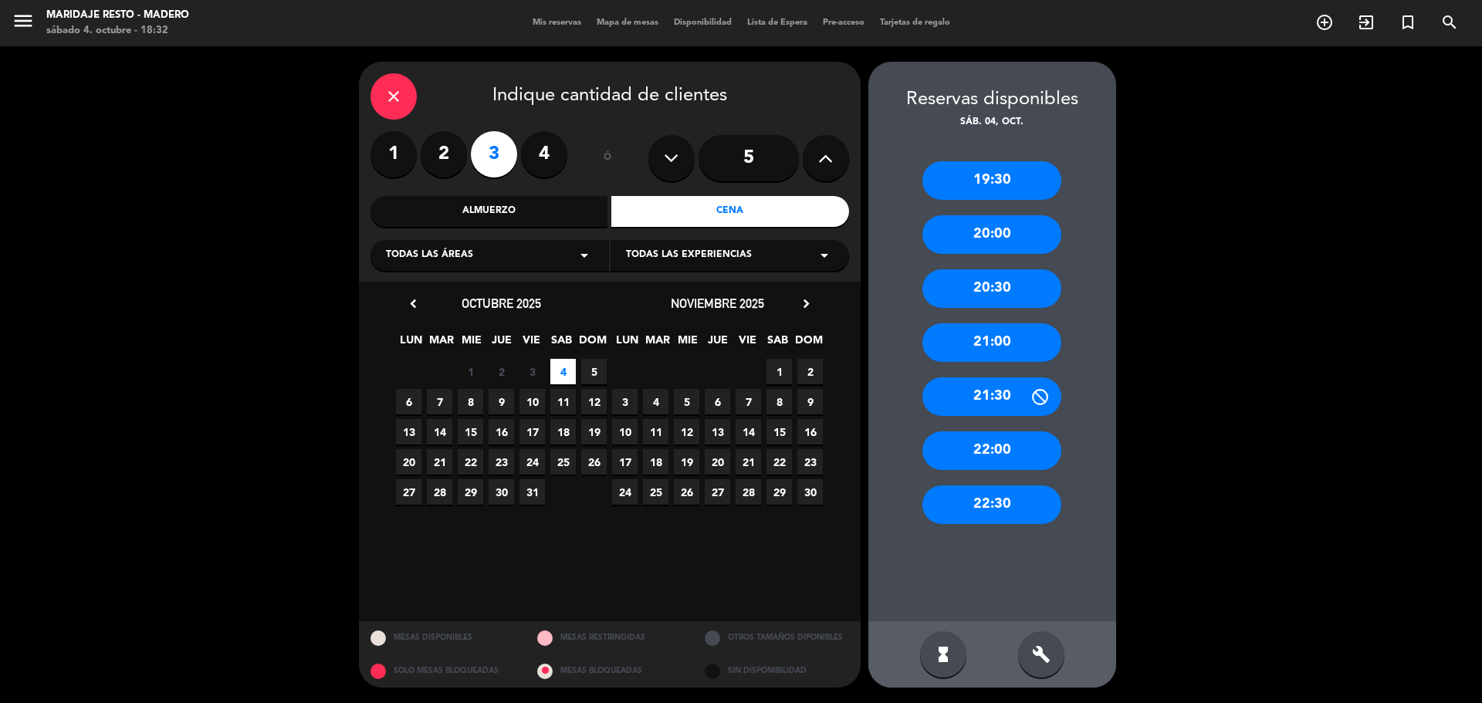
click at [1019, 335] on div "21:00" at bounding box center [991, 342] width 139 height 39
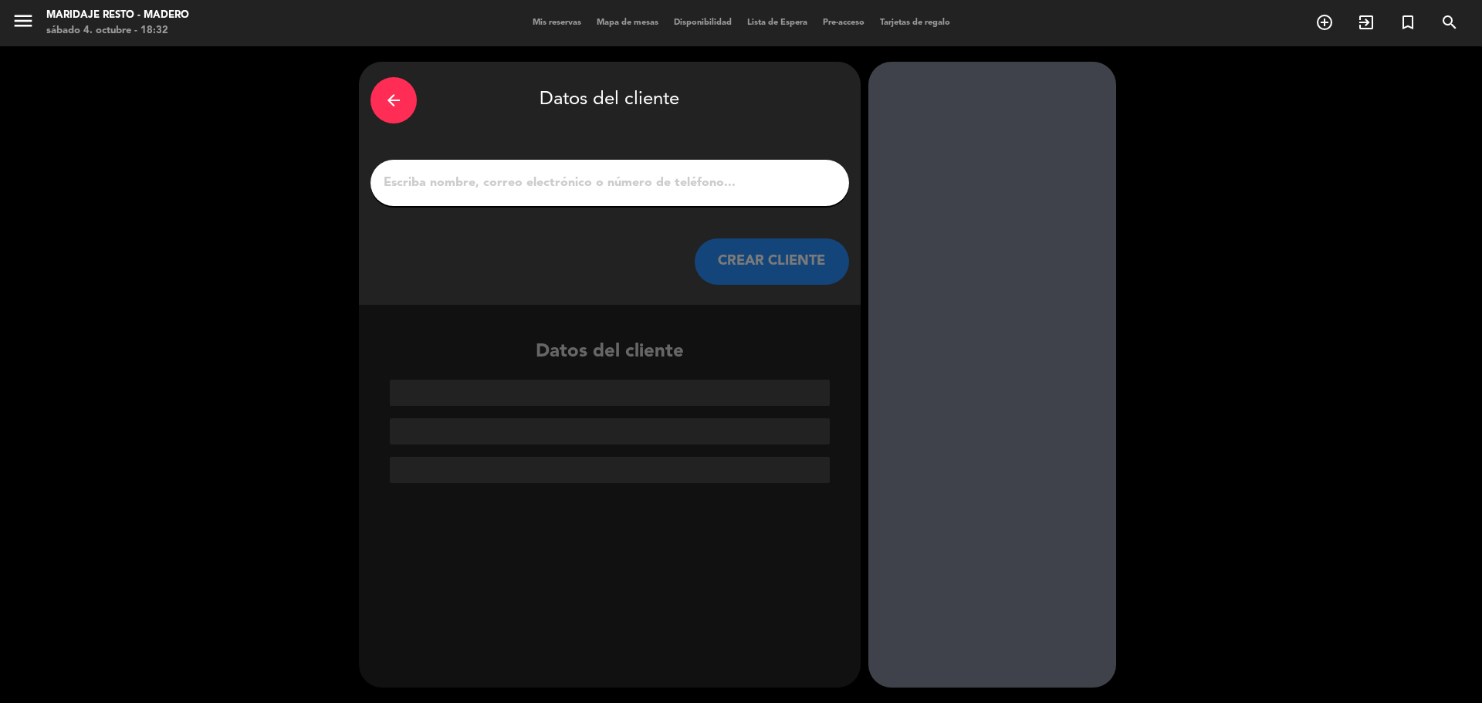
click at [519, 180] on input "1" at bounding box center [609, 183] width 455 height 22
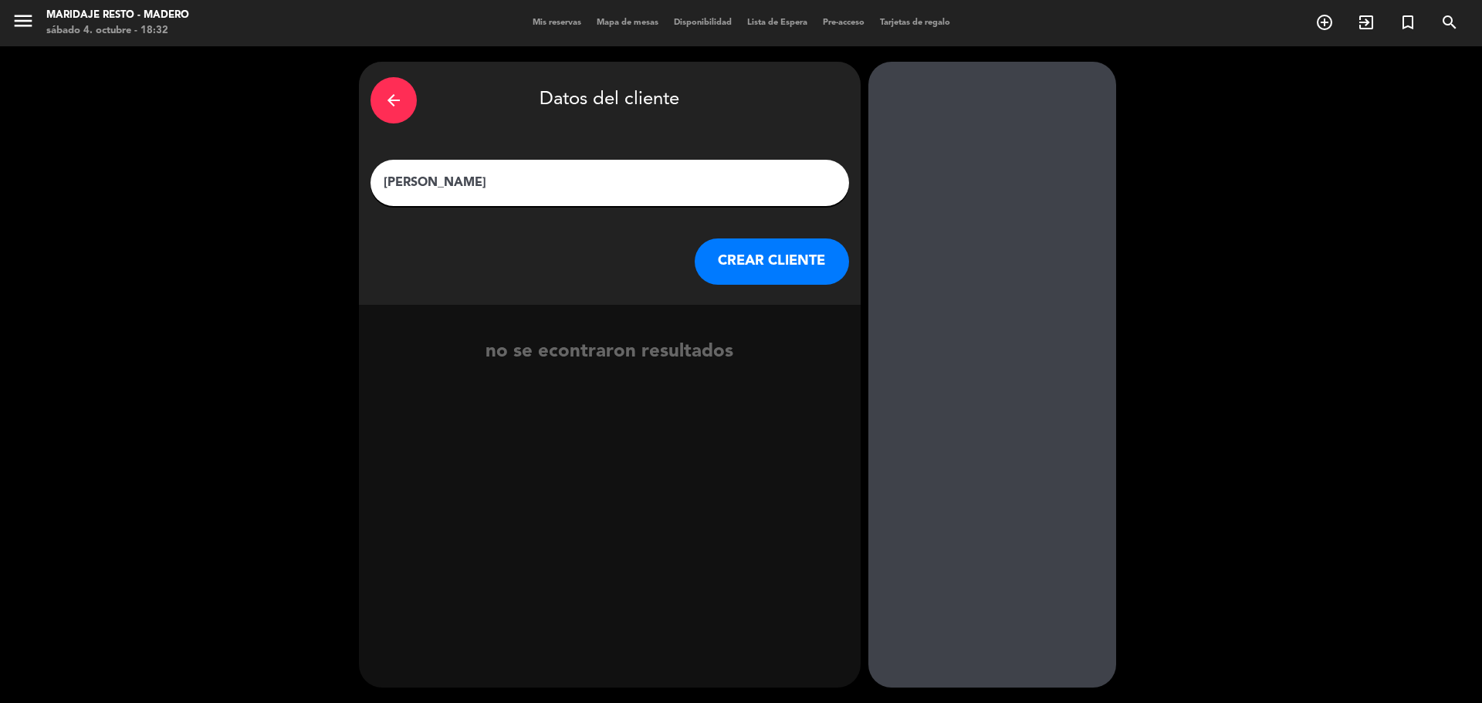
type input "[PERSON_NAME]"
click at [783, 244] on button "CREAR CLIENTE" at bounding box center [772, 261] width 154 height 46
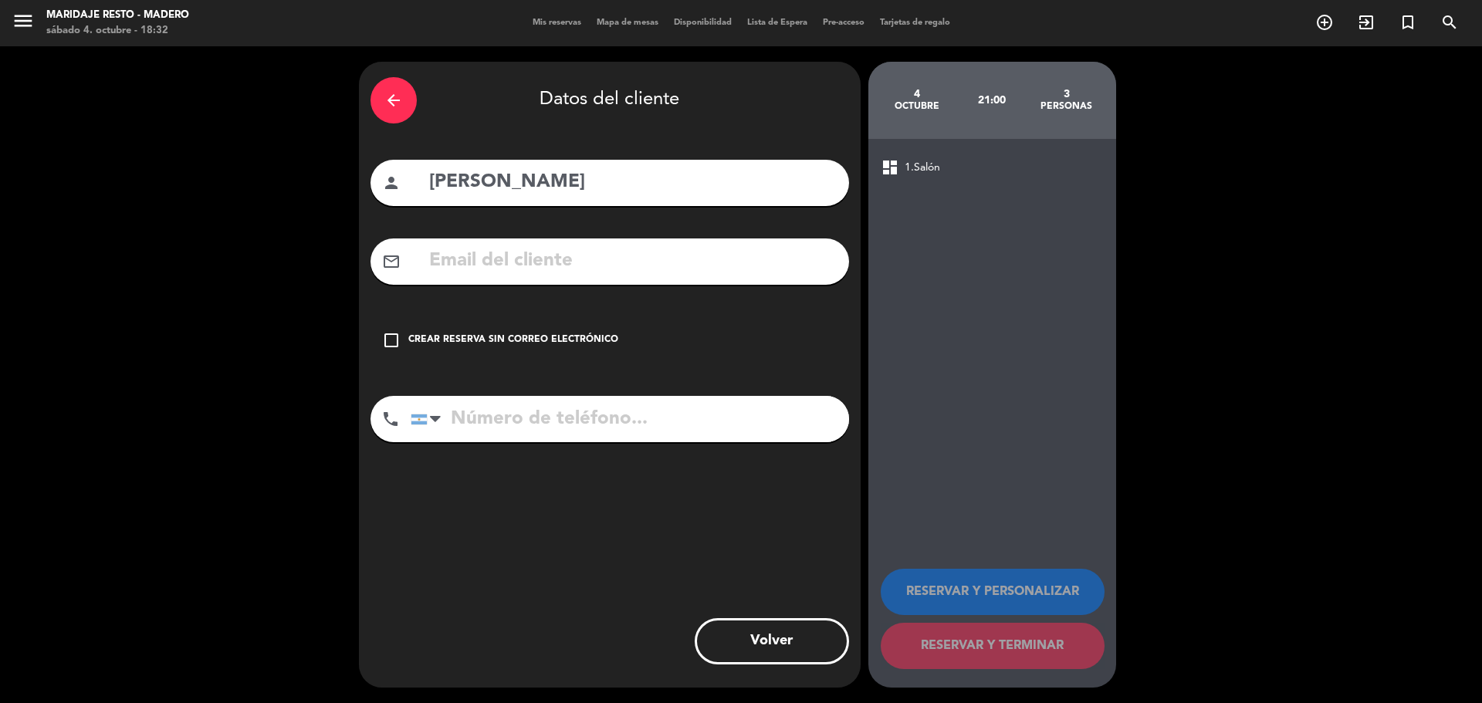
click at [549, 421] on input "tel" at bounding box center [630, 419] width 438 height 46
type input "1136094453"
click at [387, 343] on icon "check_box_outline_blank" at bounding box center [391, 340] width 19 height 19
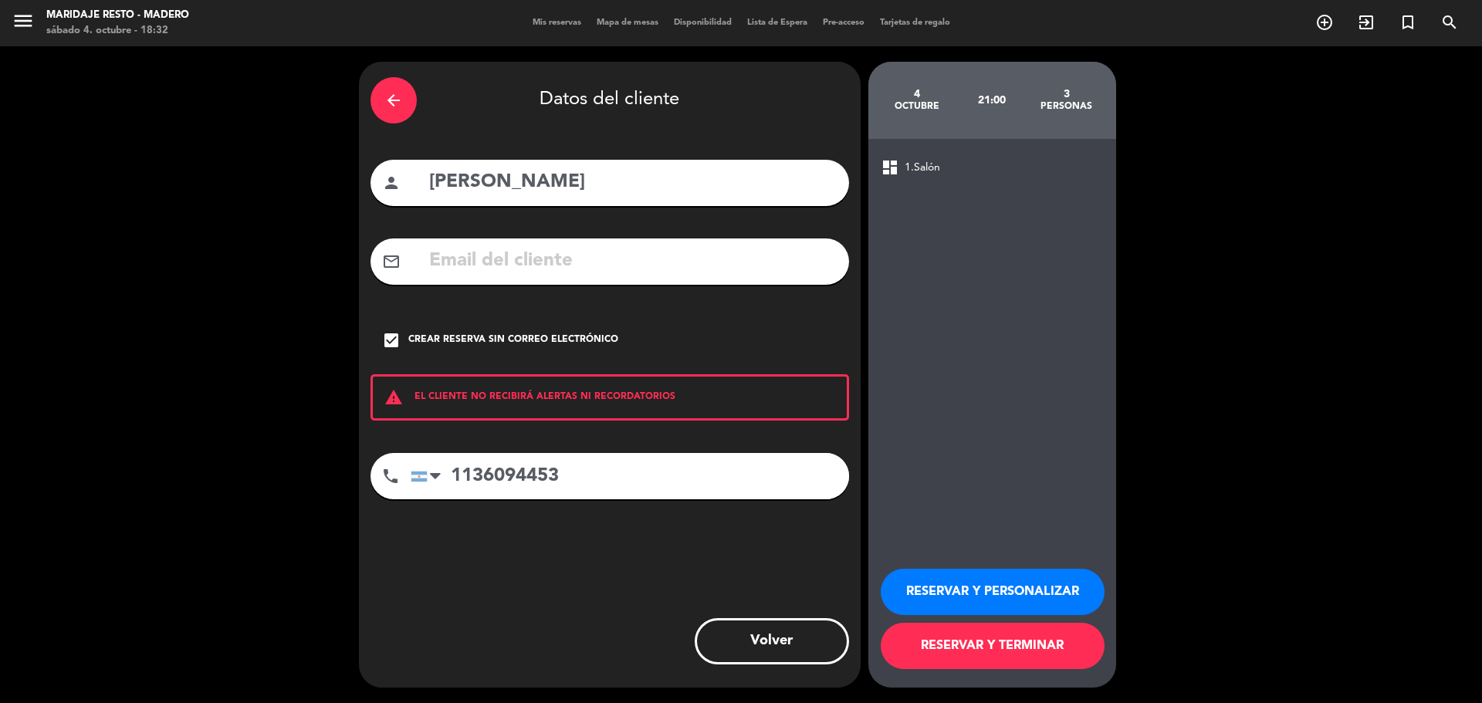
click at [903, 589] on button "RESERVAR Y PERSONALIZAR" at bounding box center [993, 592] width 224 height 46
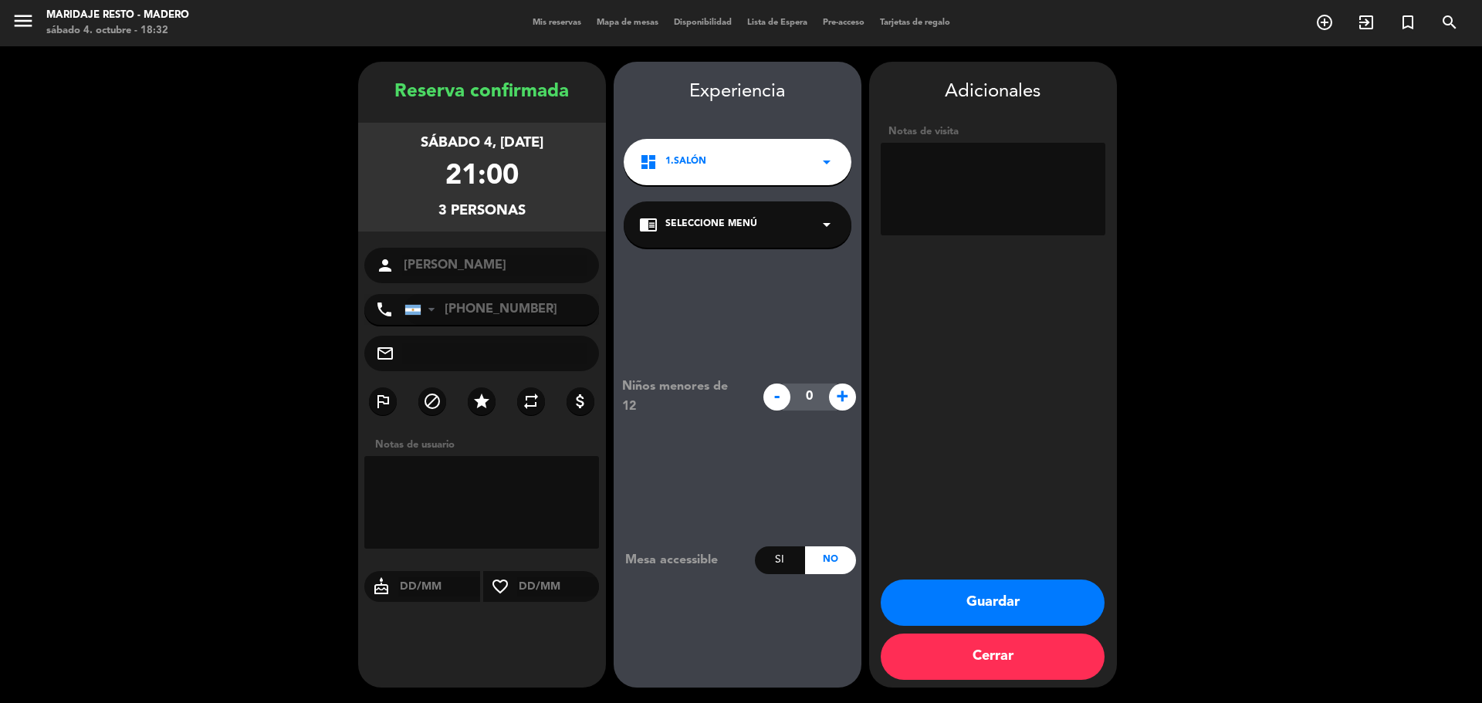
click at [967, 601] on button "Guardar" at bounding box center [993, 603] width 224 height 46
